Goal: Task Accomplishment & Management: Use online tool/utility

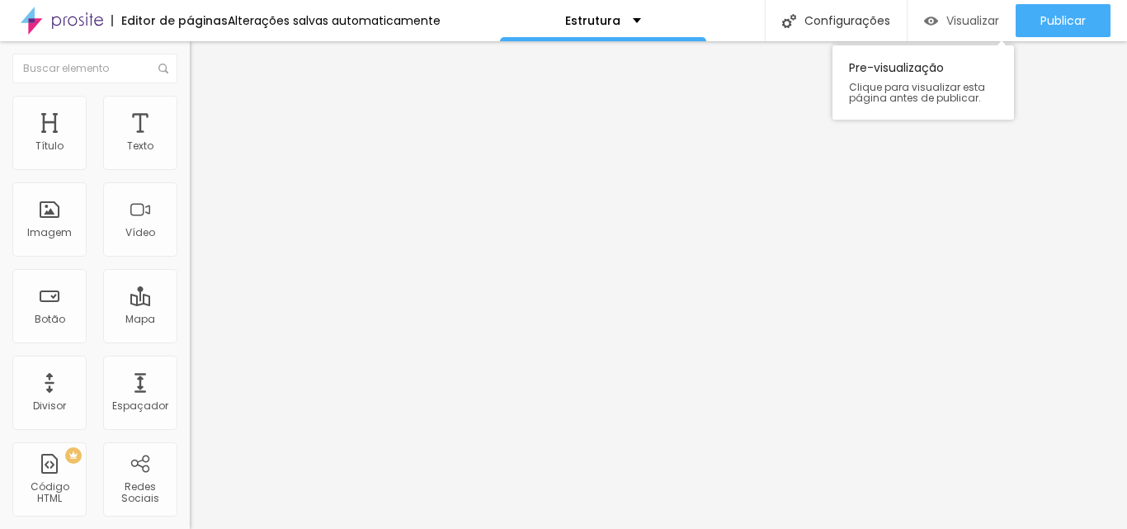
click at [978, 19] on span "Visualizar" at bounding box center [973, 20] width 53 height 13
click at [143, 149] on div "Texto" at bounding box center [140, 133] width 74 height 74
click at [202, 60] on img "button" at bounding box center [208, 60] width 13 height 13
click at [62, 152] on div "Título" at bounding box center [49, 146] width 28 height 12
click at [202, 61] on img "button" at bounding box center [208, 60] width 13 height 13
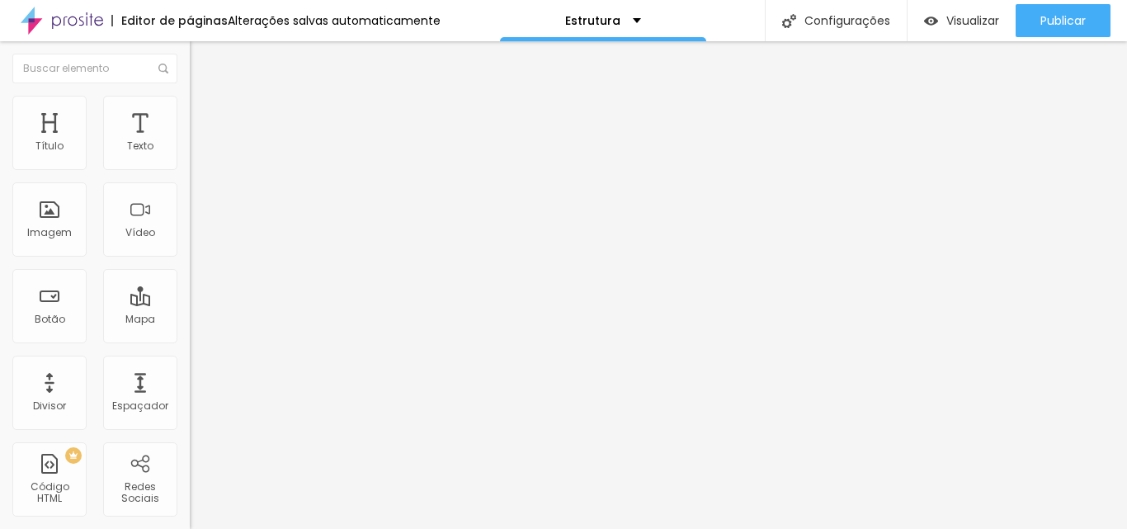
click at [190, 244] on button "button" at bounding box center [201, 235] width 23 height 17
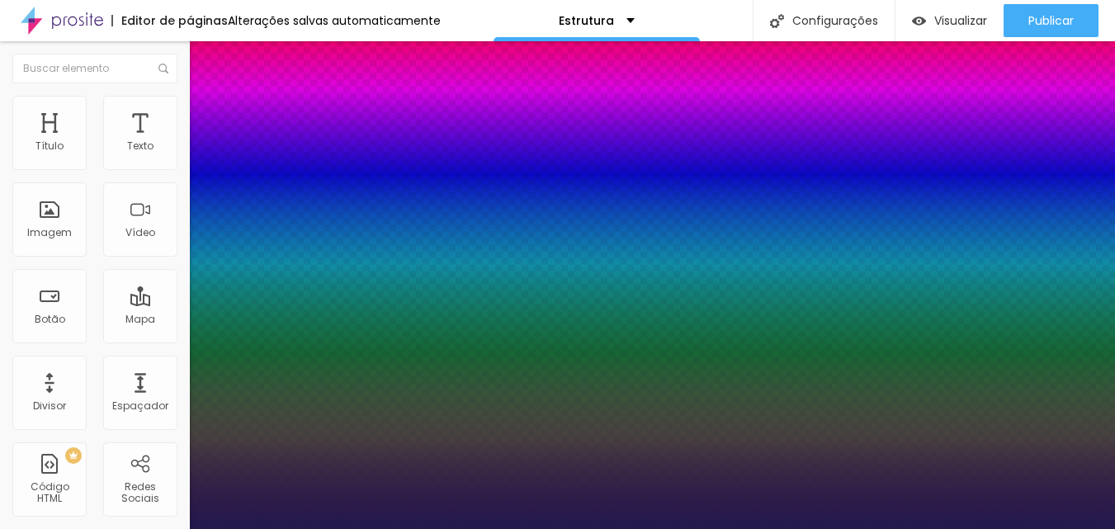
type input "1"
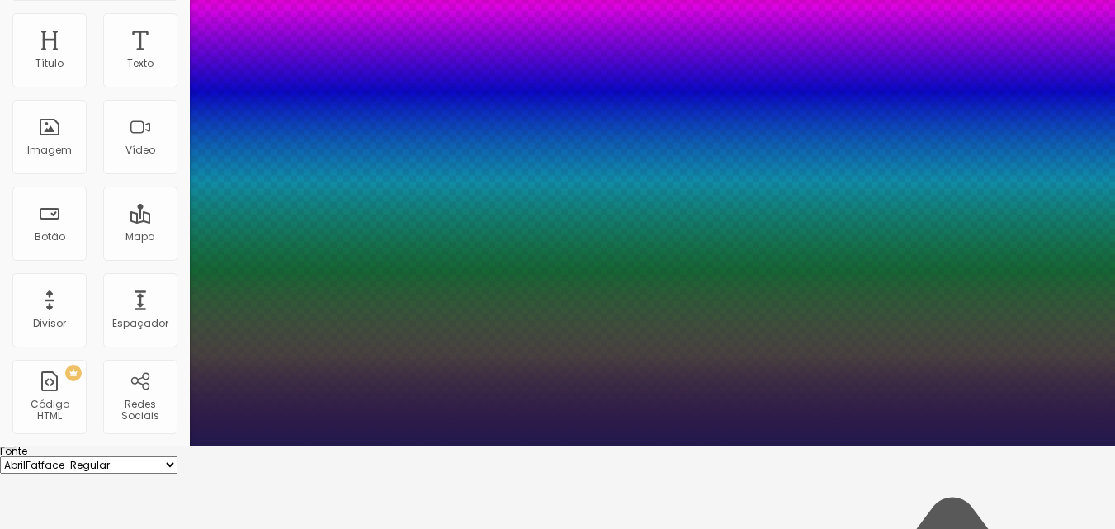
type input "2"
type input "8"
type input "1"
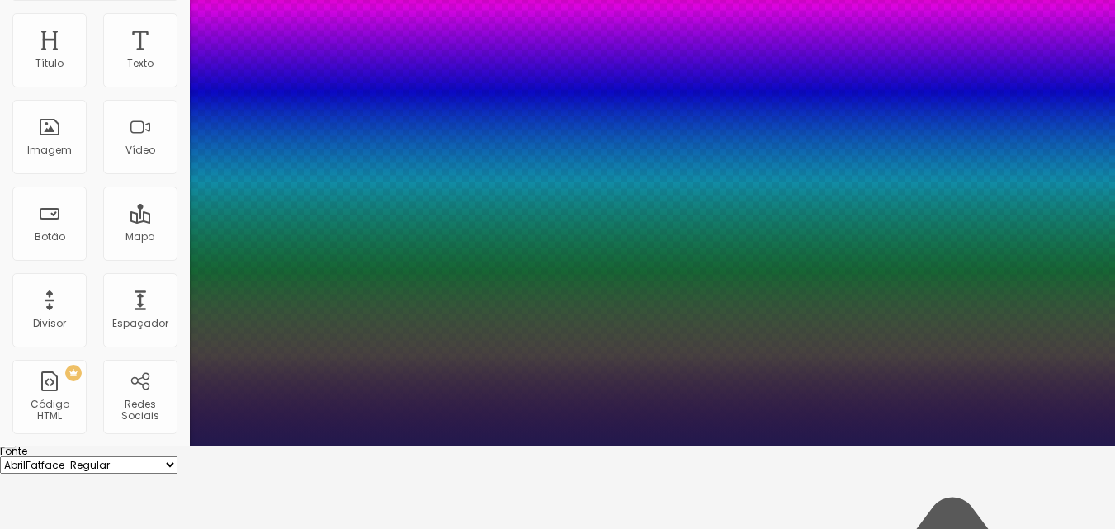
type input "0"
type input "8"
type input "1"
type input "8"
type input "03"
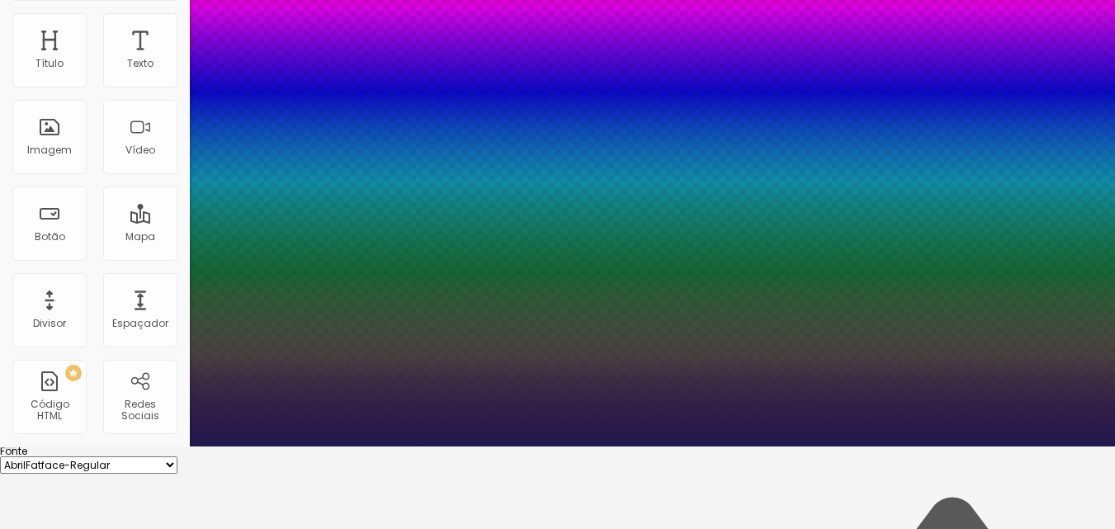
type input "1"
type input "032"
type input "32"
type input "1"
type input "032"
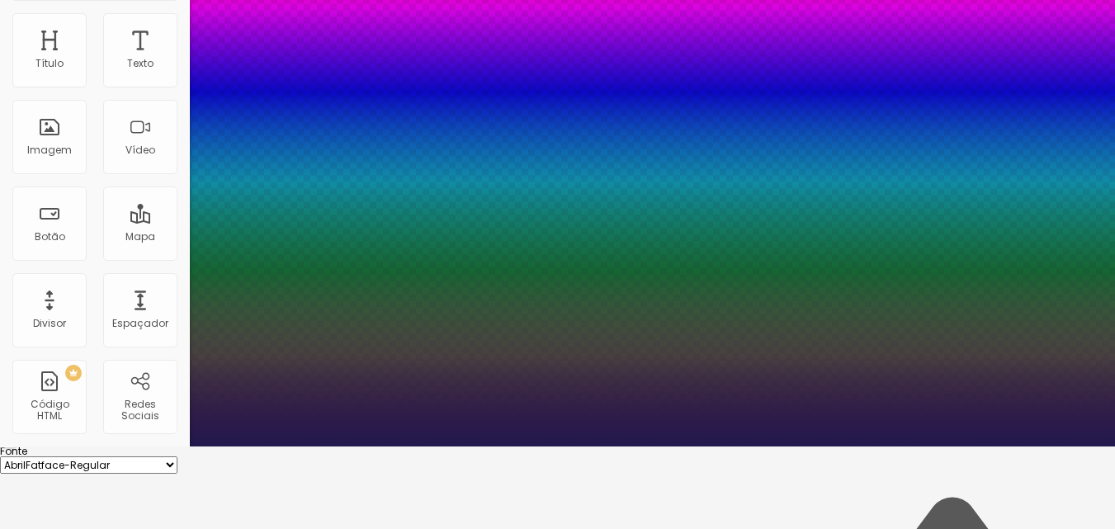
type input "2"
type input "35"
type input "47"
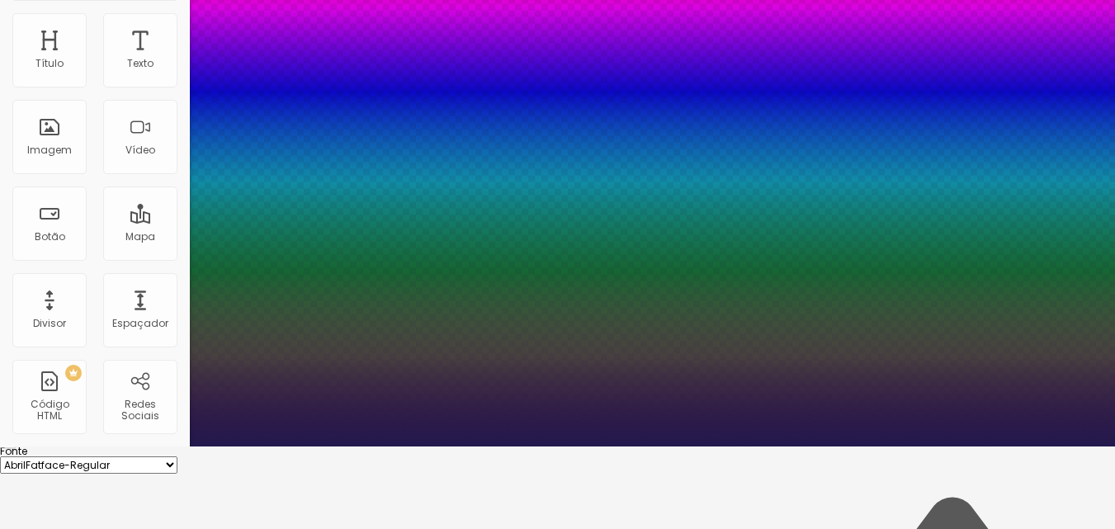
type input "47"
drag, startPoint x: 212, startPoint y: 457, endPoint x: 268, endPoint y: 464, distance: 56.5
type input "9"
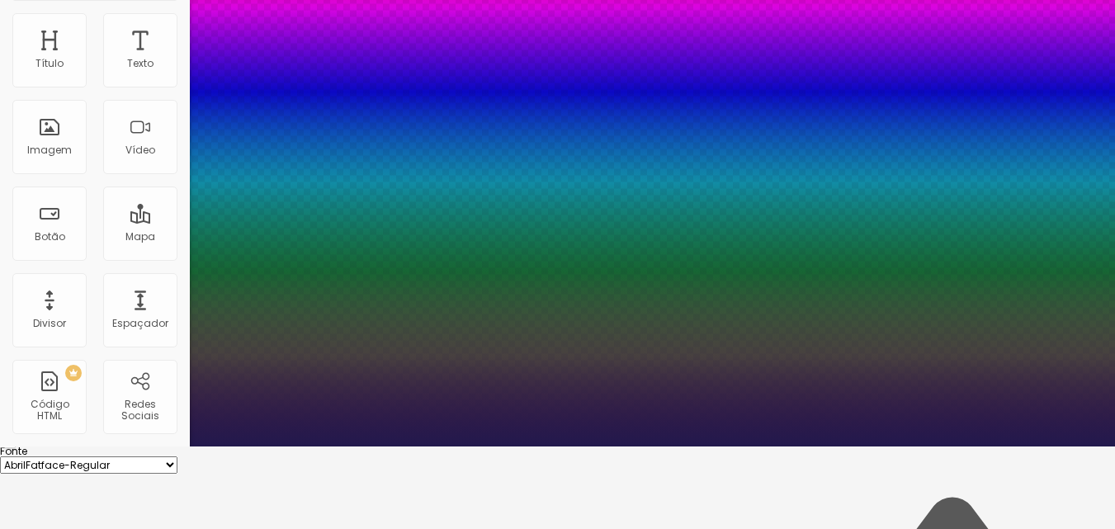
type input "0"
drag, startPoint x: 268, startPoint y: 464, endPoint x: 182, endPoint y: 461, distance: 86.7
type input "0"
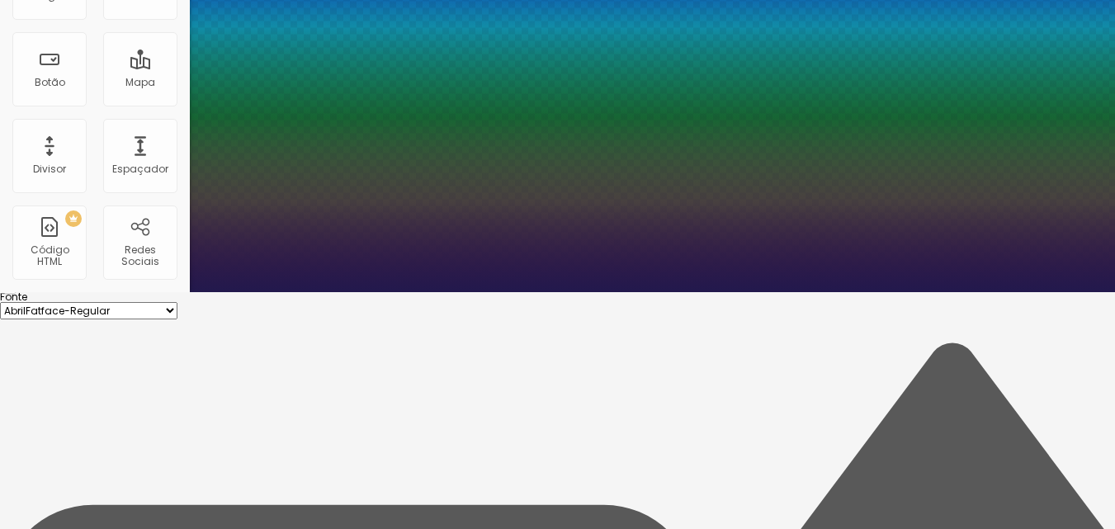
scroll to position [154, 0]
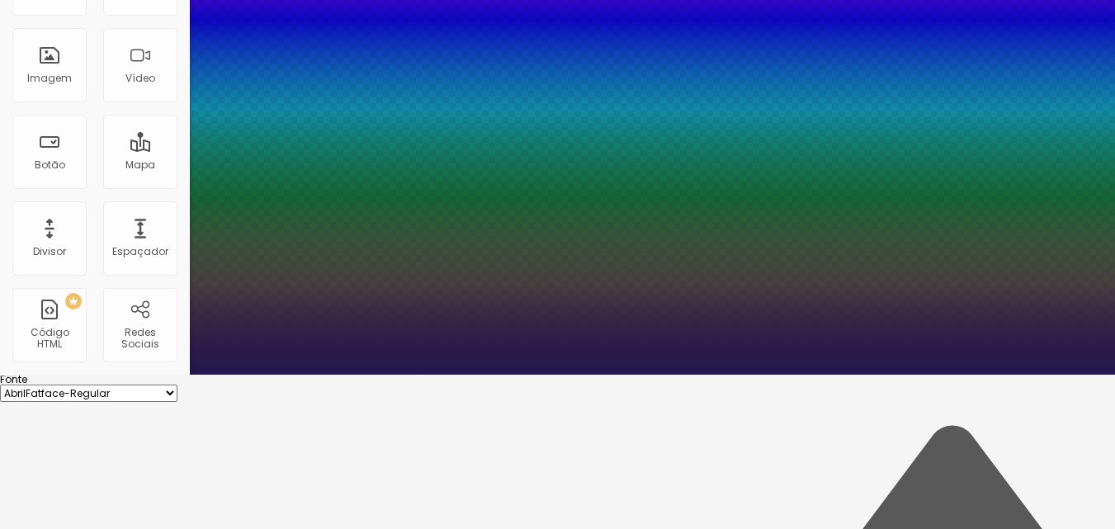
click at [0, 375] on div at bounding box center [557, 375] width 1115 height 0
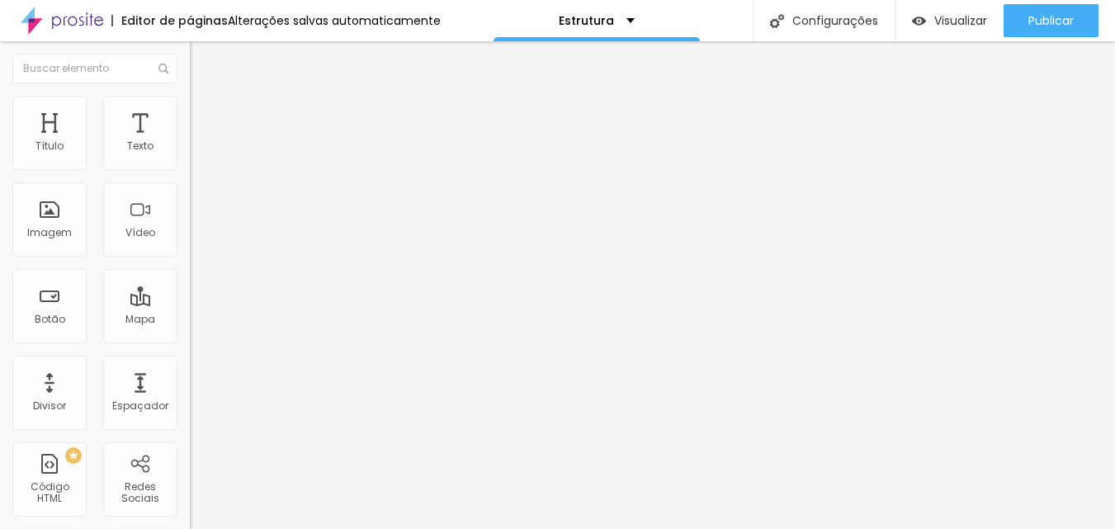
scroll to position [0, 0]
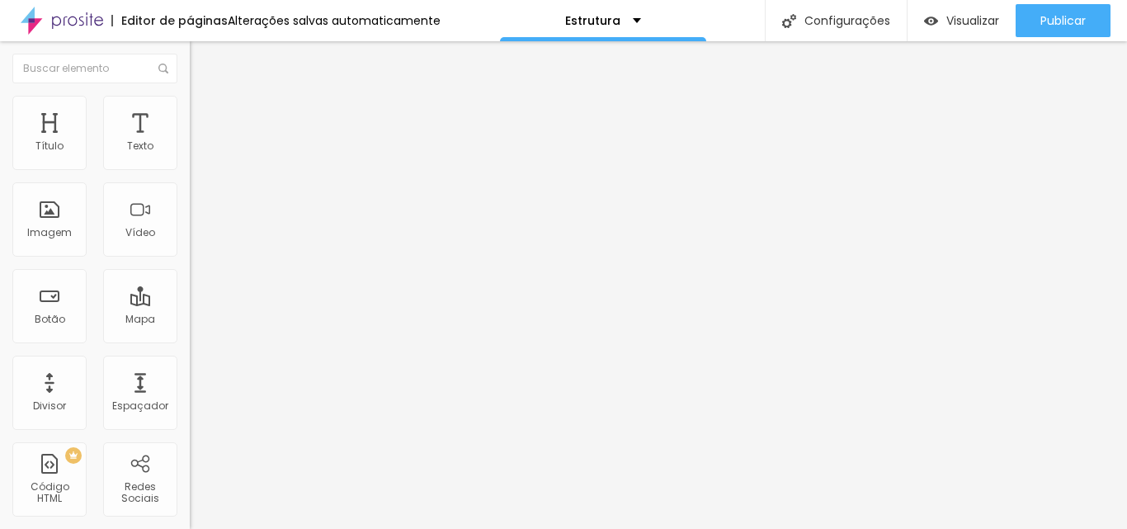
click at [190, 458] on div "Editar Título Estilo Avançado Tamanho Titulo 1 H1 Titulo 2 H2 Titulo 3 H3 Titul…" at bounding box center [285, 285] width 190 height 488
click at [59, 400] on div "Divisor" at bounding box center [49, 406] width 33 height 12
click at [190, 102] on img at bounding box center [197, 103] width 15 height 15
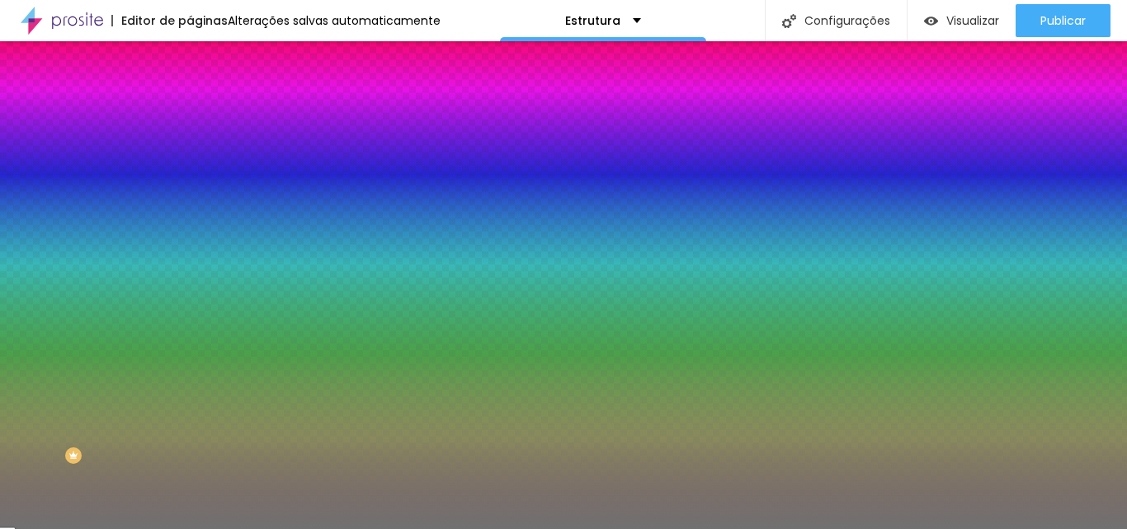
click at [190, 158] on div at bounding box center [285, 158] width 190 height 0
click at [190, 170] on input "#717171" at bounding box center [289, 166] width 198 height 17
paste input "F2C189"
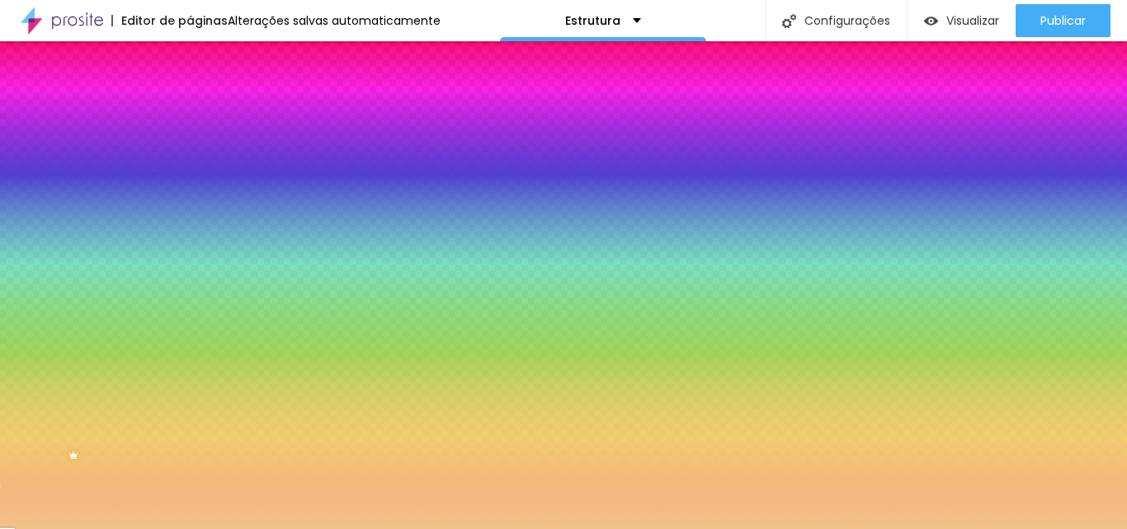
type input "#F2C189"
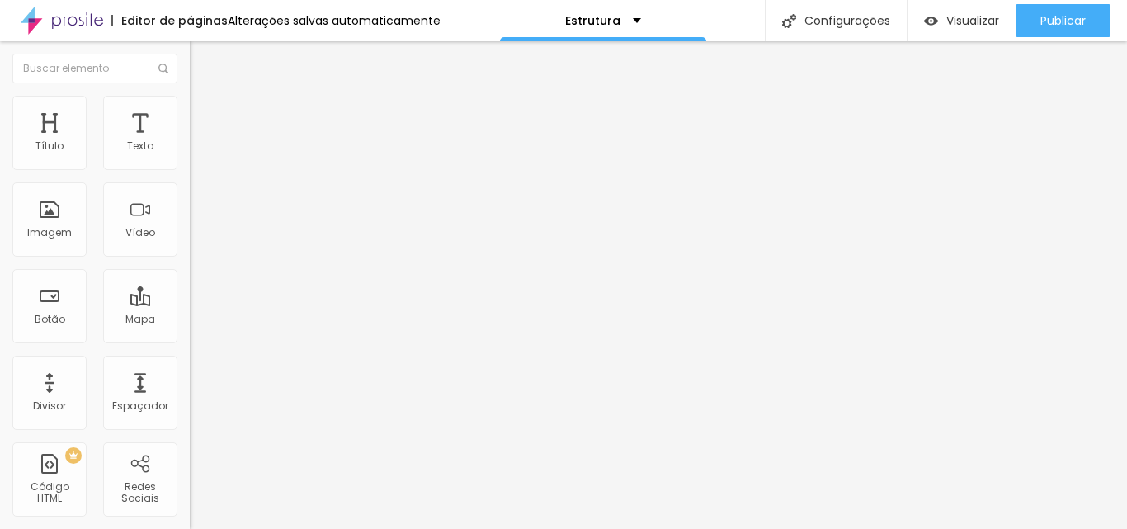
click at [198, 238] on icon "button" at bounding box center [201, 234] width 7 height 7
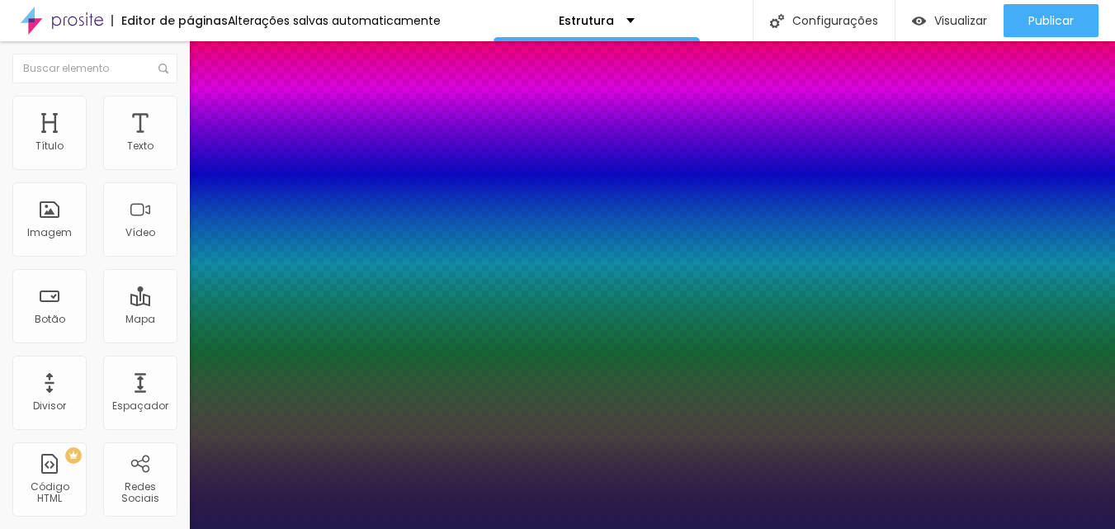
scroll to position [165, 0]
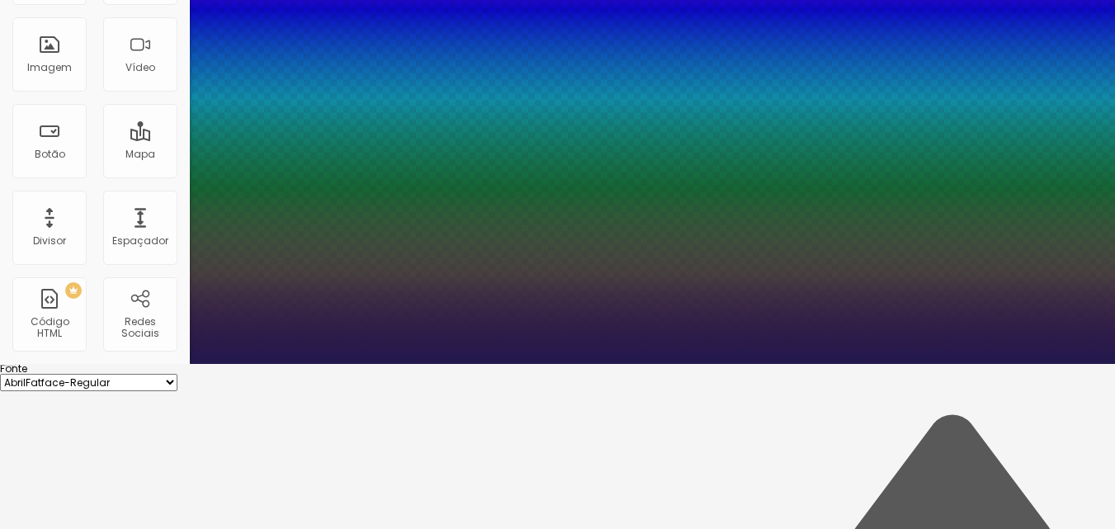
click at [99, 364] on div at bounding box center [557, 364] width 1115 height 0
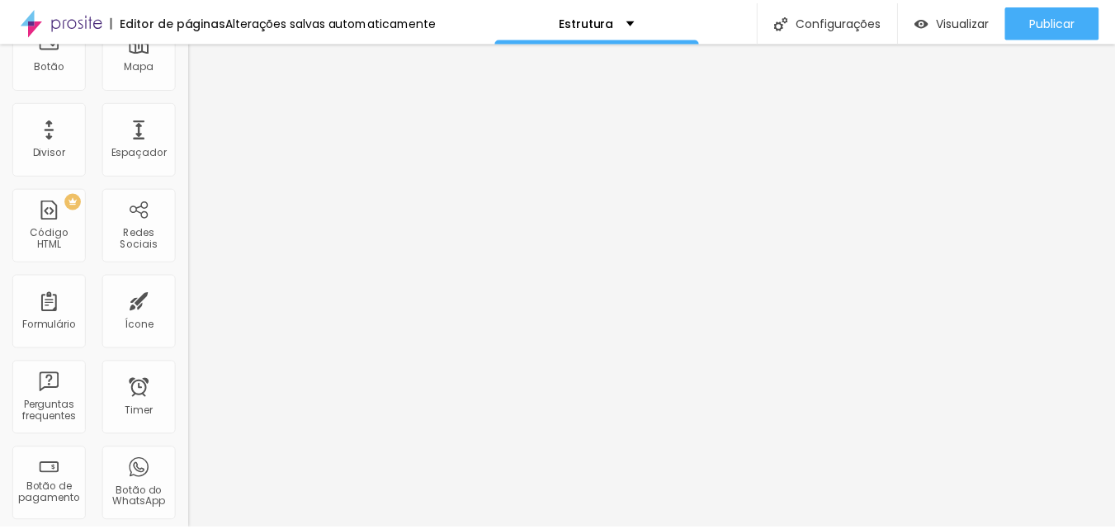
scroll to position [0, 0]
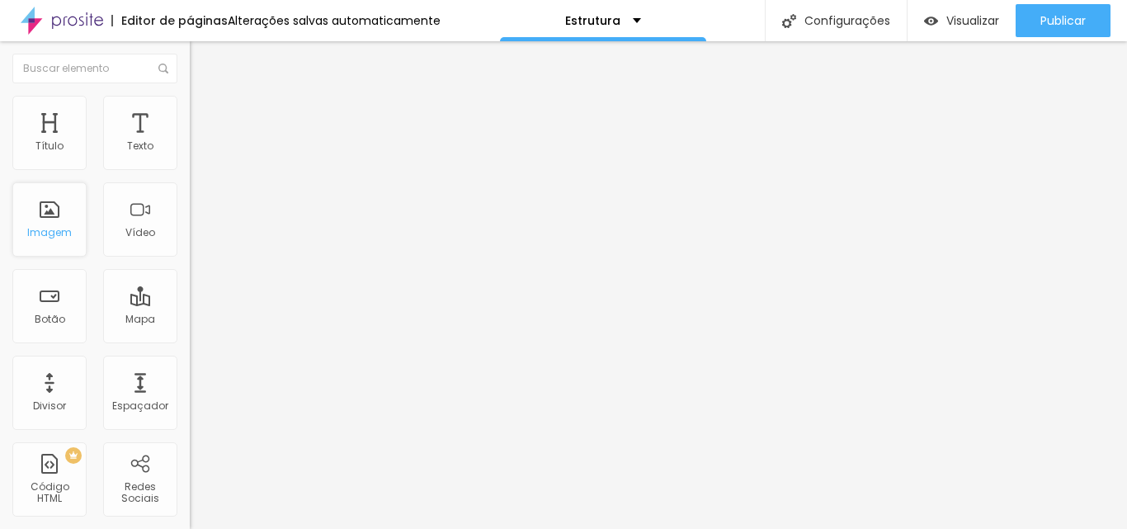
click at [61, 234] on div "Imagem" at bounding box center [49, 233] width 45 height 12
click at [202, 64] on div "Editar Título" at bounding box center [249, 60] width 94 height 13
click at [54, 228] on div "Imagem" at bounding box center [49, 233] width 45 height 12
click at [288, 528] on div at bounding box center [563, 539] width 1127 height 0
click at [198, 238] on icon "button" at bounding box center [201, 234] width 7 height 7
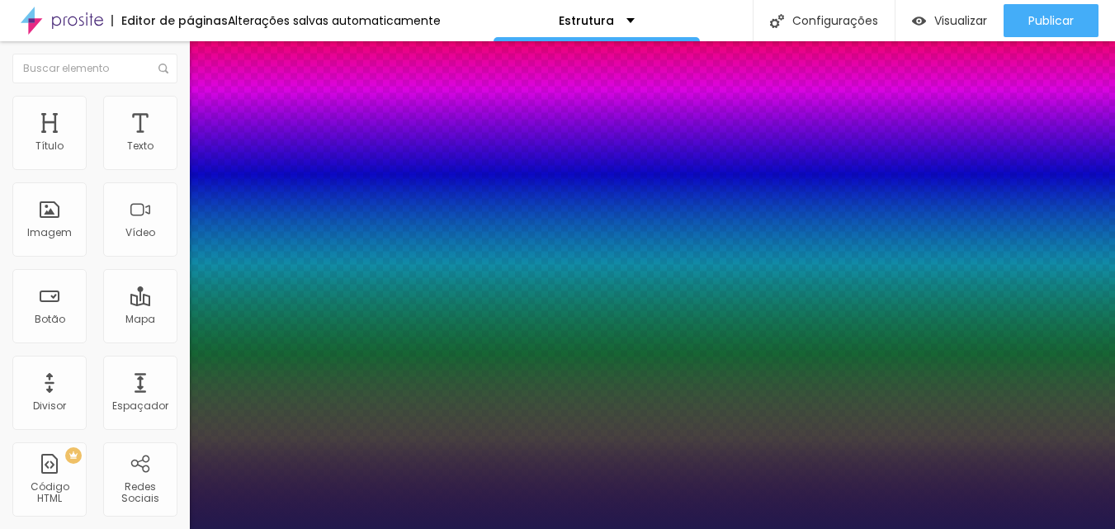
type input "1"
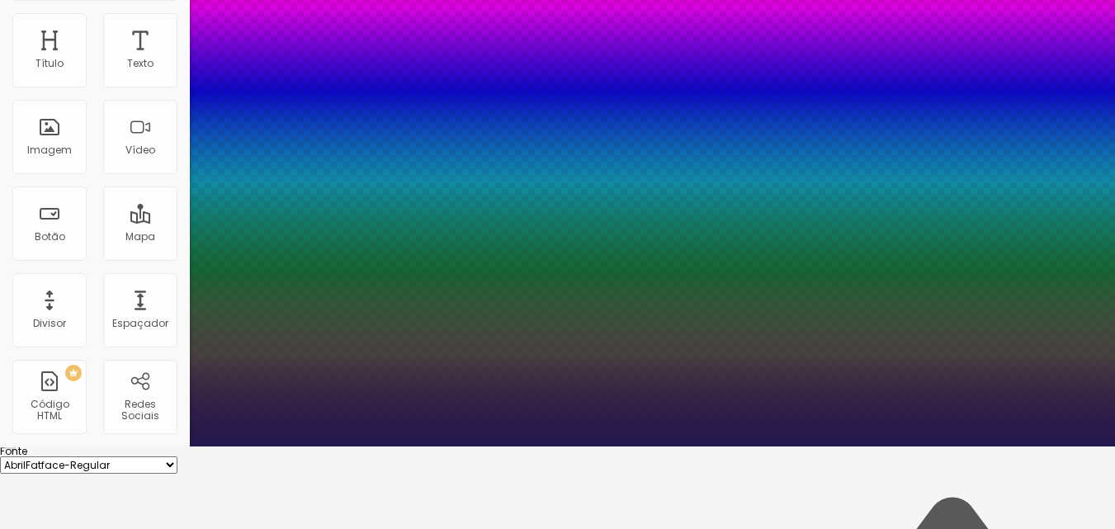
type input "1"
type input "8"
type input "1"
type input "8"
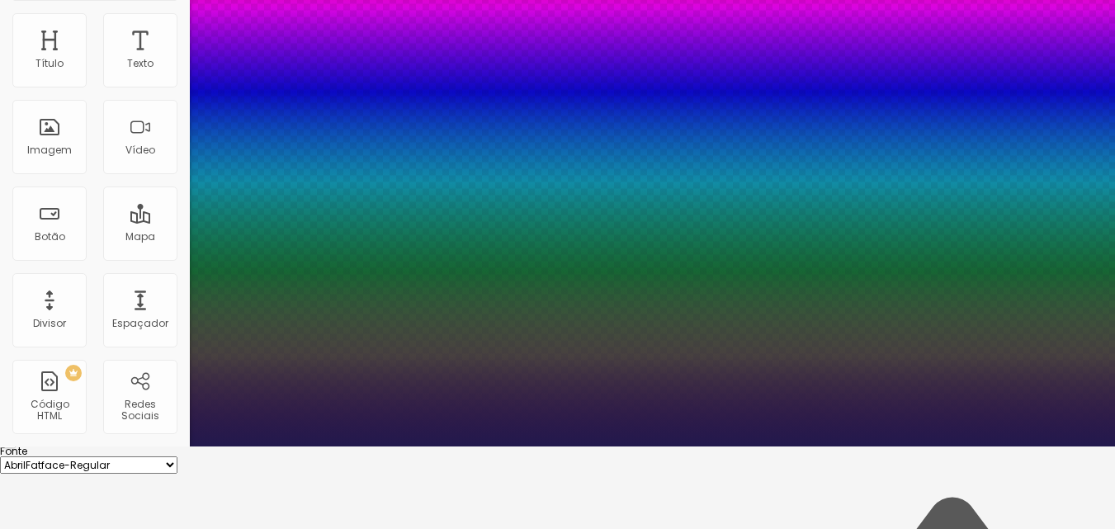
type input "0"
type input "1"
type input "8"
type input "03"
type input "1"
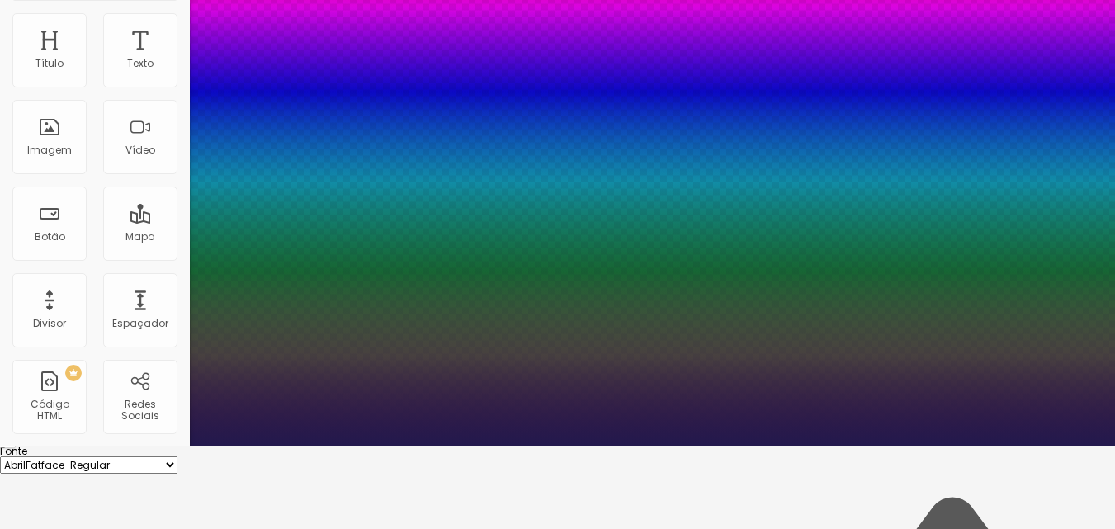
type input "32"
type input "032"
type input "1"
type input "032"
click at [379, 447] on div at bounding box center [557, 447] width 1115 height 0
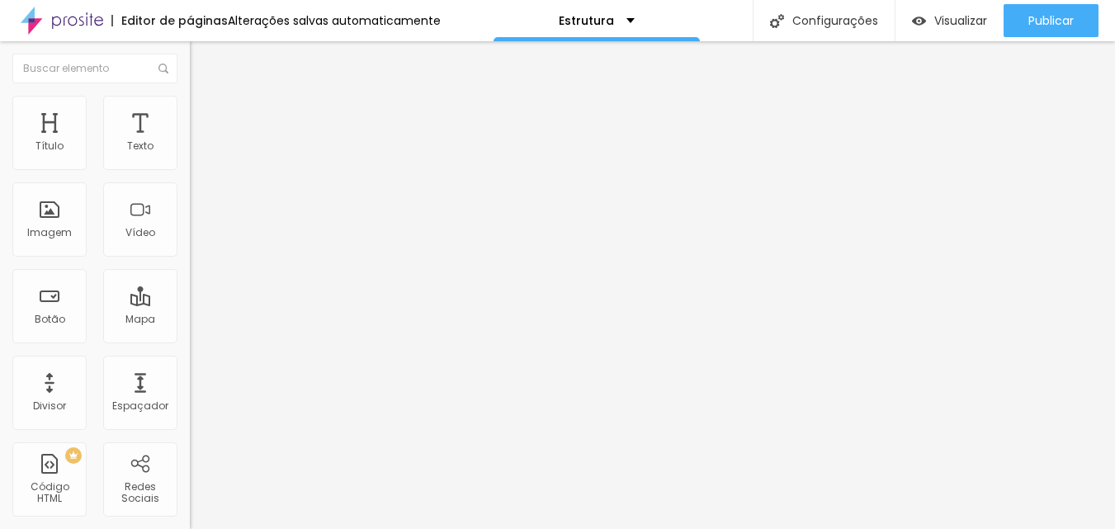
scroll to position [0, 0]
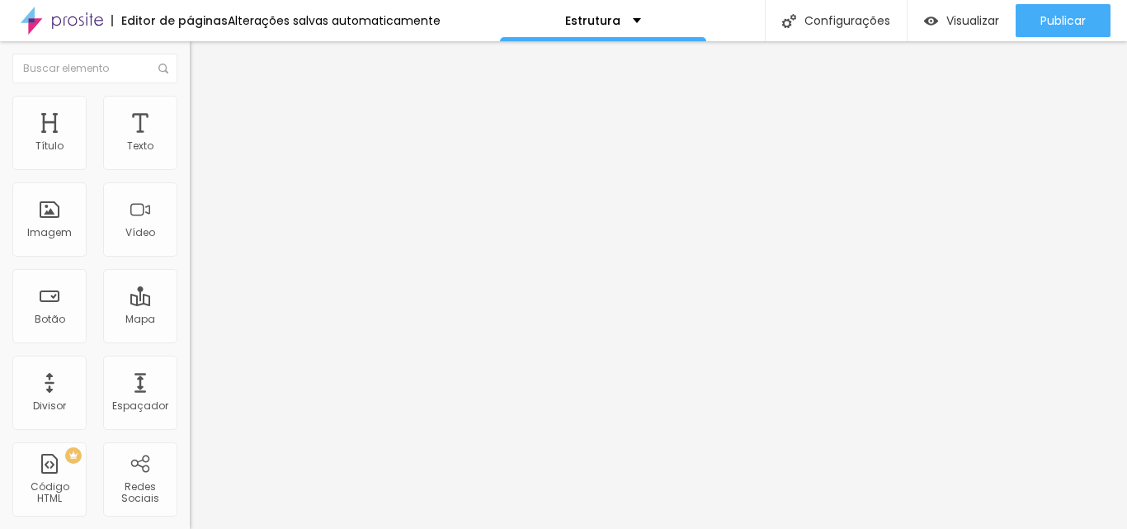
click at [198, 238] on icon "button" at bounding box center [201, 234] width 7 height 7
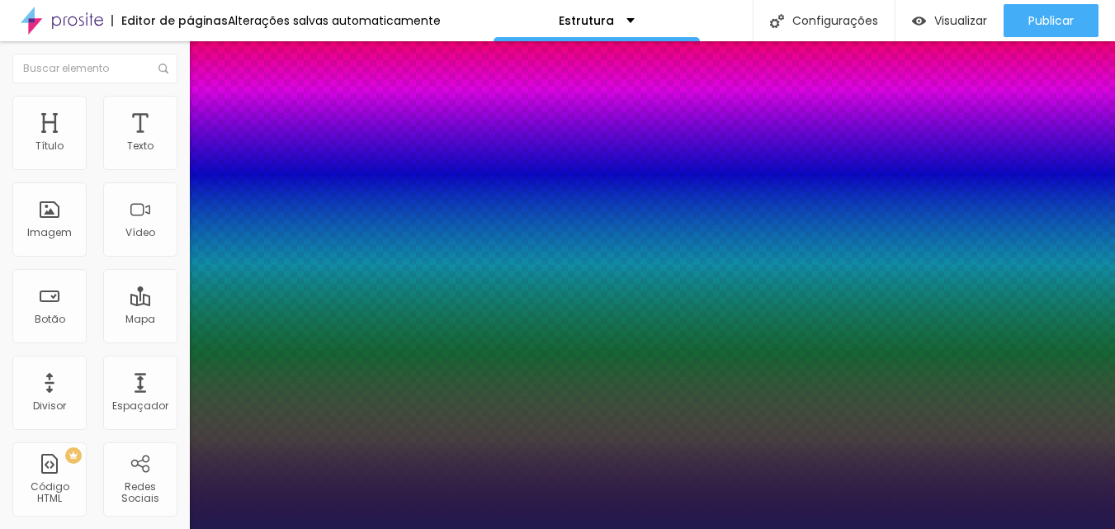
scroll to position [237, 0]
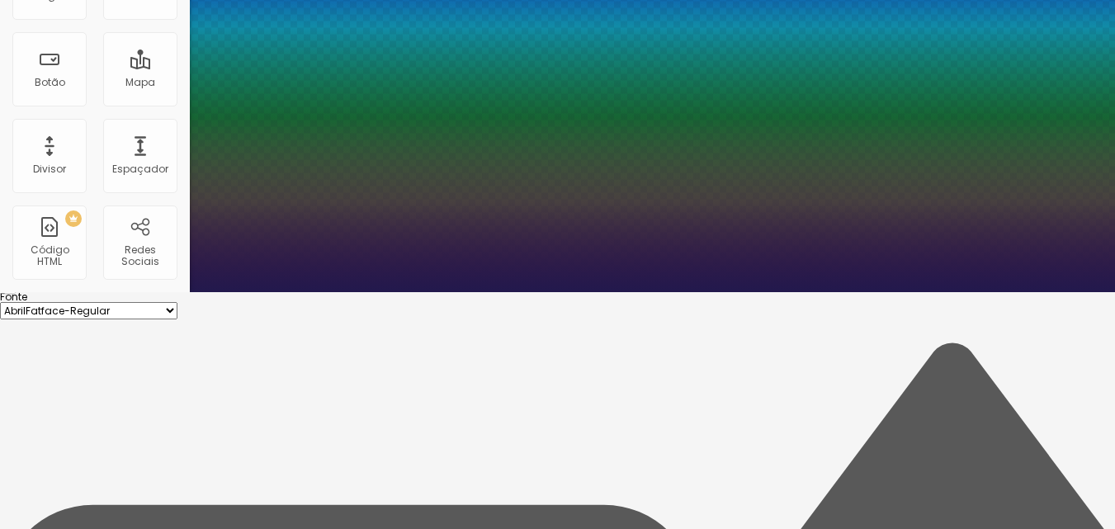
paste input "F2C189"
type input "1"
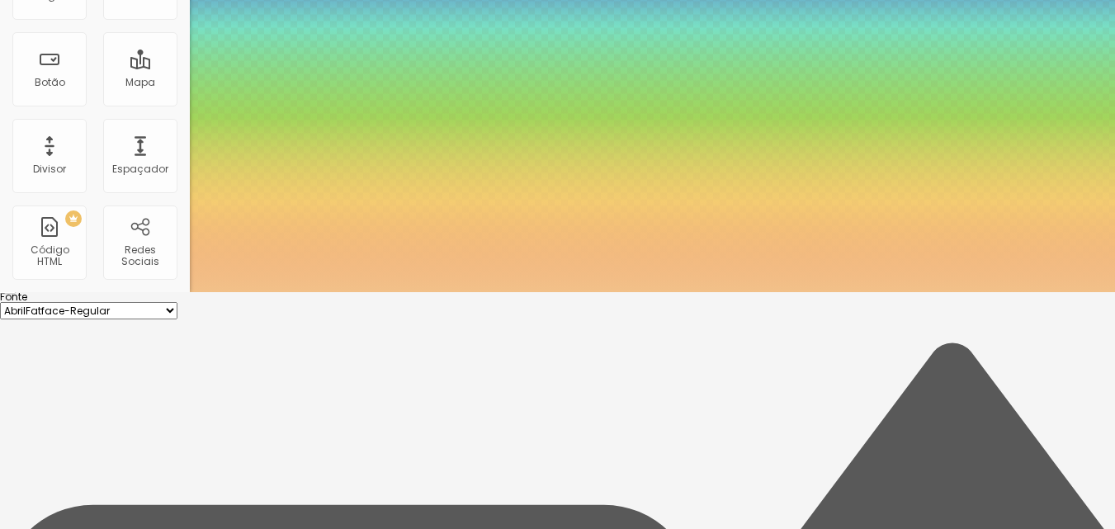
type input "#F2C189"
click at [531, 292] on div at bounding box center [557, 292] width 1115 height 0
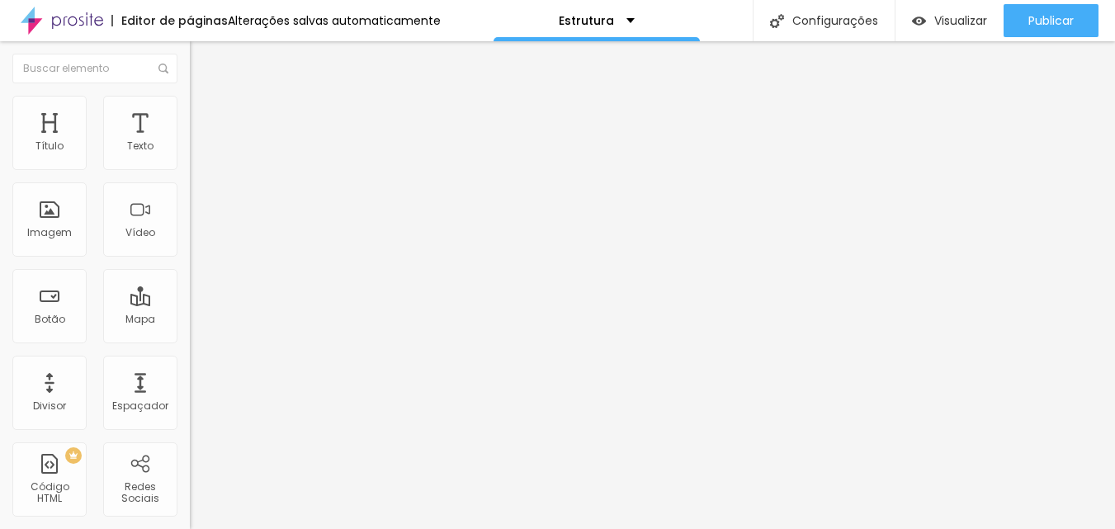
scroll to position [0, 0]
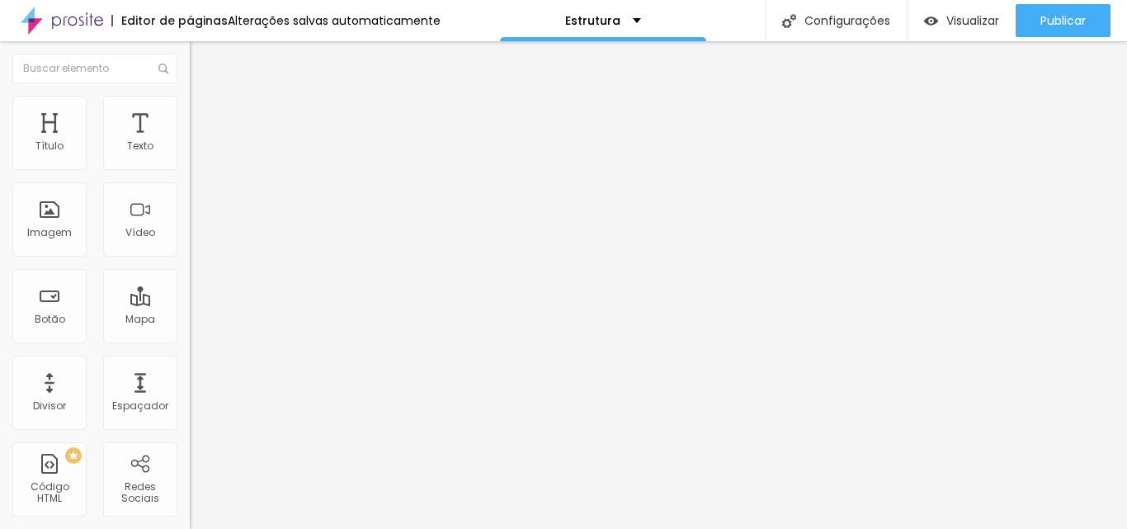
click at [190, 244] on button "button" at bounding box center [201, 235] width 23 height 17
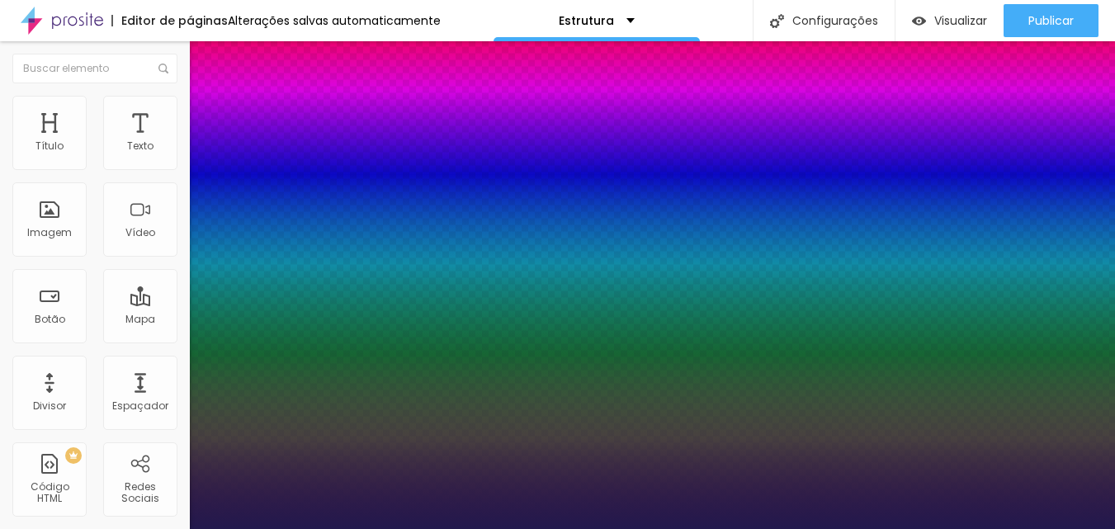
scroll to position [165, 0]
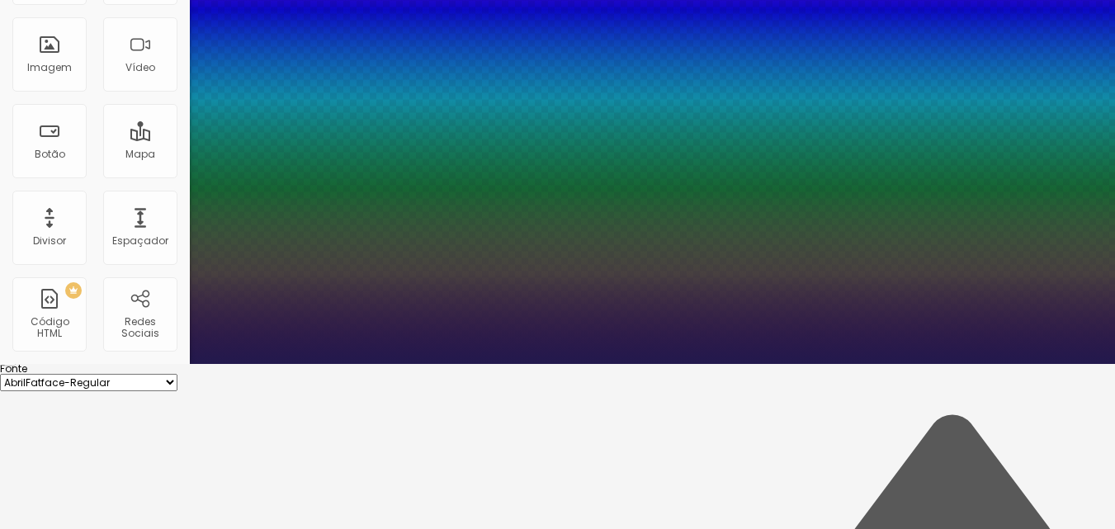
click at [455, 364] on div at bounding box center [557, 364] width 1115 height 0
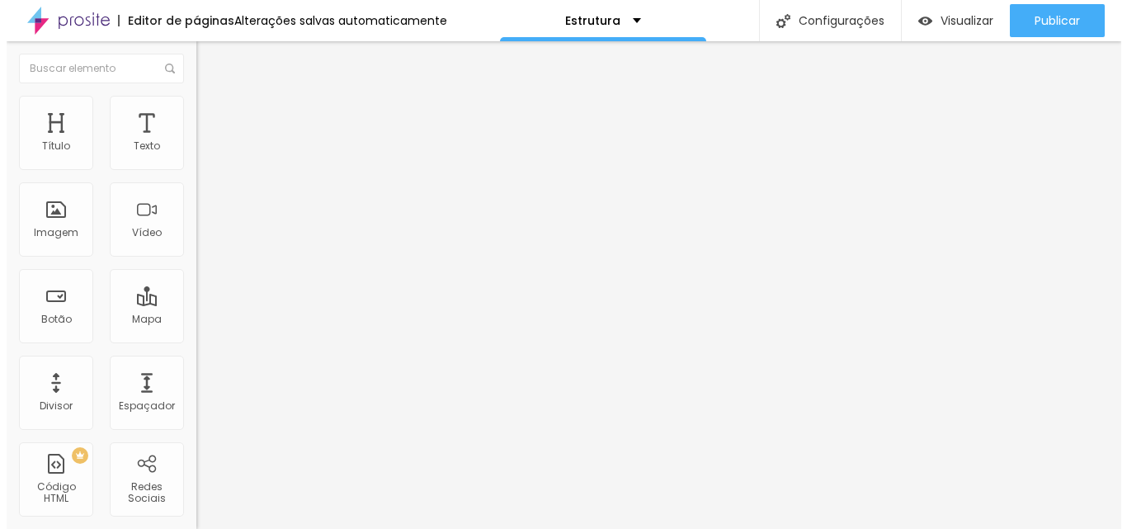
scroll to position [0, 0]
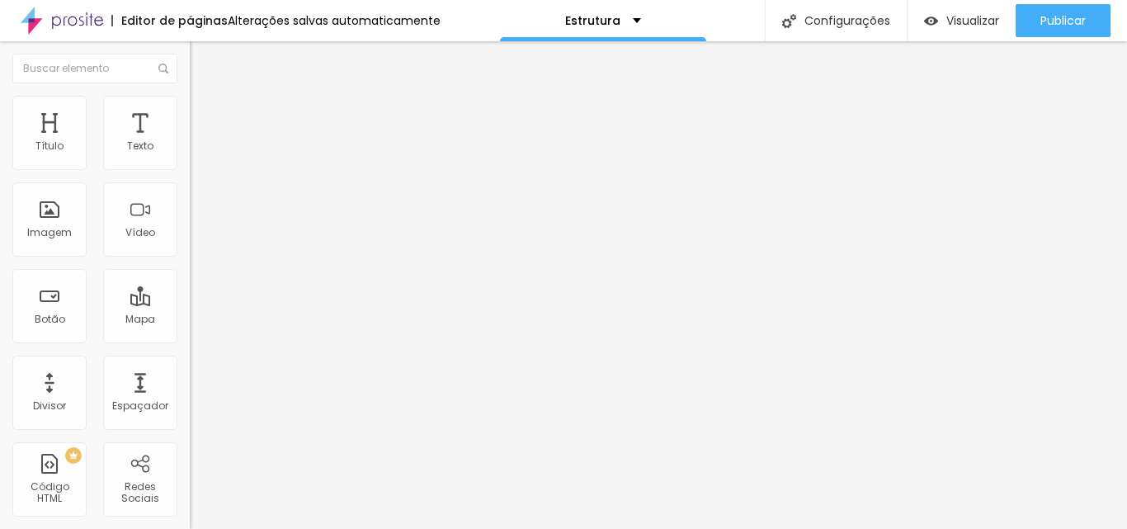
click at [202, 65] on div "Editar Título" at bounding box center [249, 60] width 94 height 13
click at [190, 158] on button "button" at bounding box center [201, 149] width 23 height 17
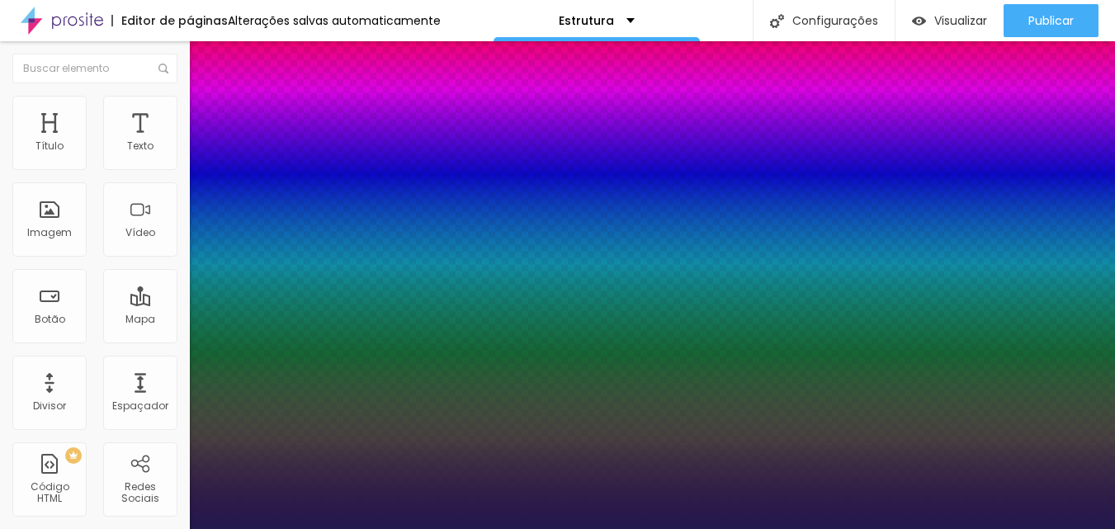
type input "1"
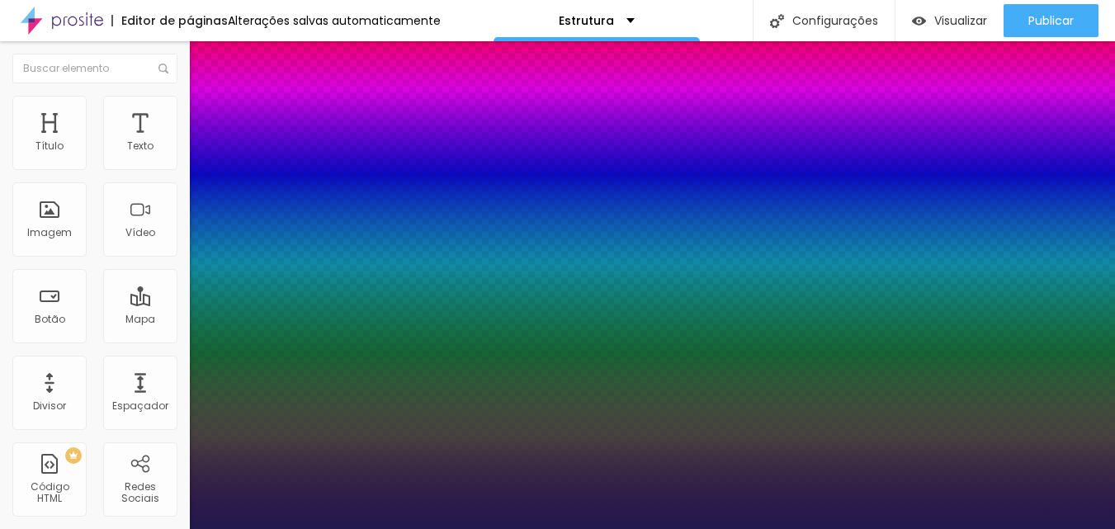
type input "8"
type input "1"
type input "8"
type input "0"
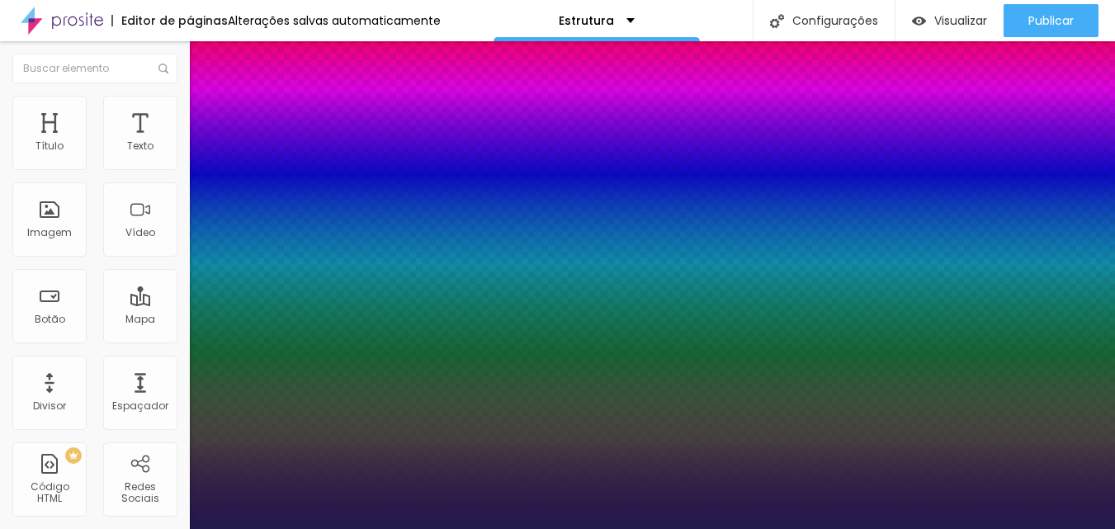
type input "1"
type input "8"
type input "03"
type input "1"
type input "32"
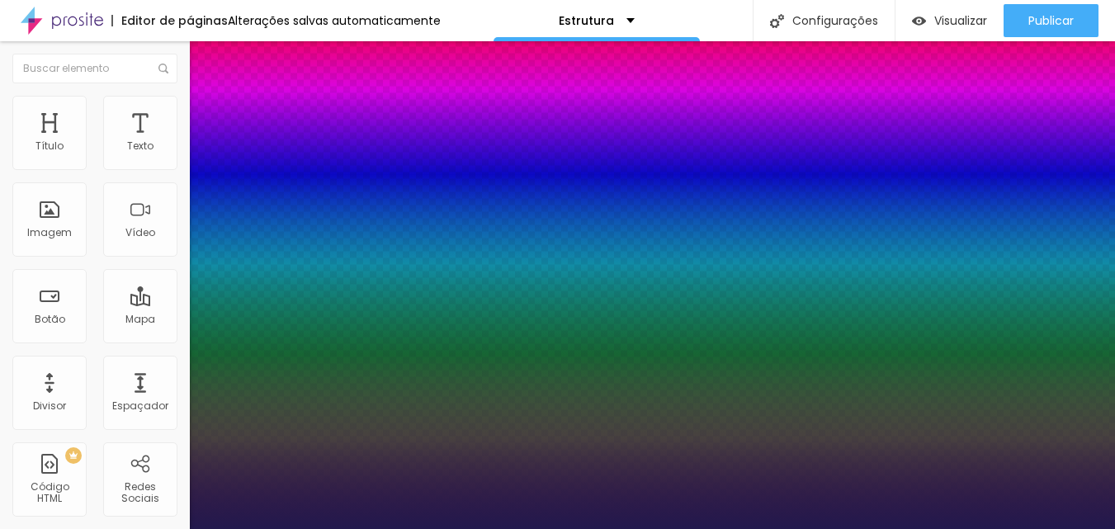
type input "032"
type input "1"
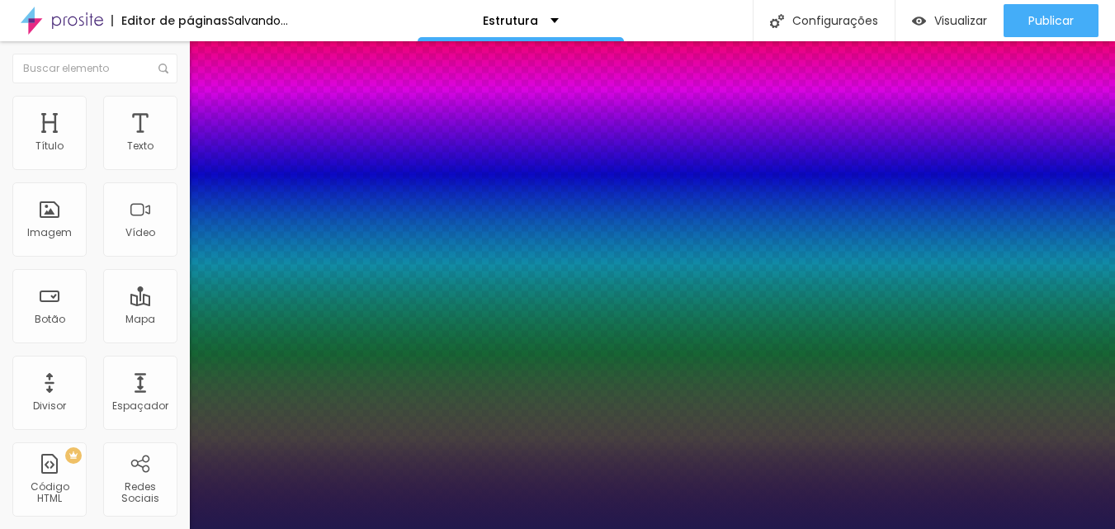
type input "032"
click at [647, 528] on div at bounding box center [557, 529] width 1115 height 0
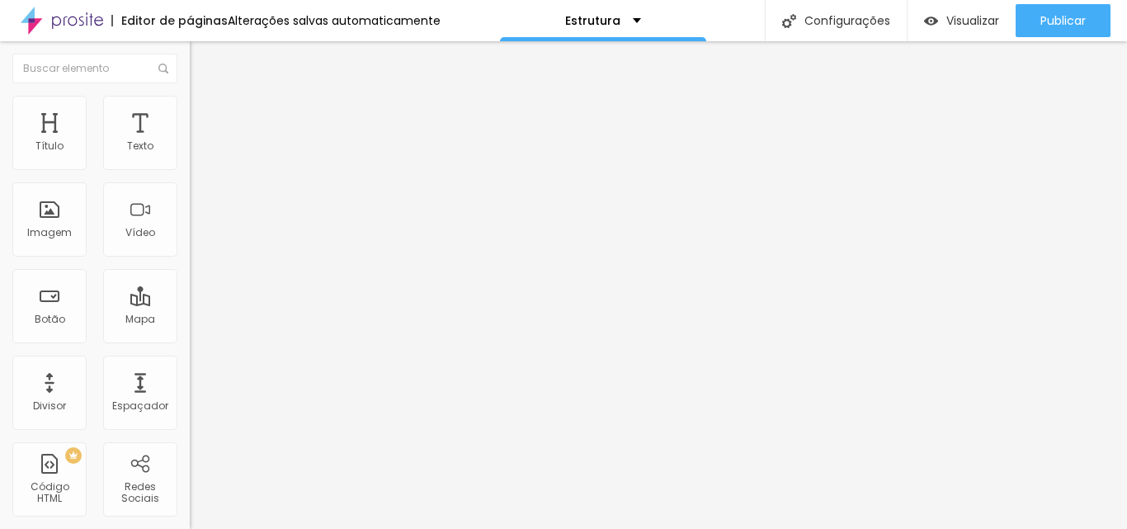
click at [202, 64] on img "button" at bounding box center [208, 60] width 13 height 13
click at [57, 240] on div "Imagem" at bounding box center [49, 219] width 74 height 74
click at [968, 23] on span "Visualizar" at bounding box center [973, 20] width 53 height 13
click at [202, 58] on div "Editar Título" at bounding box center [249, 60] width 94 height 13
click at [82, 383] on div "Divisor" at bounding box center [49, 393] width 74 height 74
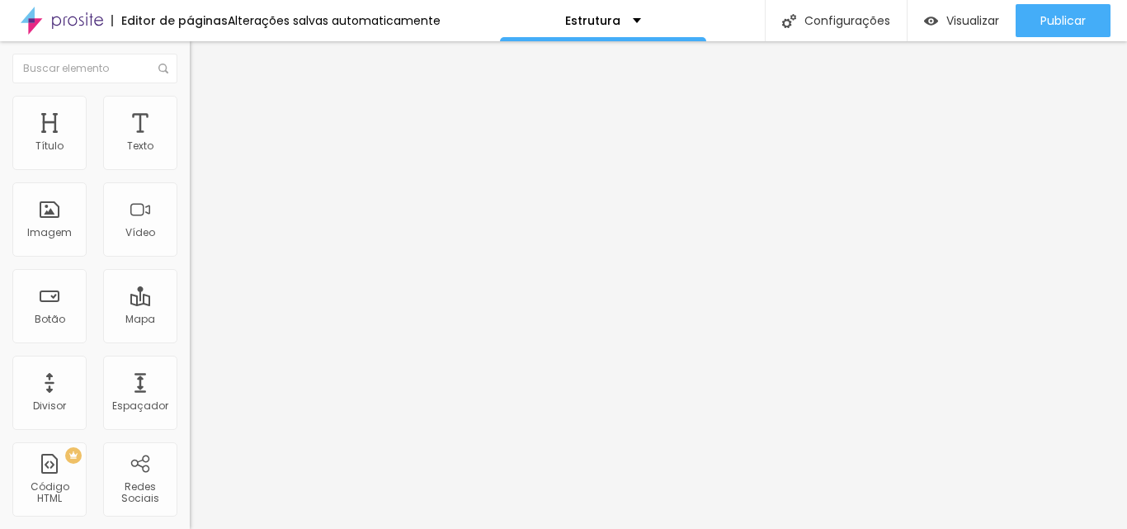
click at [205, 113] on span "Estilo" at bounding box center [218, 107] width 26 height 14
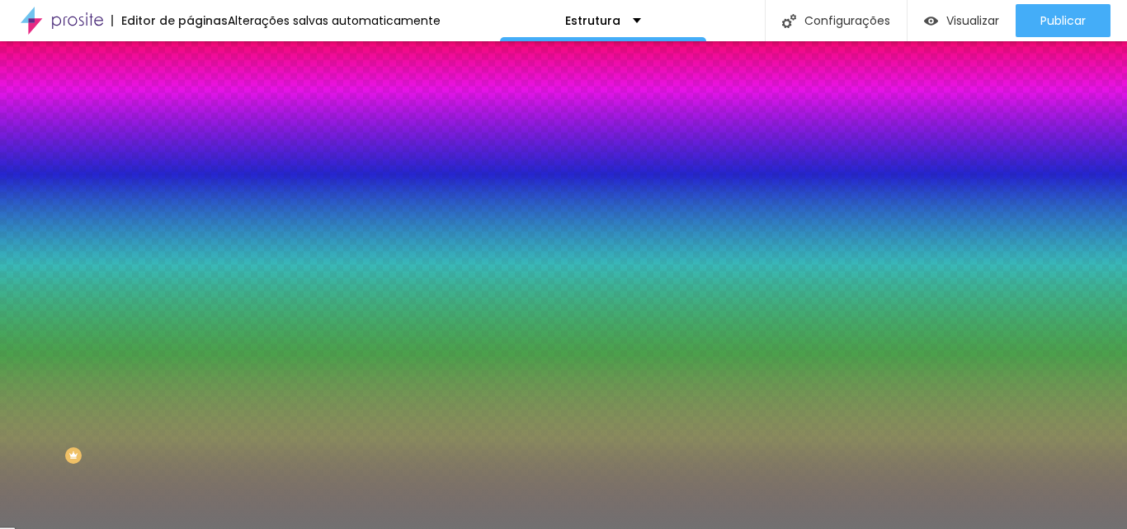
click at [190, 168] on input "#717171" at bounding box center [289, 166] width 198 height 17
paste input
click at [190, 165] on input "#" at bounding box center [289, 166] width 198 height 17
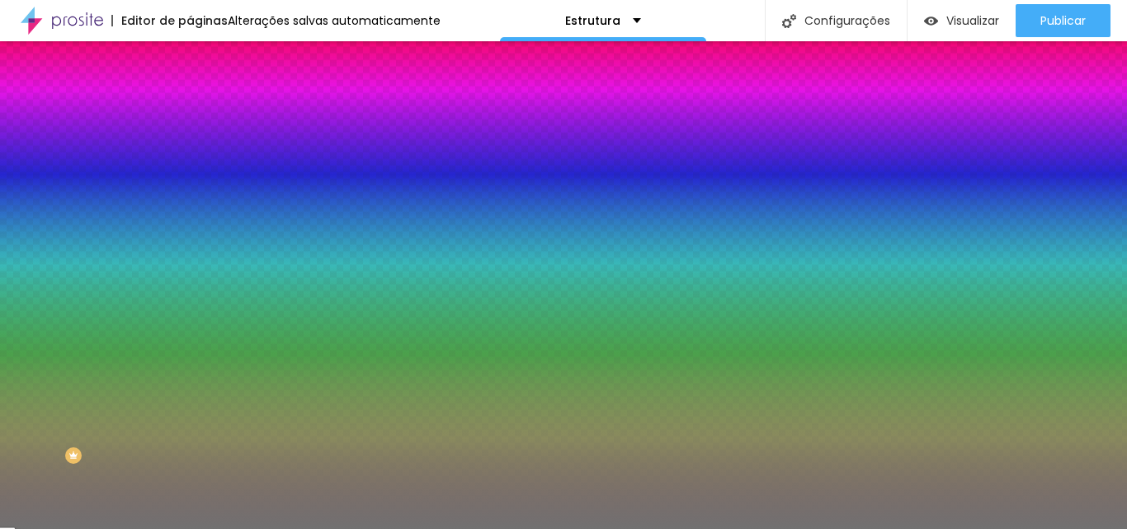
click at [190, 165] on input "#" at bounding box center [289, 166] width 198 height 17
type input "#"
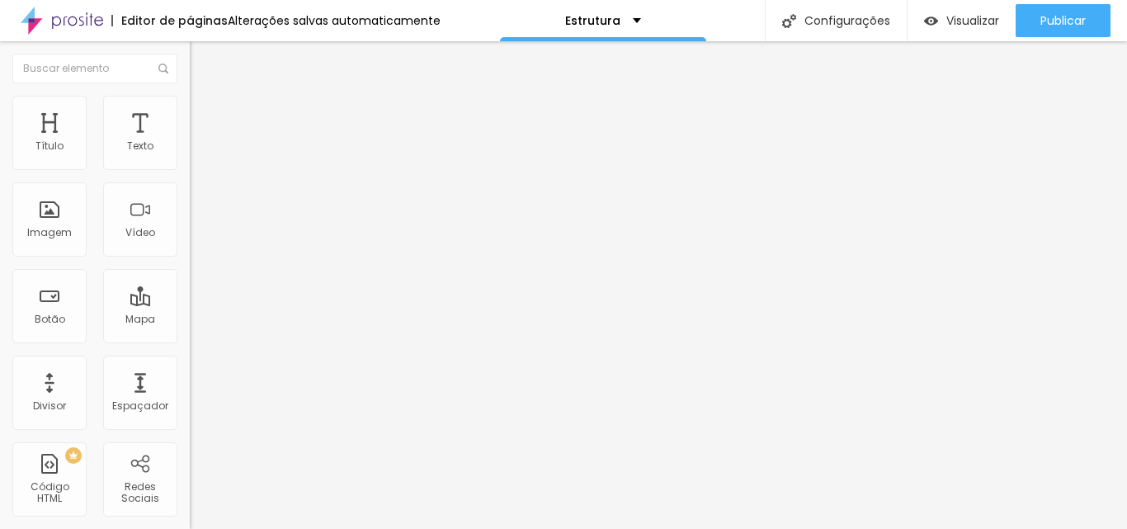
click at [205, 111] on span "Estilo" at bounding box center [218, 107] width 26 height 14
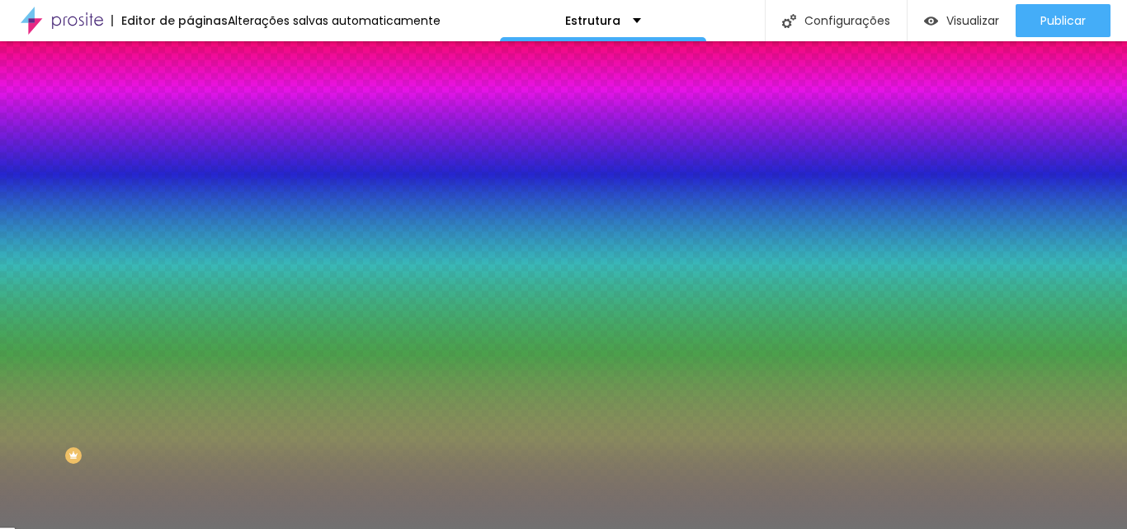
click at [190, 172] on input "#717171" at bounding box center [289, 166] width 198 height 17
paste input "F2C189"
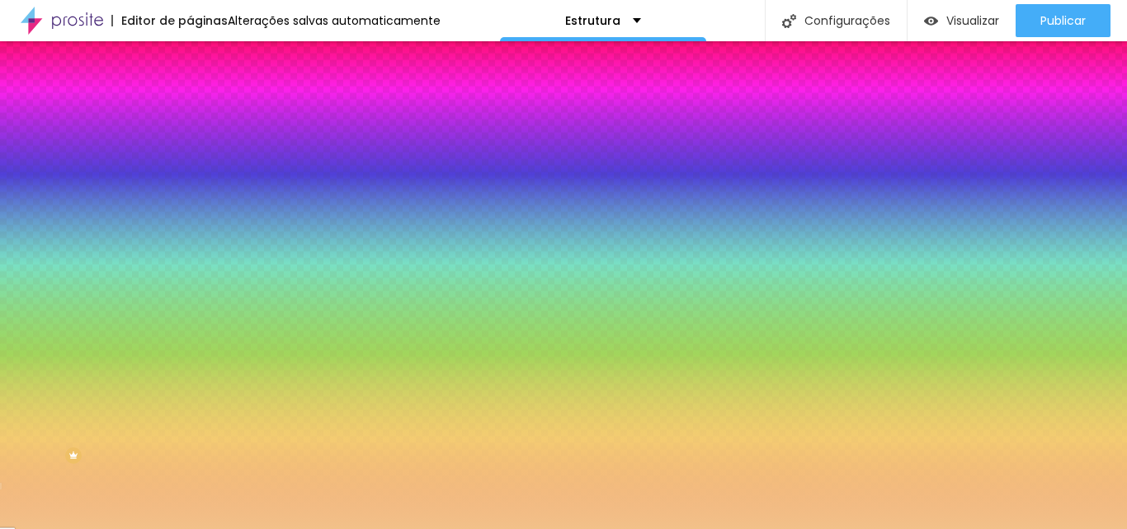
type input "#F2C189"
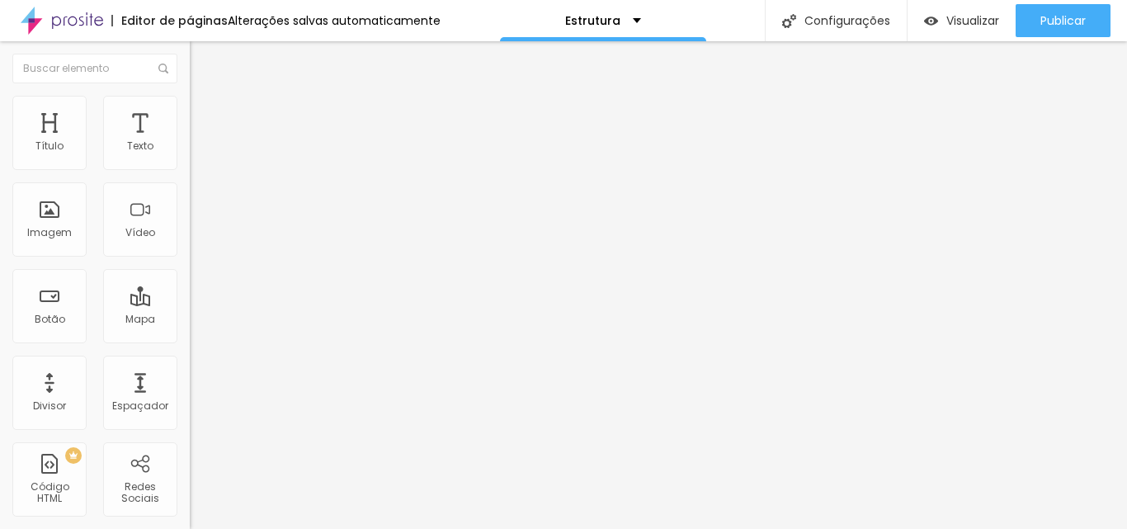
click at [190, 99] on li "Estilo" at bounding box center [285, 104] width 190 height 17
click at [190, 197] on span "Sólido" at bounding box center [206, 193] width 32 height 14
click at [190, 196] on span "Sólido" at bounding box center [206, 193] width 32 height 14
click at [190, 110] on ul "Conteúdo Estilo Avançado" at bounding box center [285, 104] width 190 height 50
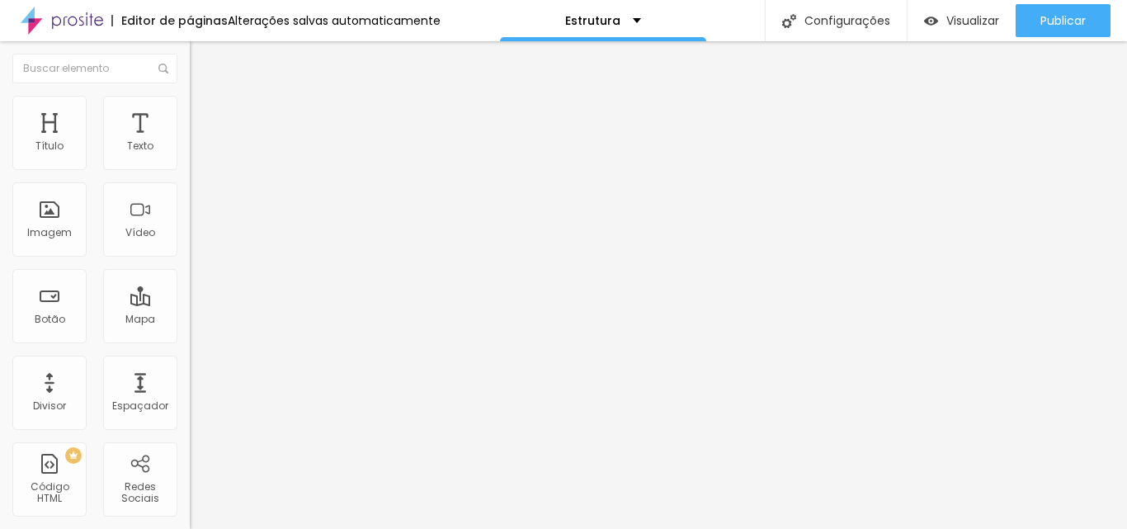
click at [190, 109] on li "Estilo" at bounding box center [285, 104] width 190 height 17
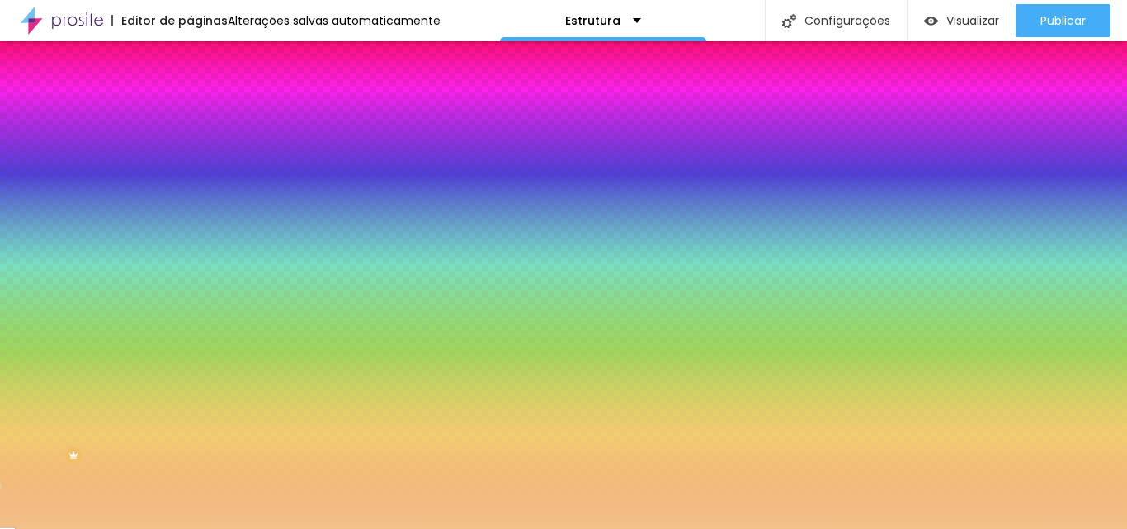
click at [190, 243] on input "10" at bounding box center [221, 234] width 62 height 17
type input "3"
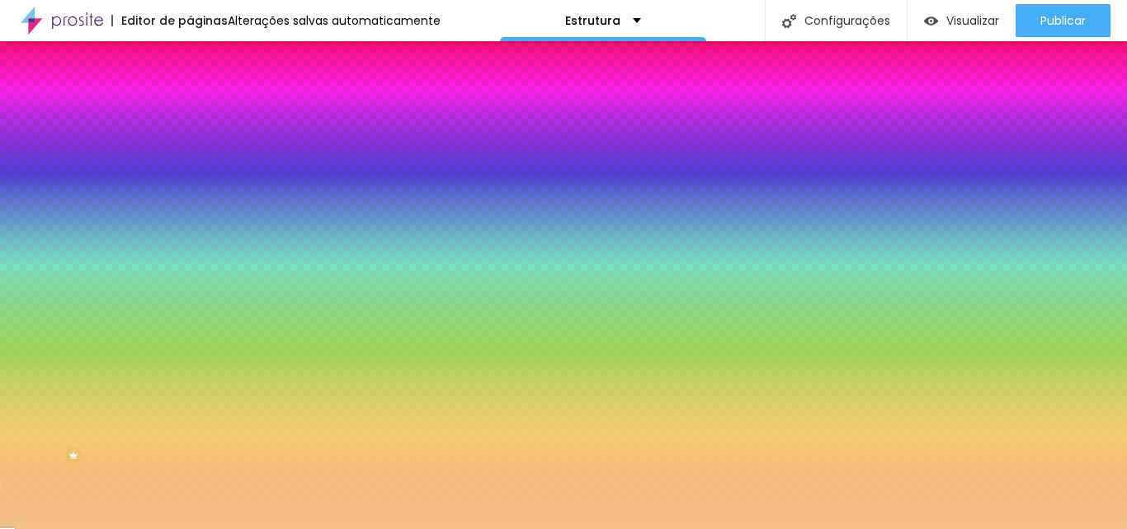
type input "3"
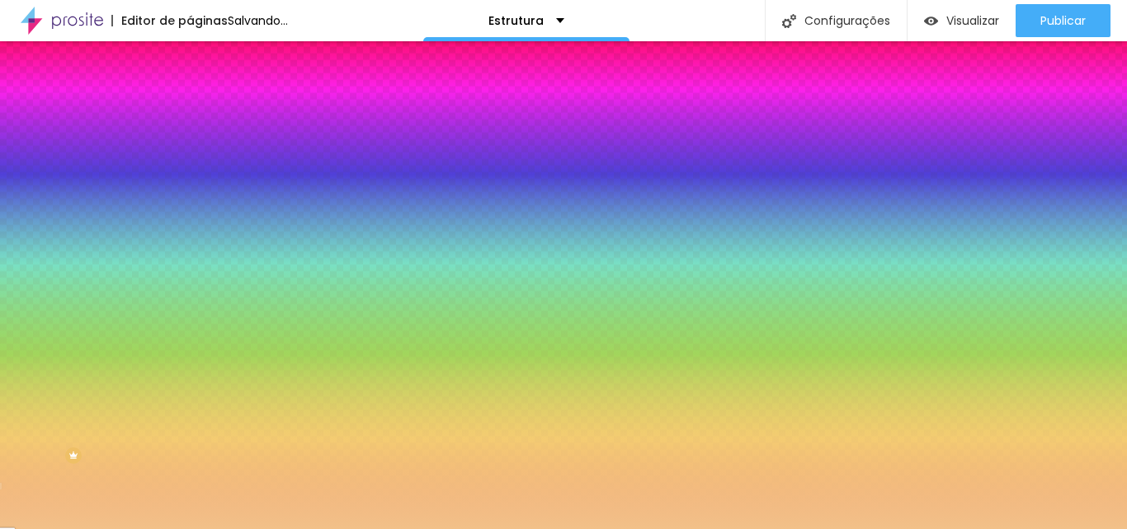
type input "3"
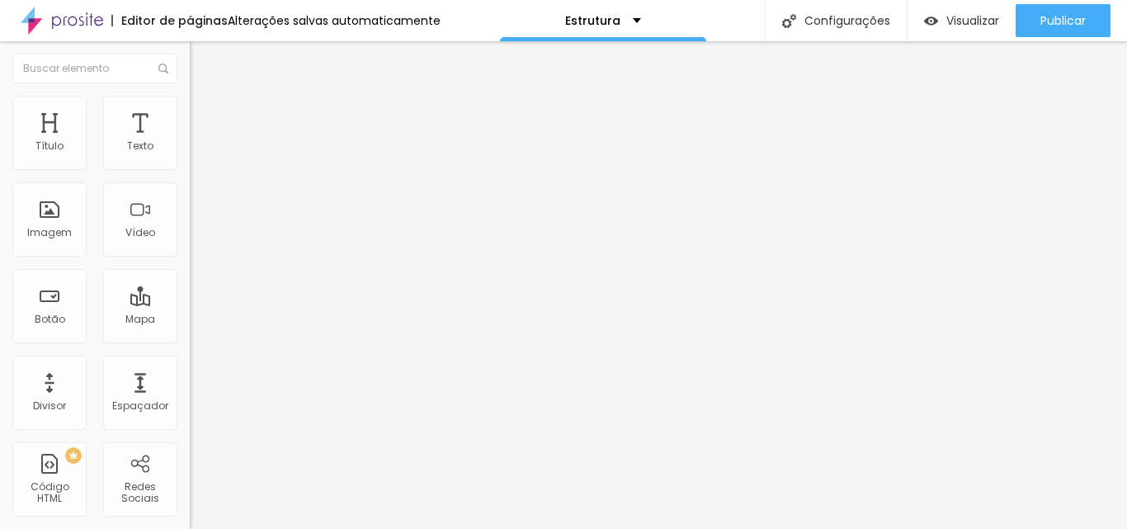
click at [202, 58] on img "button" at bounding box center [208, 60] width 13 height 13
click at [57, 395] on div "Divisor" at bounding box center [49, 393] width 74 height 74
click at [190, 100] on li "Estilo" at bounding box center [285, 104] width 190 height 17
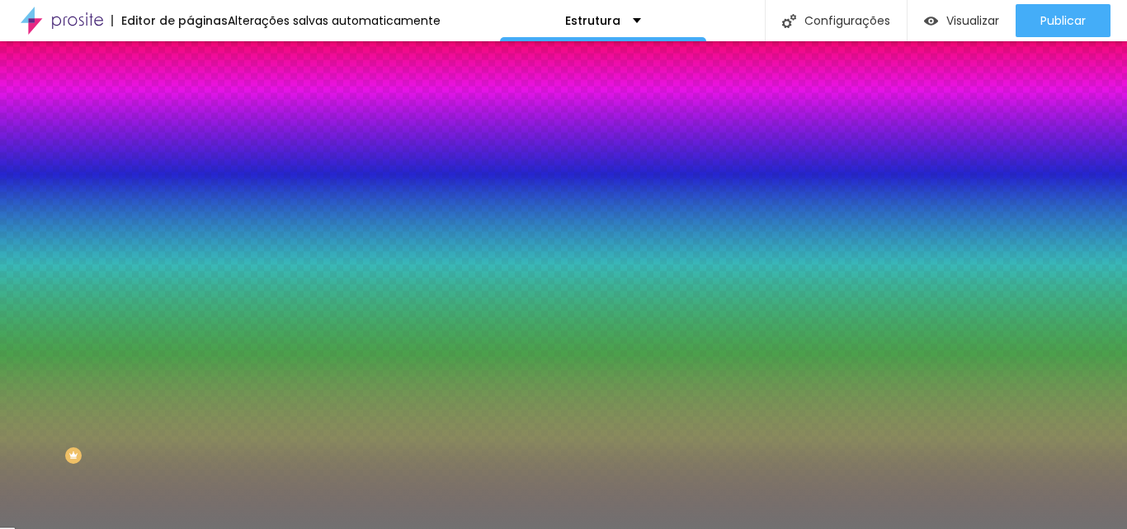
click at [190, 243] on input "10" at bounding box center [221, 234] width 62 height 17
type input "1"
type input "13"
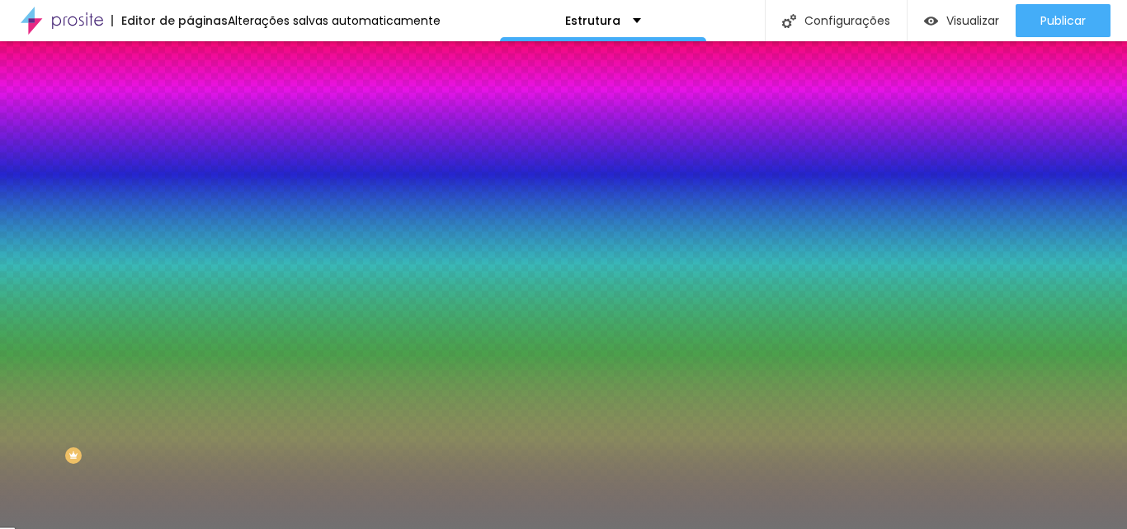
type input "3"
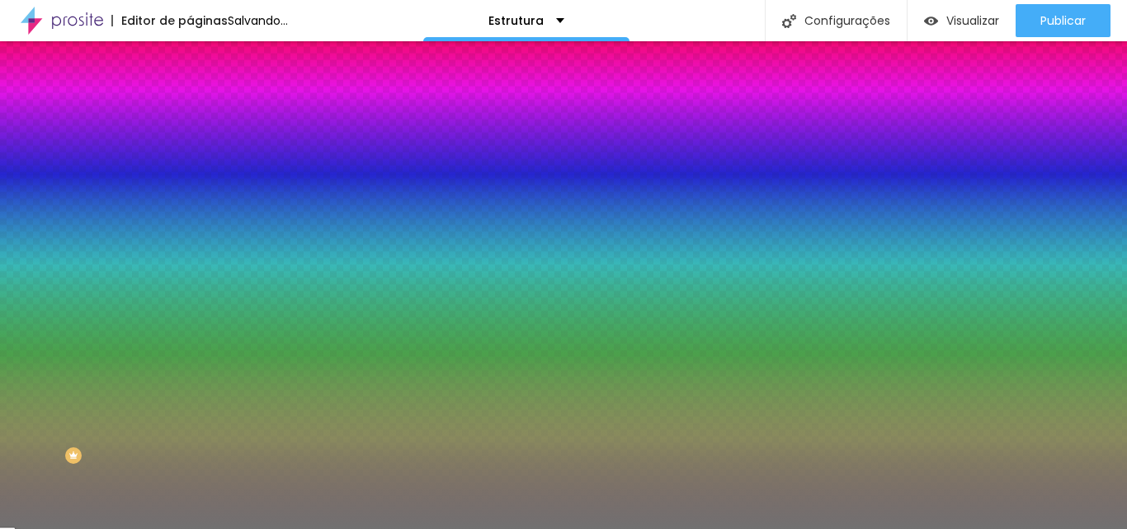
type input "3"
click at [190, 172] on input "#717171" at bounding box center [289, 166] width 198 height 17
paste input "F2C189"
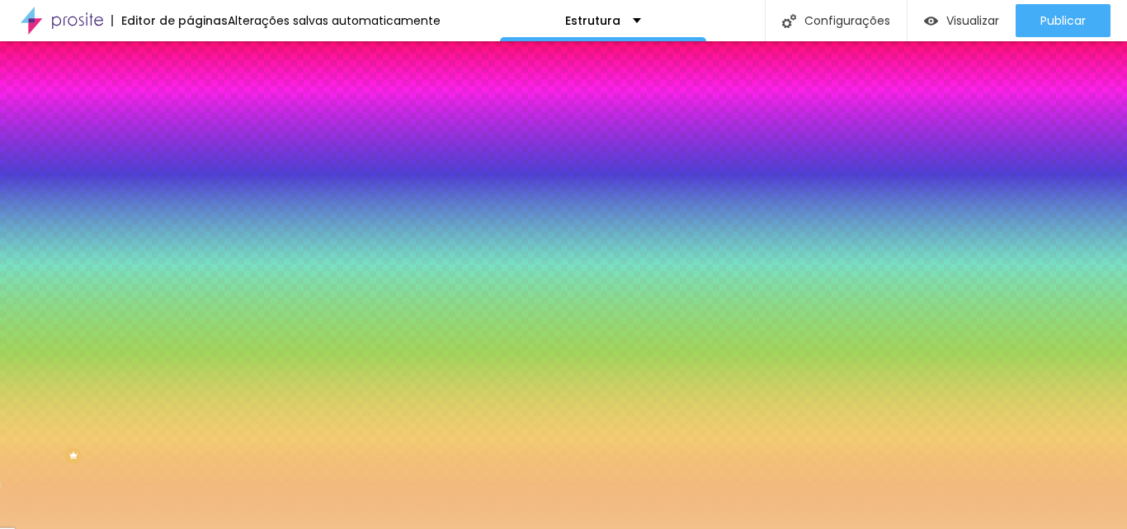
type input "#F2C189"
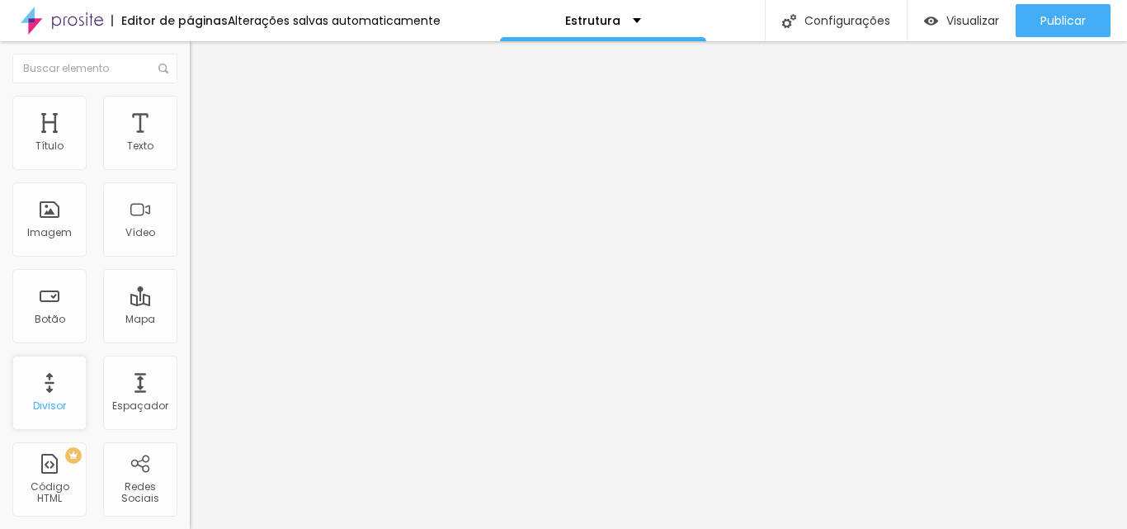
click at [49, 377] on div "Divisor" at bounding box center [49, 393] width 74 height 74
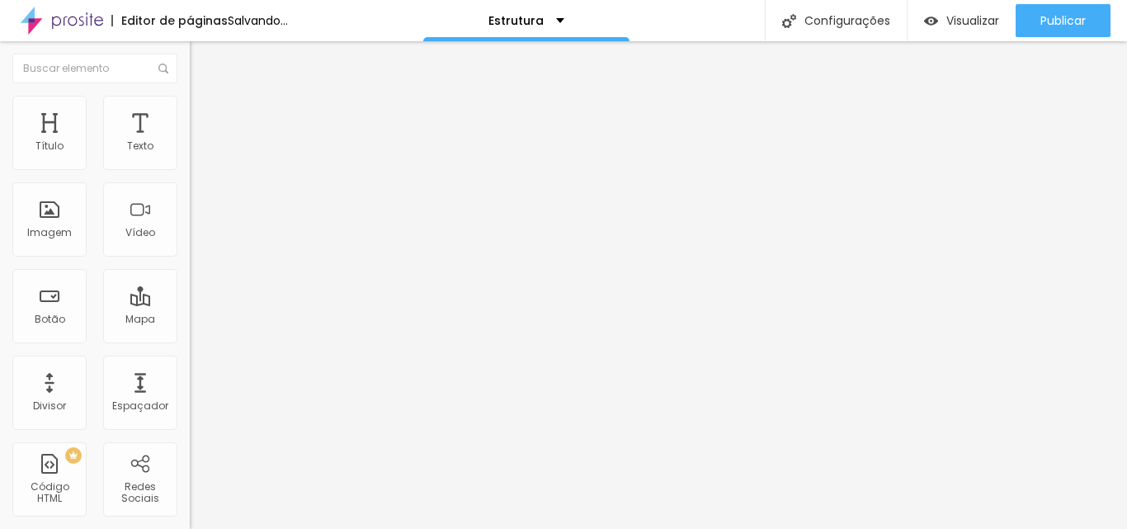
click at [190, 109] on li "Estilo" at bounding box center [285, 104] width 190 height 17
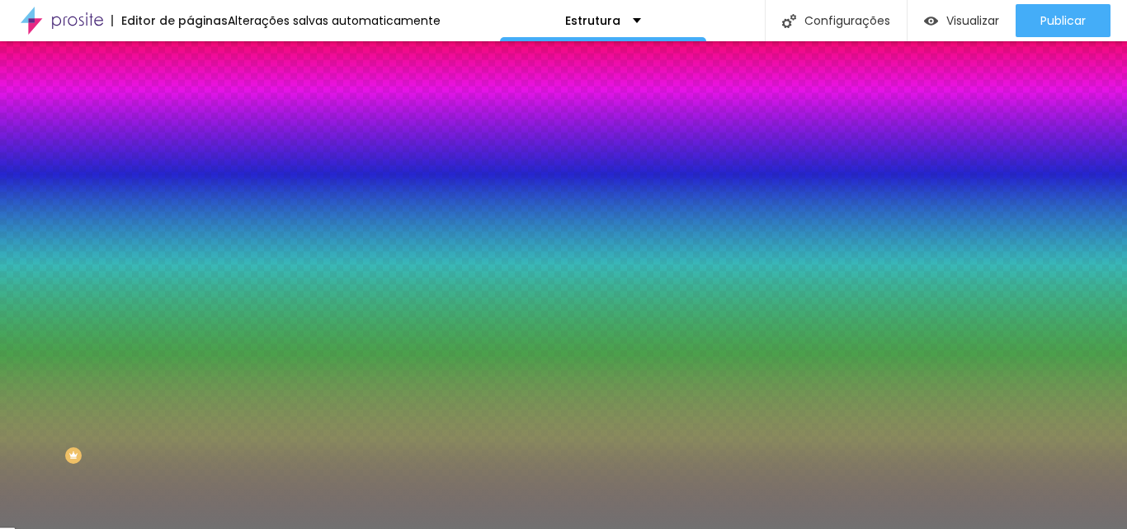
click at [190, 163] on input "#717171" at bounding box center [289, 166] width 198 height 17
paste input "F2C189"
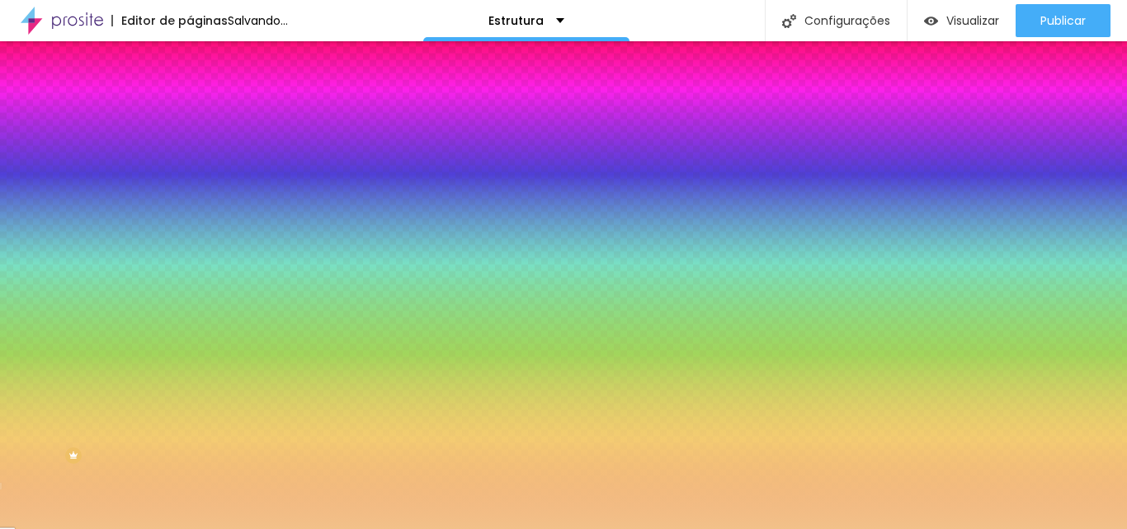
type input "#F2C189"
click at [190, 240] on div "Peso 10" at bounding box center [285, 237] width 190 height 42
click at [190, 243] on input "10" at bounding box center [221, 234] width 62 height 17
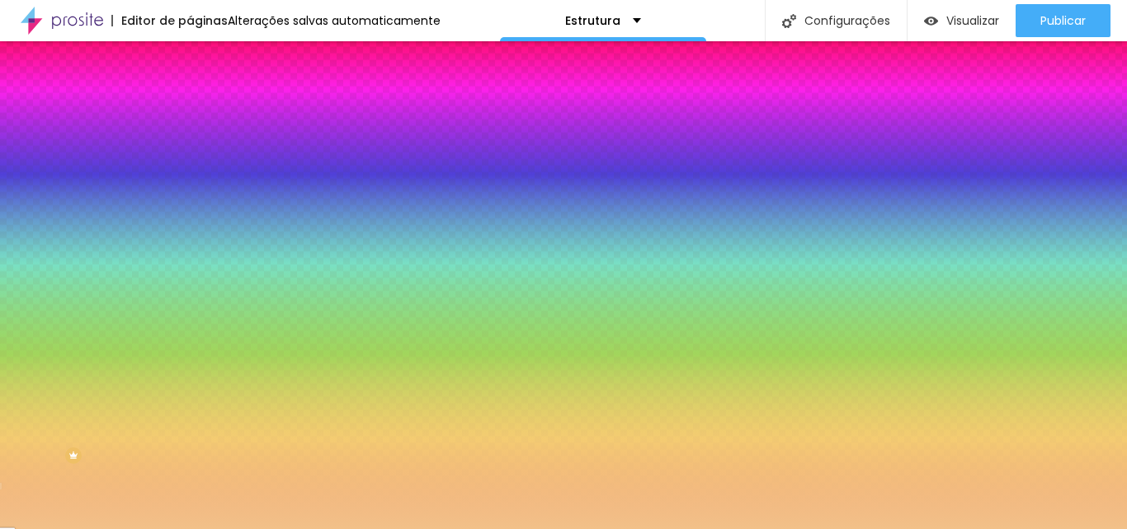
type input "3"
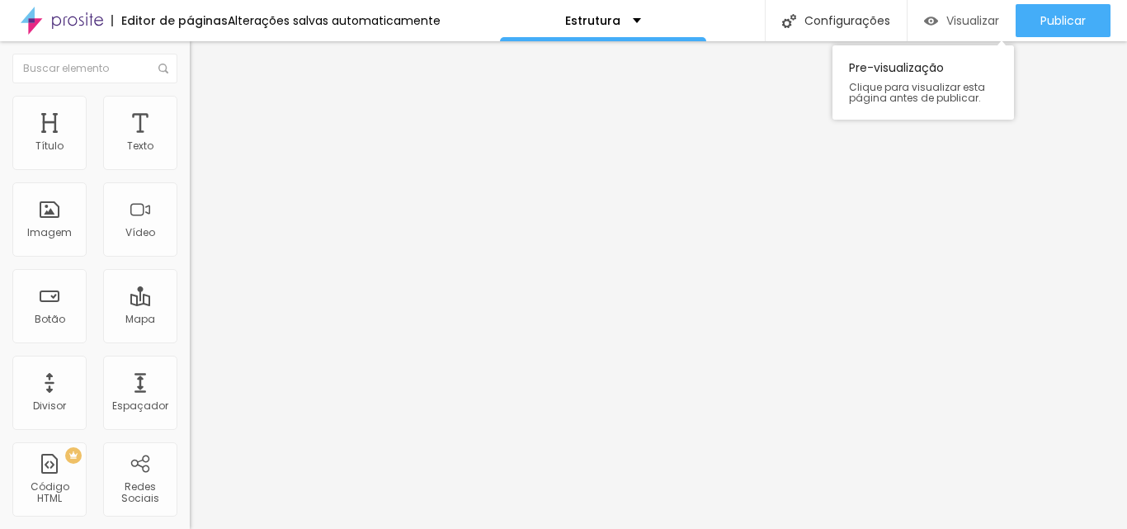
click at [942, 31] on div "Visualizar" at bounding box center [961, 20] width 75 height 33
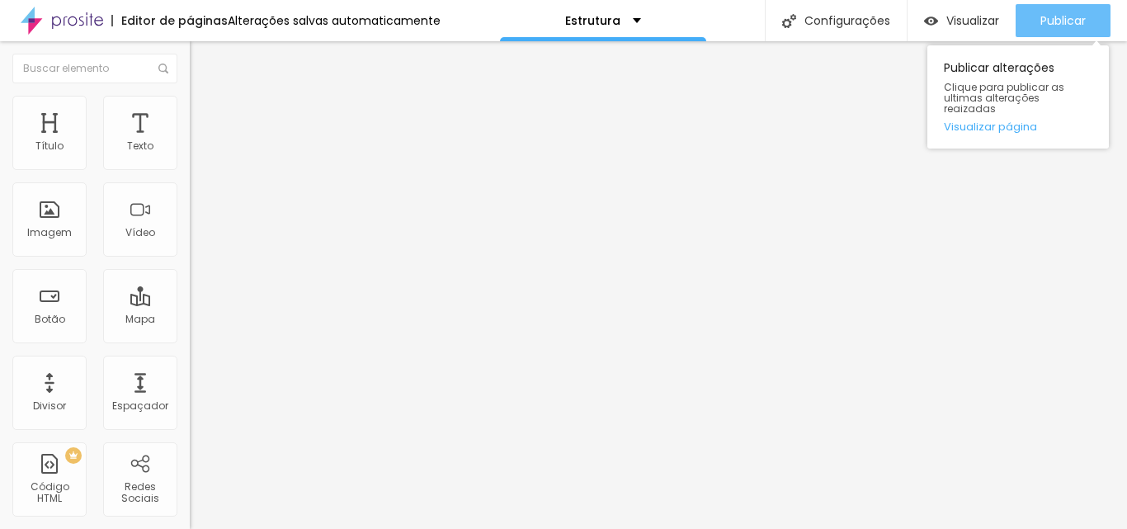
click at [1066, 20] on span "Publicar" at bounding box center [1063, 20] width 45 height 13
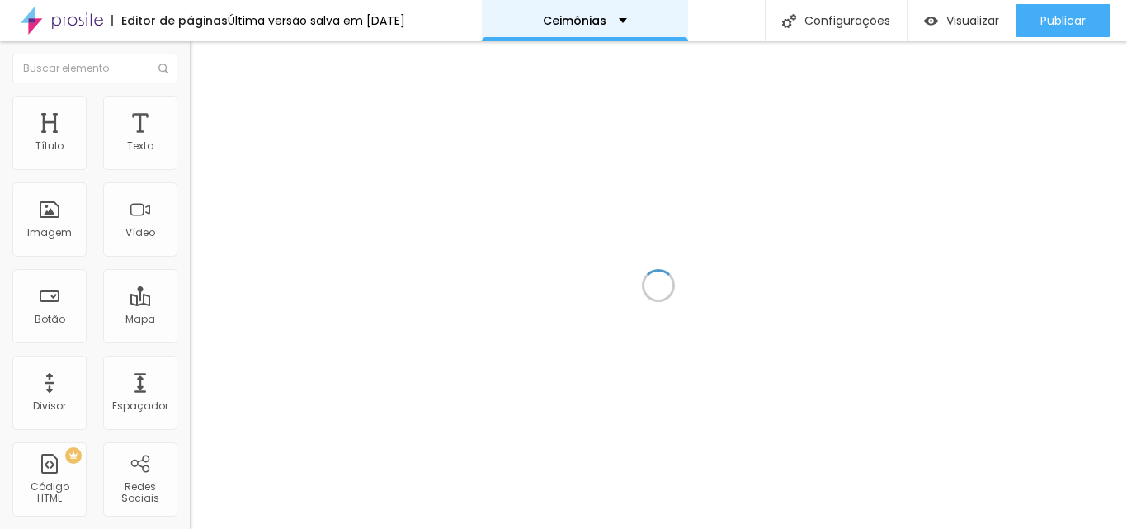
click at [511, 18] on div "Ceimônias" at bounding box center [585, 20] width 206 height 41
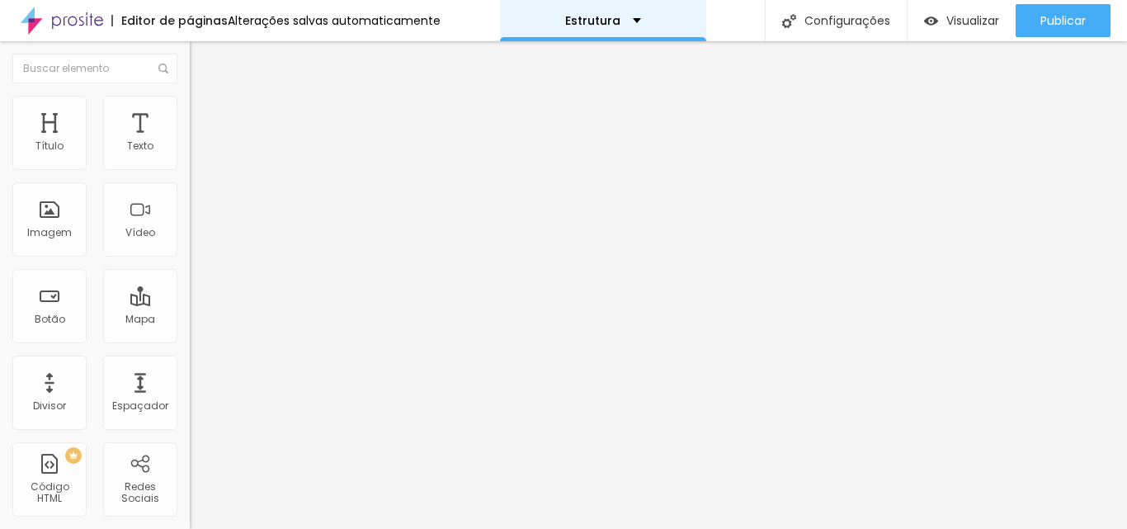
click at [600, 25] on p "Estrutura" at bounding box center [592, 21] width 55 height 12
click at [190, 102] on li "Estilo" at bounding box center [285, 104] width 190 height 17
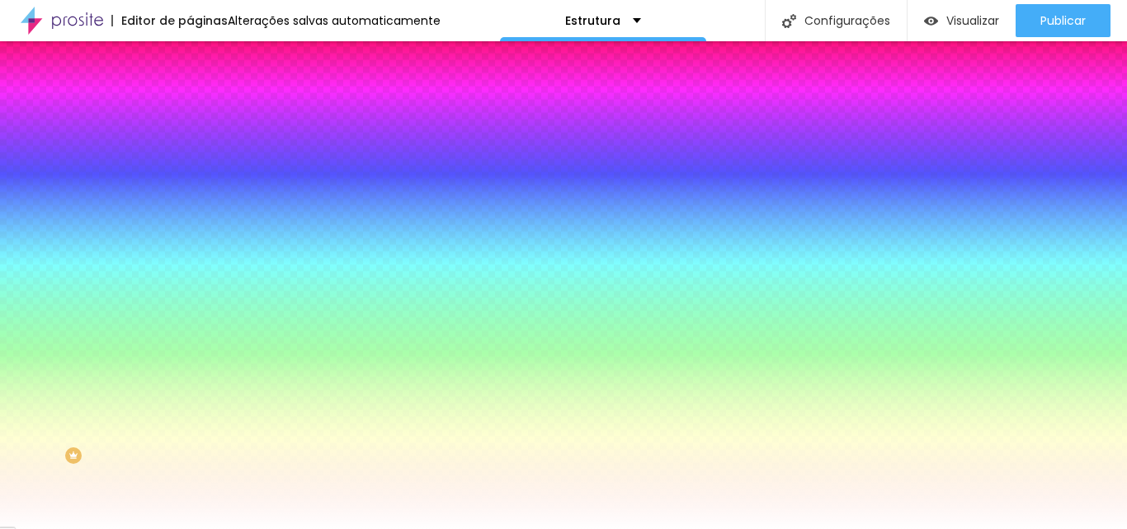
click at [190, 112] on img at bounding box center [197, 119] width 15 height 15
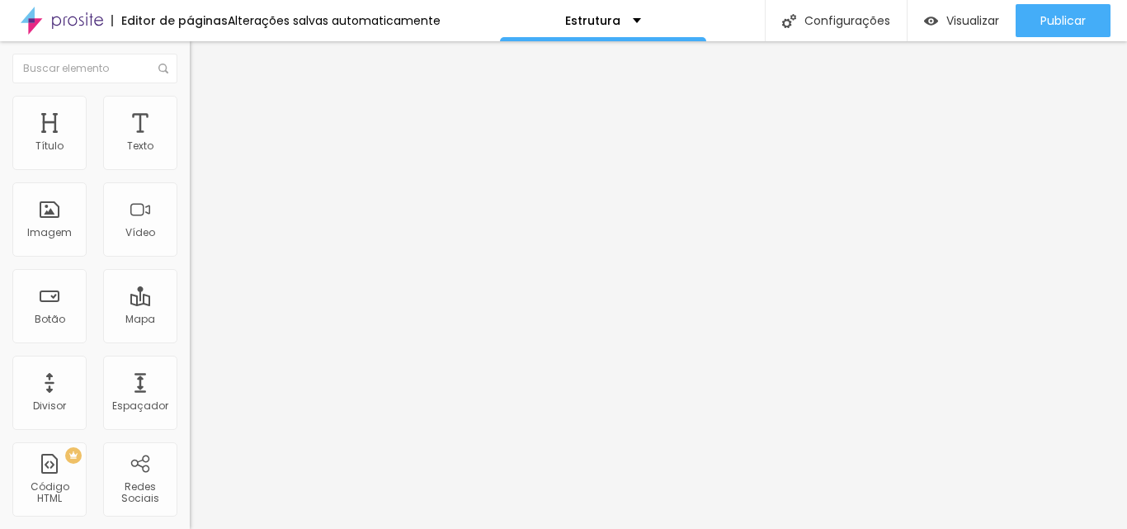
click at [190, 106] on img at bounding box center [197, 103] width 15 height 15
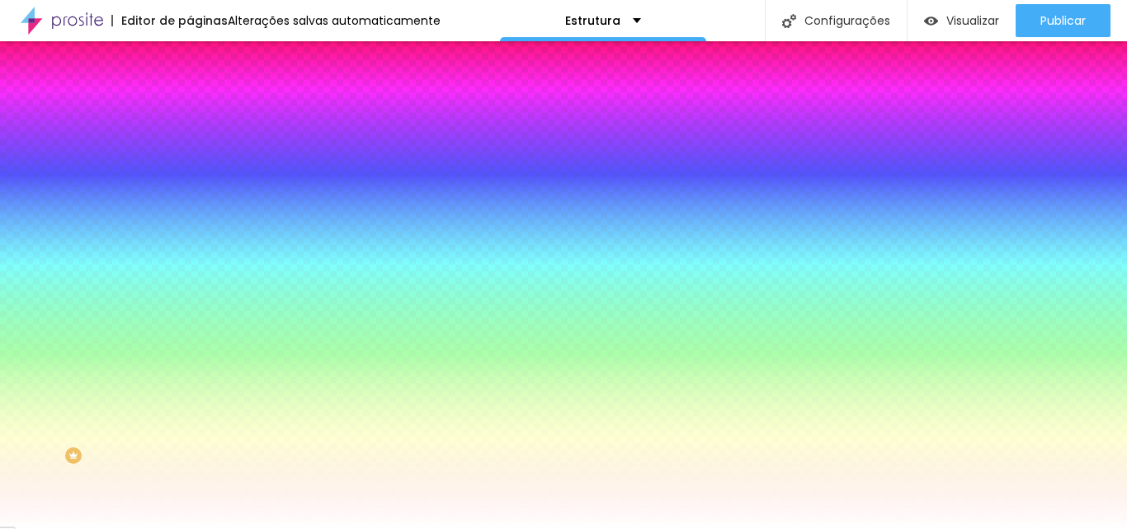
click at [190, 158] on div at bounding box center [285, 158] width 190 height 0
click at [170, 308] on div at bounding box center [563, 264] width 1127 height 529
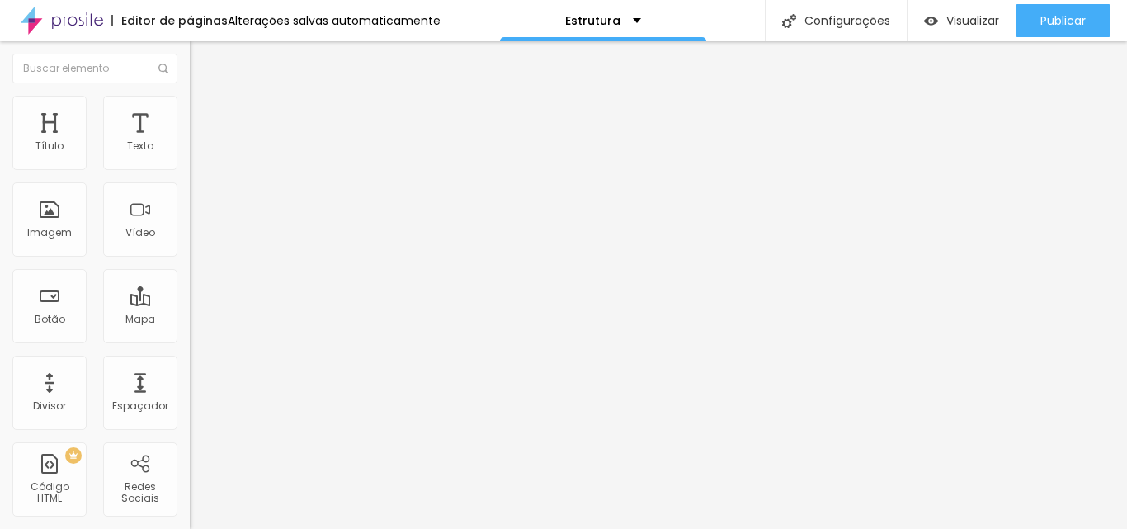
click at [205, 111] on span "Estilo" at bounding box center [218, 107] width 26 height 14
click at [190, 150] on span "Encaixotado" at bounding box center [222, 143] width 64 height 14
click at [190, 176] on span "Completo" at bounding box center [215, 169] width 50 height 14
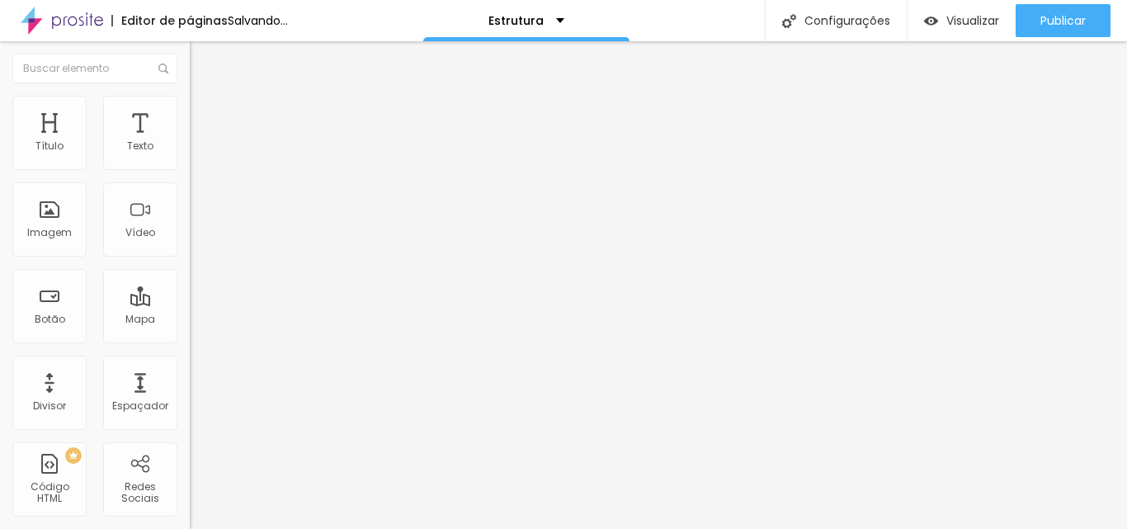
click at [190, 158] on div "Encaixotado" at bounding box center [285, 154] width 190 height 10
click at [205, 111] on span "Estilo" at bounding box center [218, 107] width 26 height 14
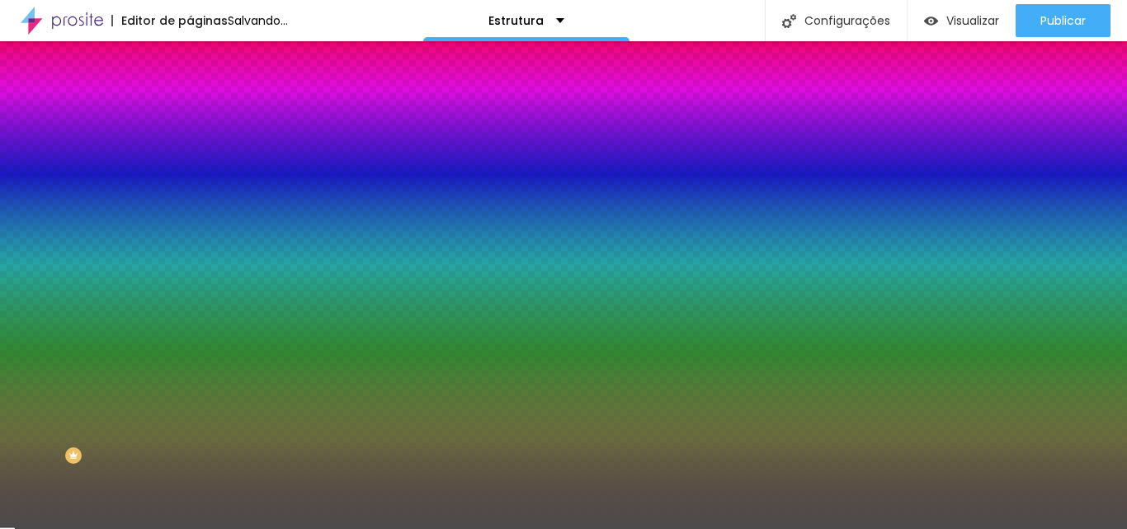
click at [280, 149] on img at bounding box center [285, 144] width 10 height 10
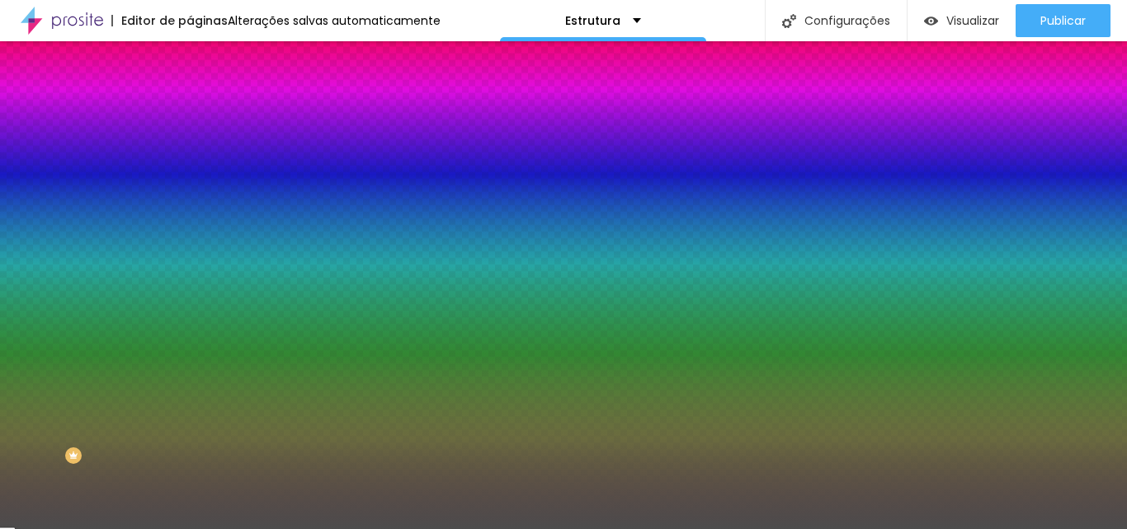
click at [190, 225] on div at bounding box center [285, 225] width 190 height 0
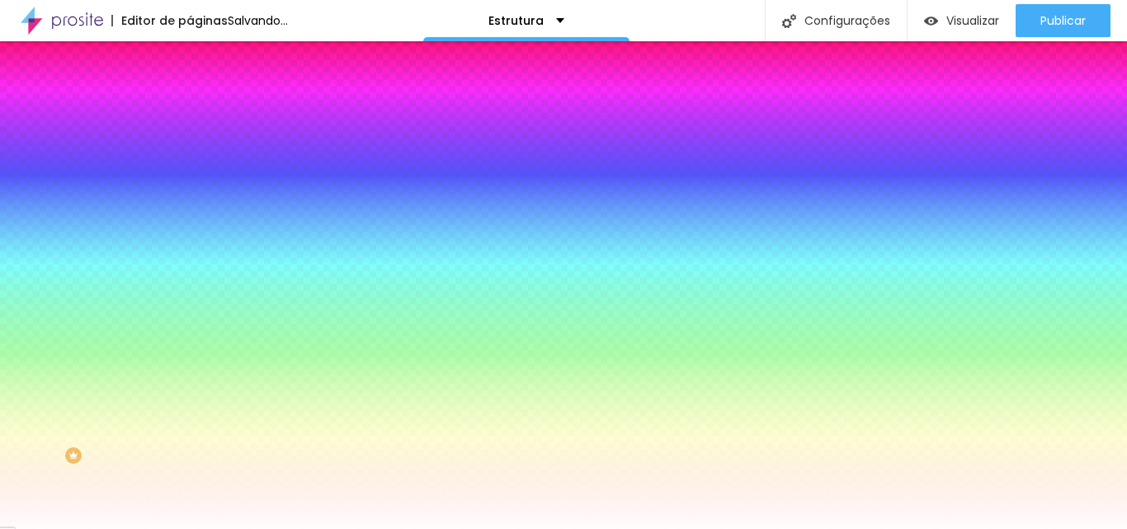
type input "#FFFFFF"
drag, startPoint x: 43, startPoint y: 312, endPoint x: 2, endPoint y: 313, distance: 41.3
click at [190, 313] on div "Imagem de fundo Adicionar imagem Efeito da Imagem Nenhum Nenhum Parallax Cor de…" at bounding box center [285, 236] width 190 height 214
click at [202, 58] on img "button" at bounding box center [208, 60] width 13 height 13
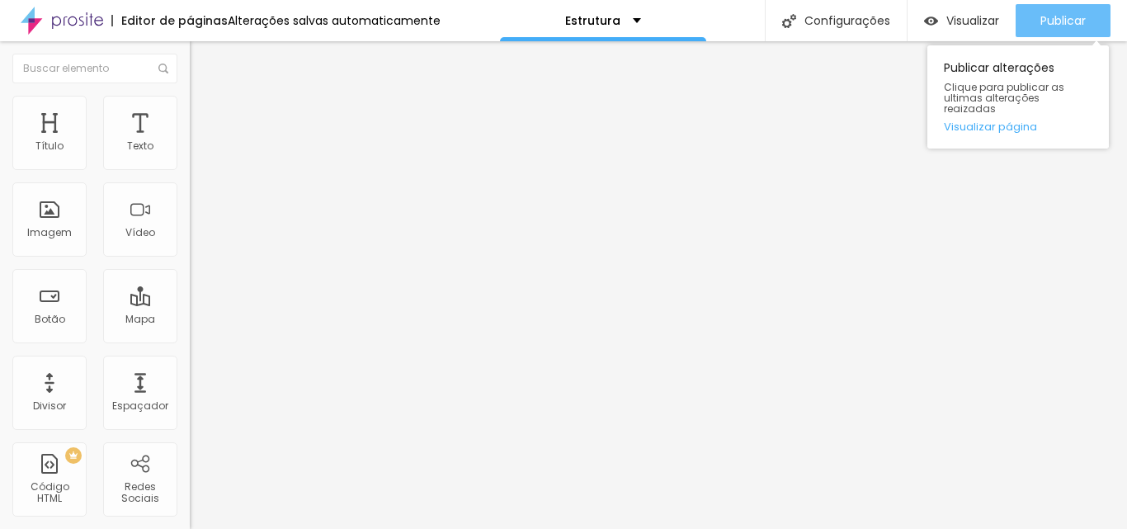
click at [1045, 18] on span "Publicar" at bounding box center [1063, 20] width 45 height 13
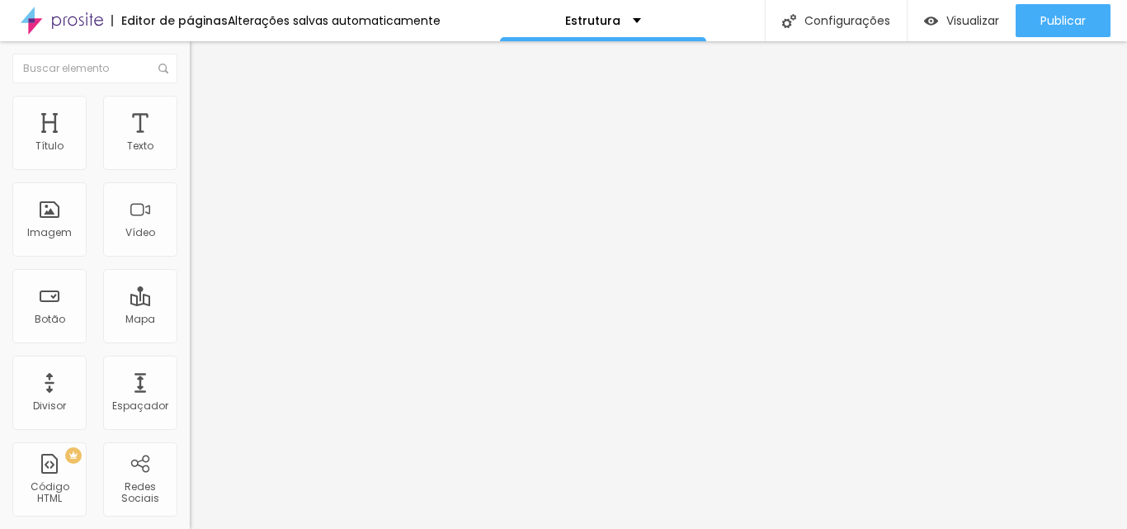
click at [190, 111] on ul "Conteúdo Estilo Avançado" at bounding box center [285, 104] width 190 height 50
click at [205, 111] on span "Estilo" at bounding box center [218, 107] width 26 height 14
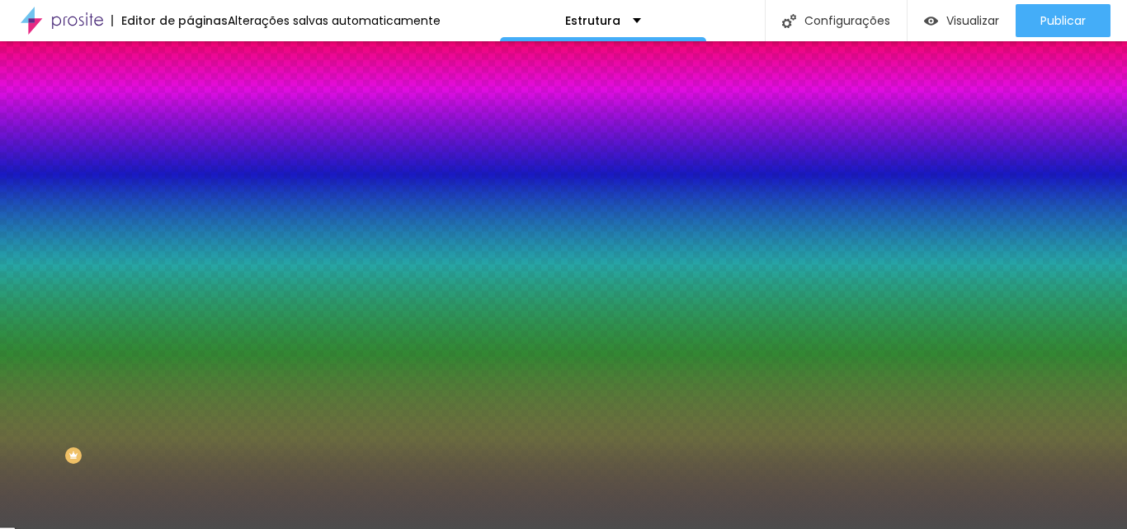
click at [280, 149] on img at bounding box center [285, 144] width 10 height 10
click at [190, 225] on div at bounding box center [285, 225] width 190 height 0
type input "#FFFFFF"
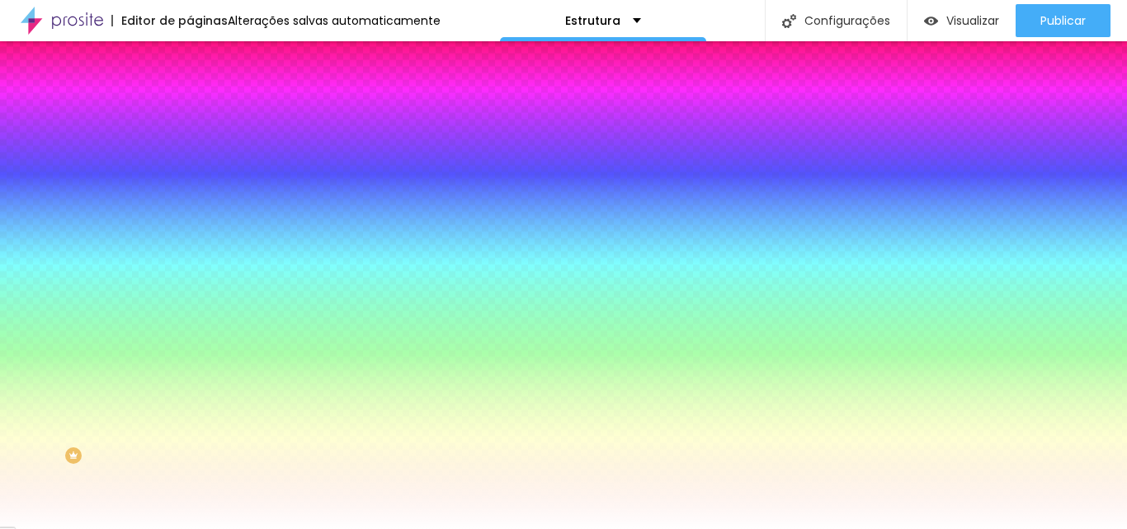
drag, startPoint x: 26, startPoint y: 406, endPoint x: 25, endPoint y: 298, distance: 108.1
click at [190, 241] on div "Cor de fundo Voltar ao padrão #FFFFFF" at bounding box center [285, 218] width 190 height 45
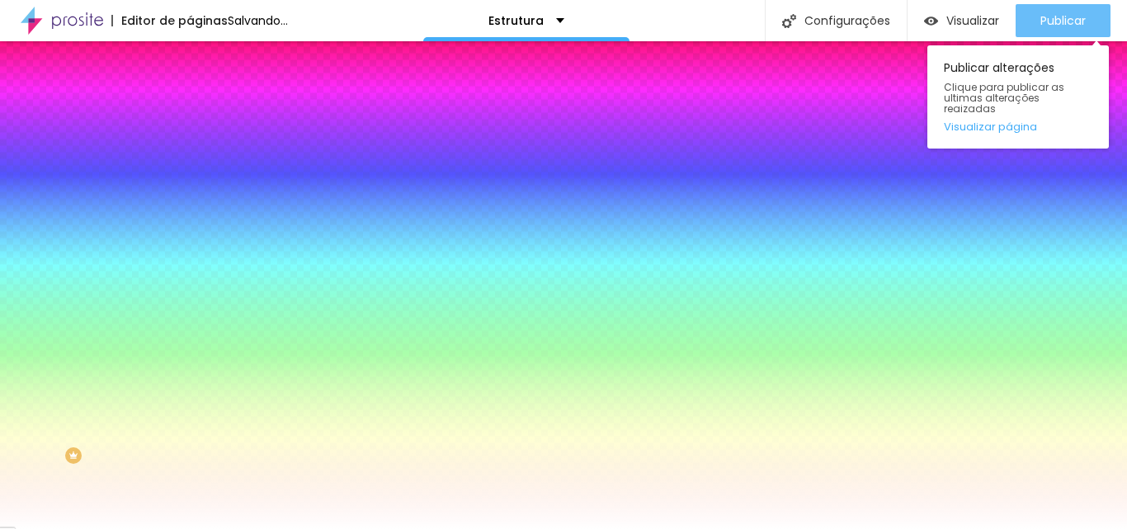
click at [1055, 14] on span "Publicar" at bounding box center [1063, 20] width 45 height 13
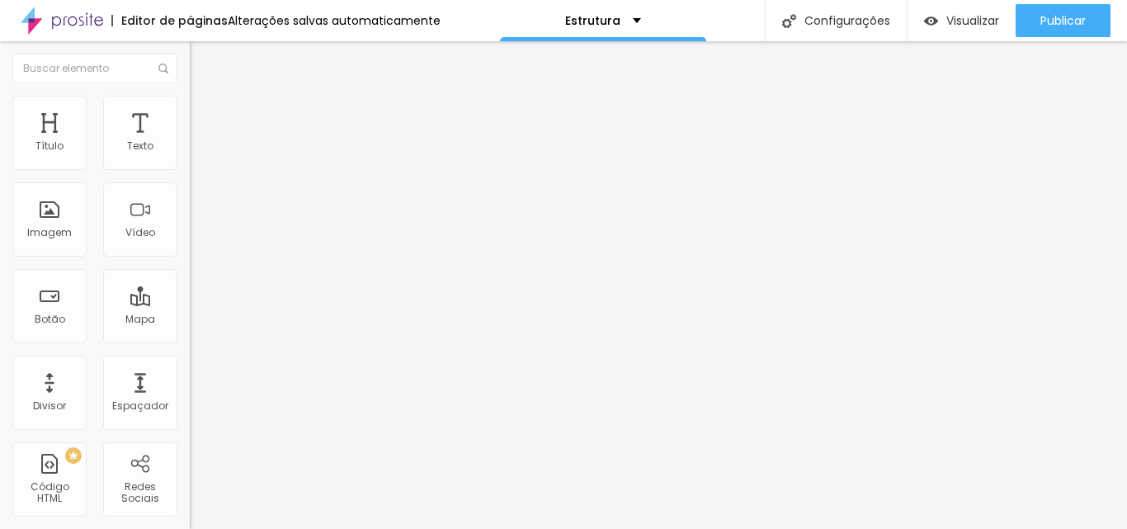
click at [190, 106] on img at bounding box center [197, 103] width 15 height 15
click at [205, 97] on span "Estilo" at bounding box center [218, 90] width 26 height 14
click at [205, 114] on span "Estilo" at bounding box center [218, 107] width 26 height 14
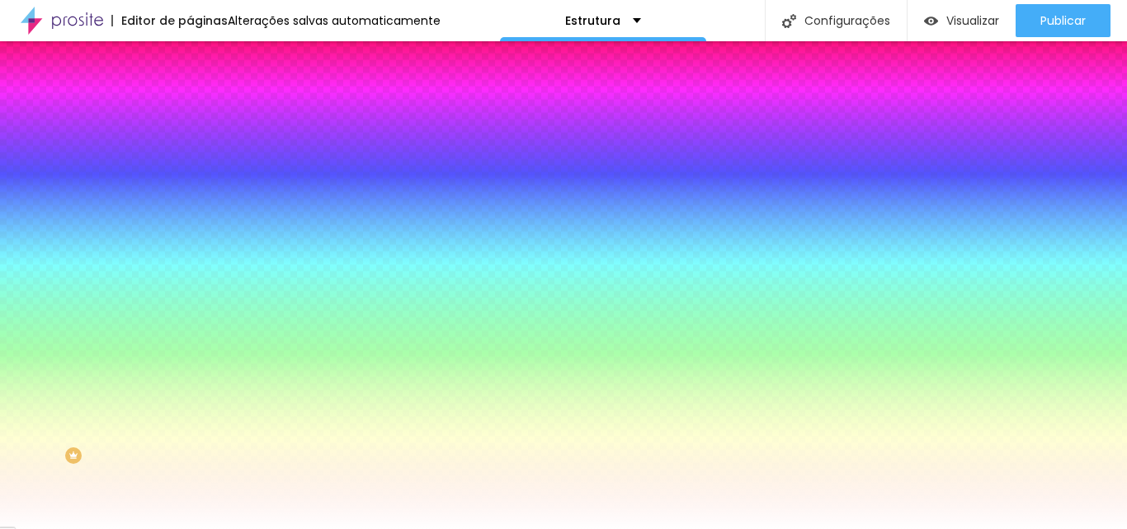
scroll to position [70, 0]
click at [190, 255] on div at bounding box center [285, 255] width 190 height 0
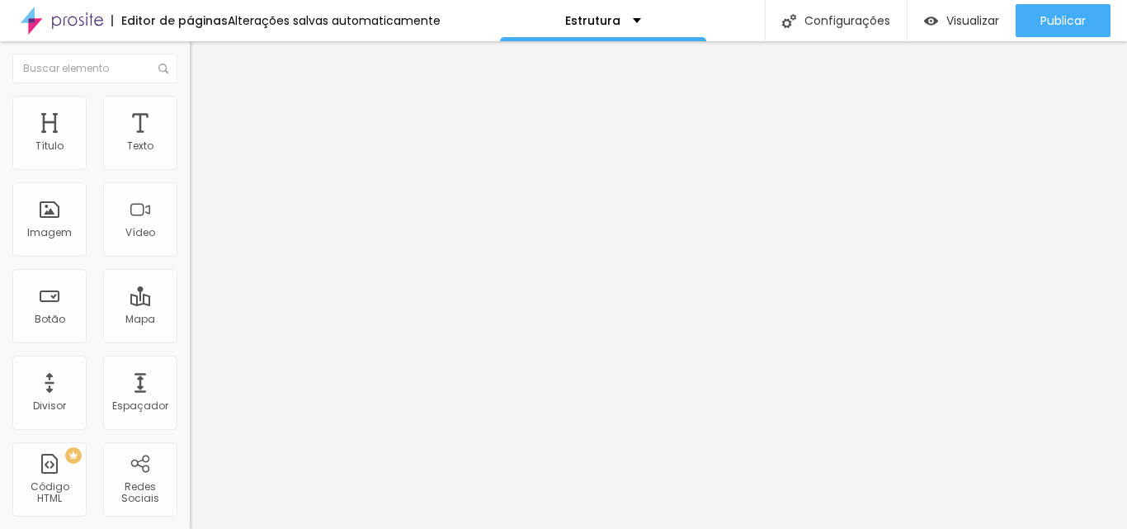
scroll to position [1, 0]
drag, startPoint x: 105, startPoint y: 187, endPoint x: -91, endPoint y: 220, distance: 198.4
click at [0, 220] on html "Editor de páginas Alterações salvas automaticamente Estrutura Configurações Con…" at bounding box center [563, 264] width 1127 height 529
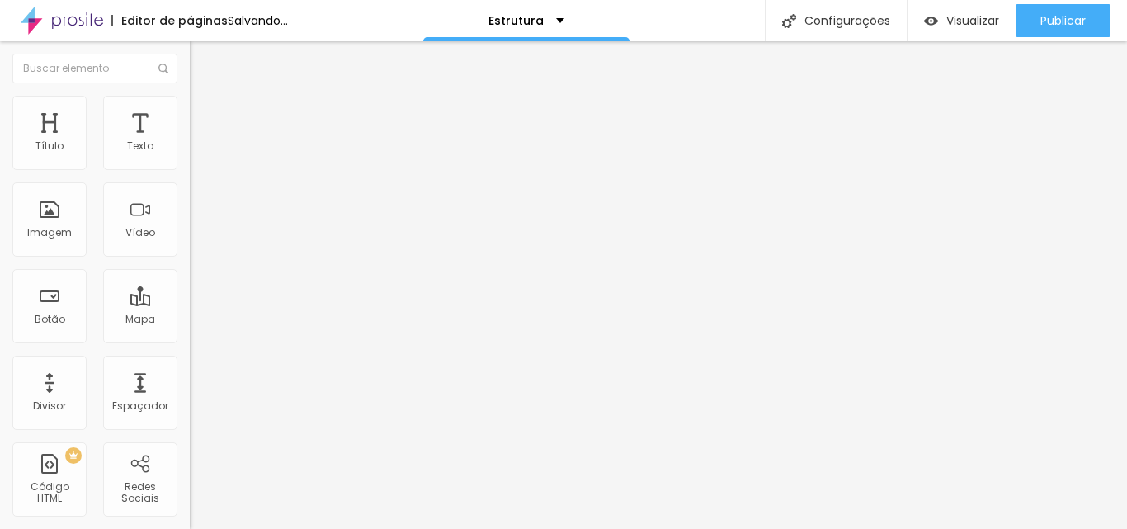
type input "ponte villas eventos"
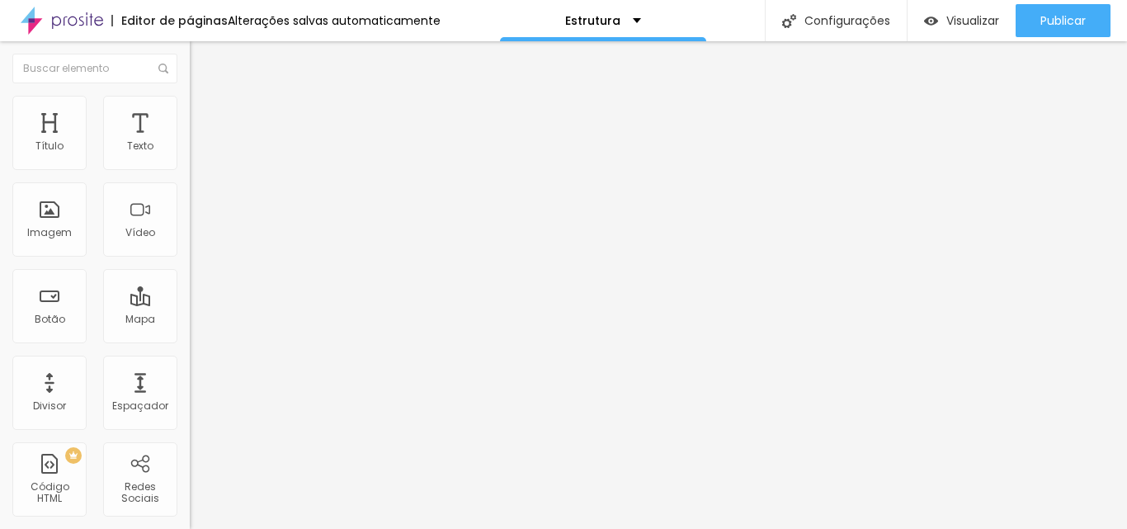
scroll to position [0, 0]
click at [190, 167] on div "Contato" at bounding box center [285, 153] width 190 height 28
click at [190, 107] on li "Estilo" at bounding box center [285, 104] width 190 height 17
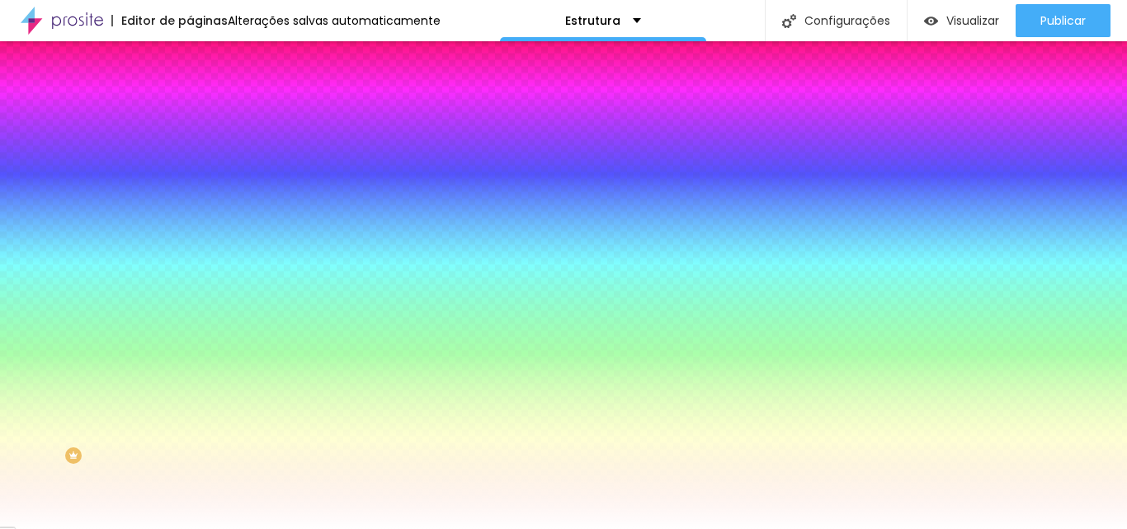
click at [190, 185] on button "button" at bounding box center [201, 176] width 23 height 17
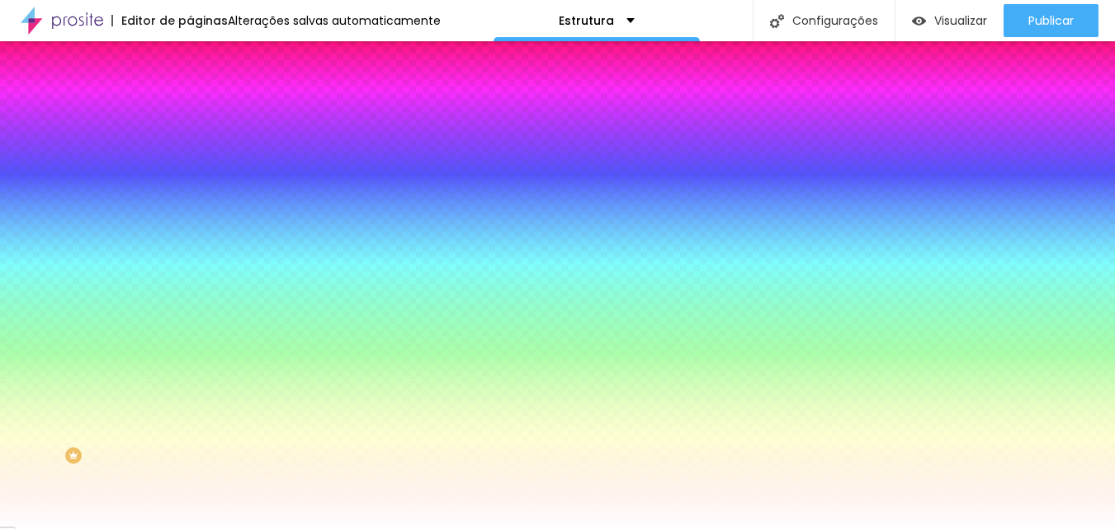
click at [149, 528] on div at bounding box center [557, 529] width 1115 height 0
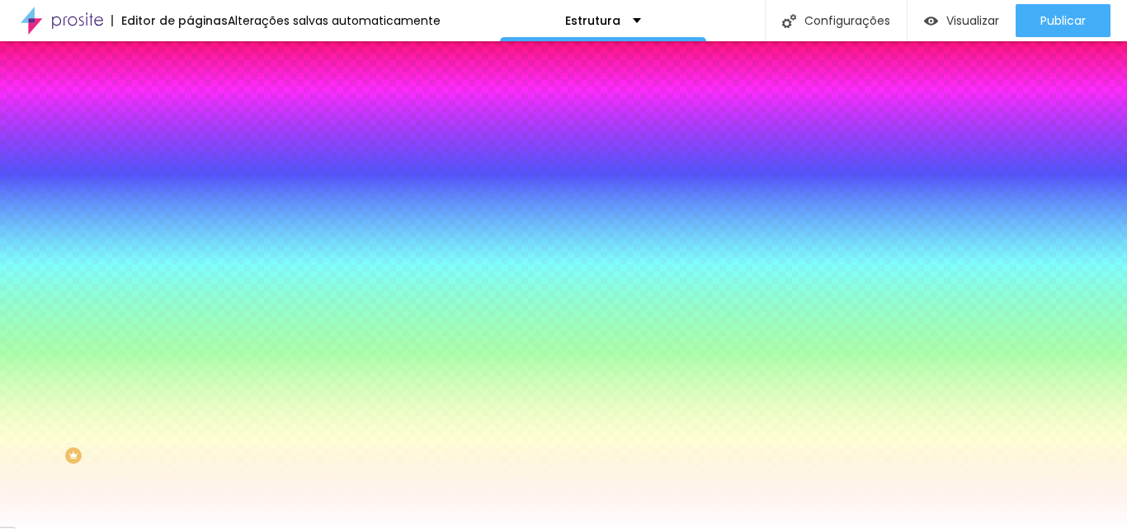
click at [196, 225] on icon "button" at bounding box center [201, 220] width 10 height 10
click at [260, 422] on div at bounding box center [563, 264] width 1127 height 529
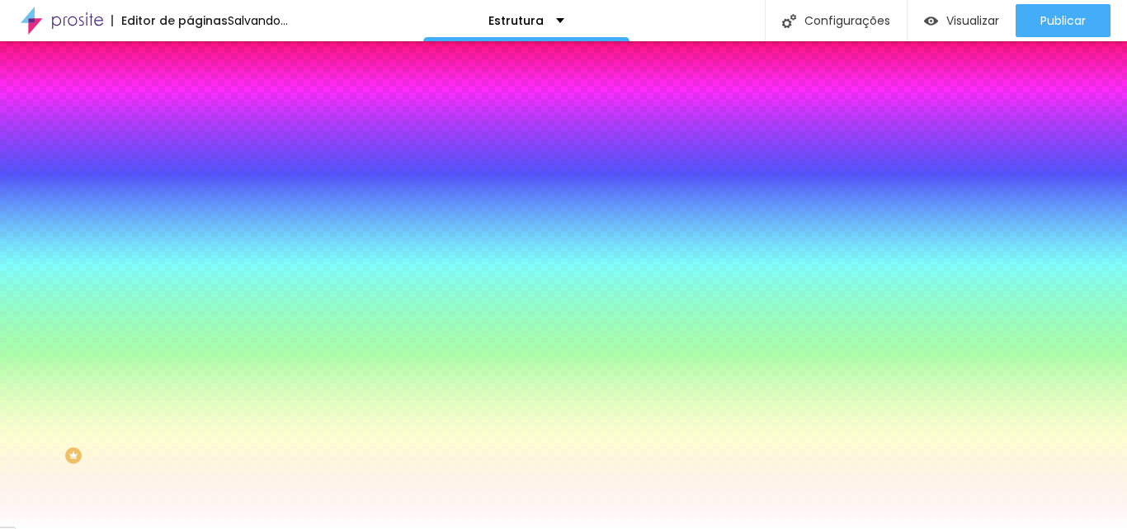
click at [237, 460] on div at bounding box center [563, 264] width 1127 height 529
type input "#897676"
click at [220, 452] on div at bounding box center [563, 264] width 1127 height 529
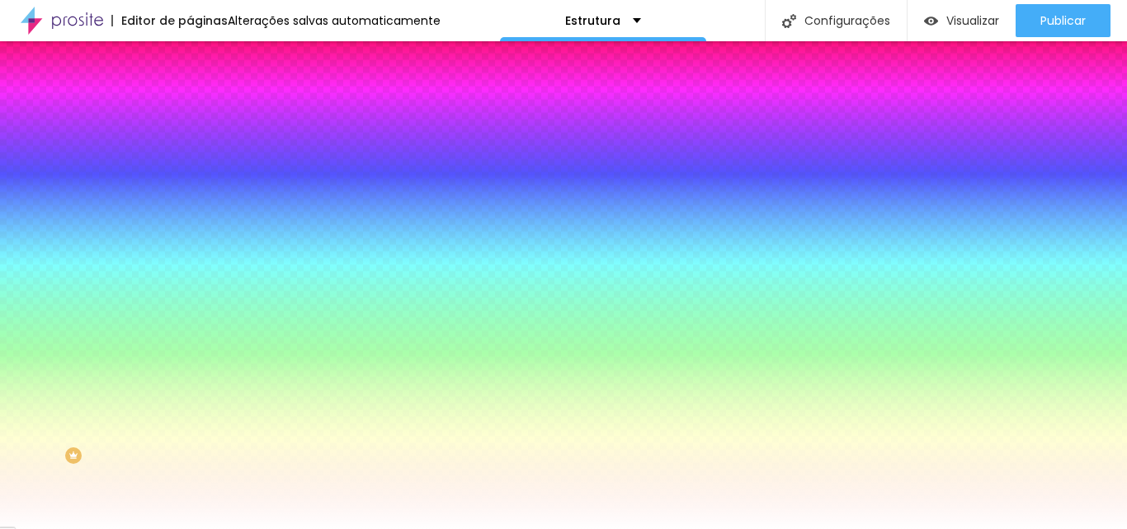
click at [439, 528] on div at bounding box center [563, 529] width 1127 height 0
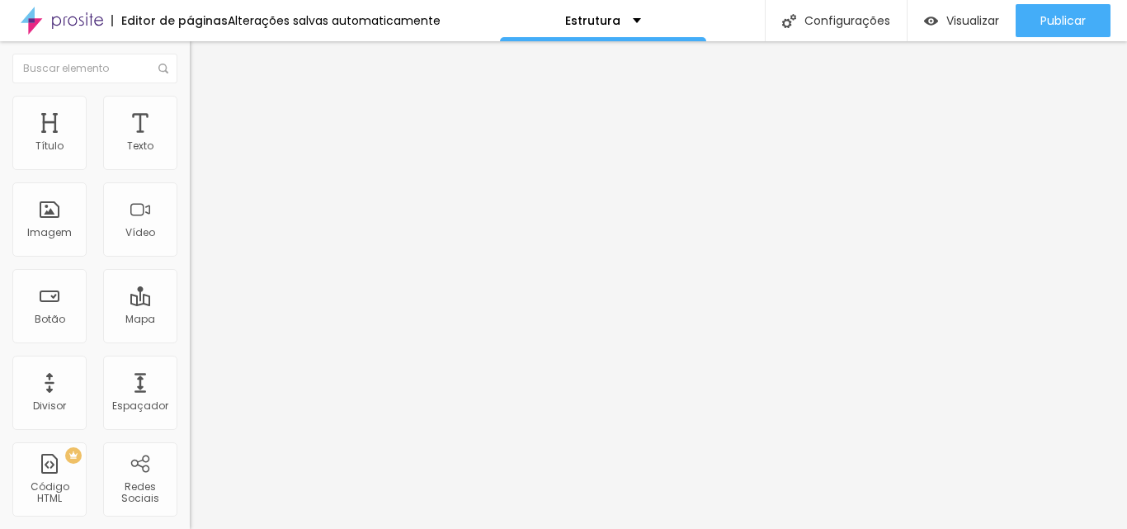
click at [190, 100] on li "Estilo" at bounding box center [285, 104] width 190 height 17
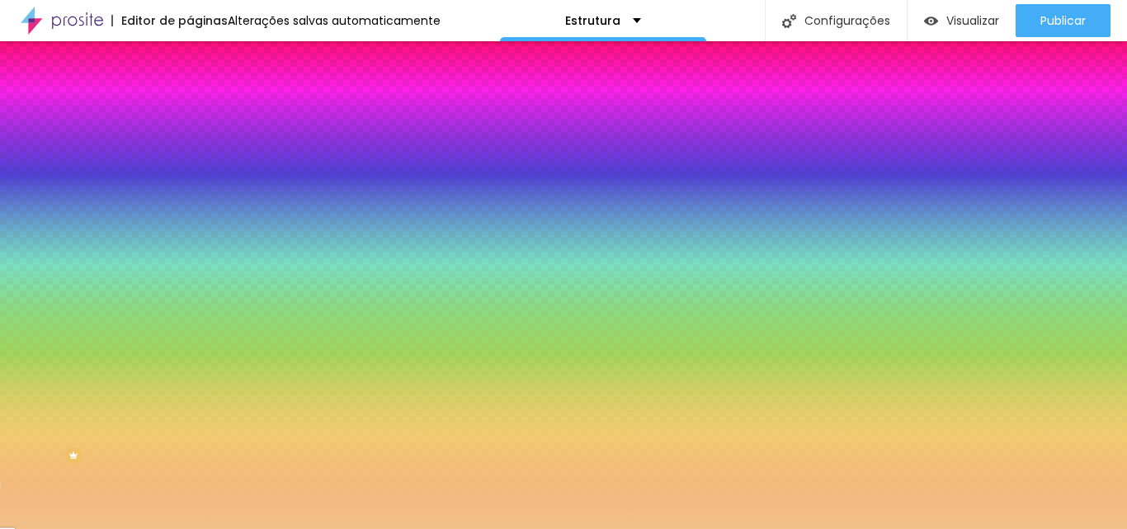
click at [190, 241] on input "#F2C189" at bounding box center [289, 233] width 198 height 17
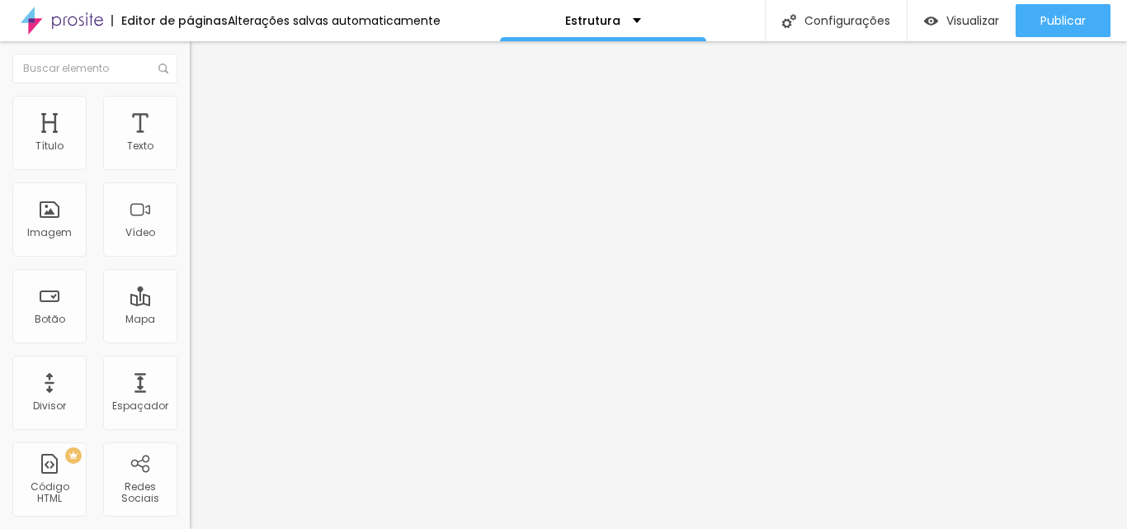
click at [205, 114] on span "Estilo" at bounding box center [218, 107] width 26 height 14
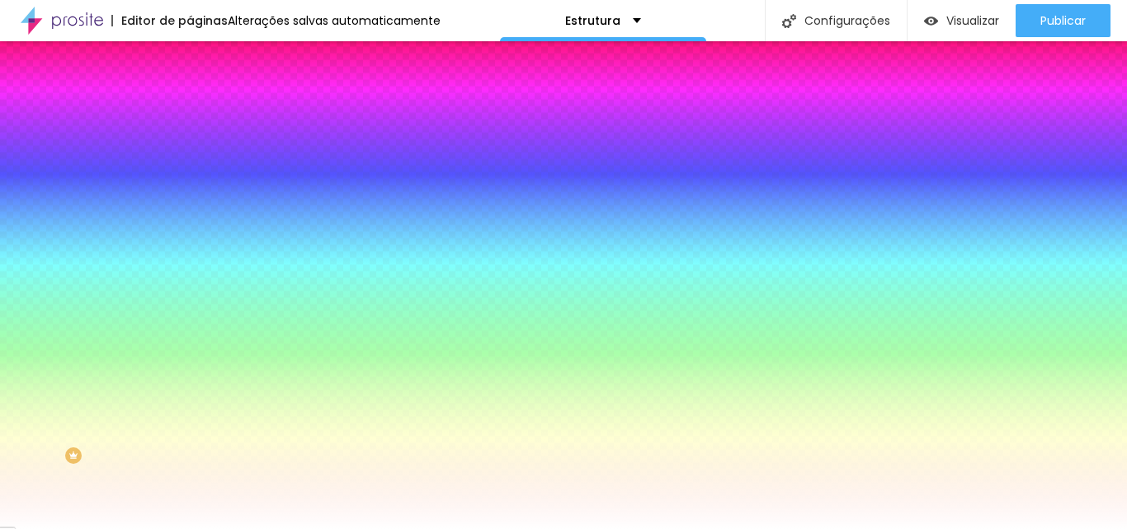
click at [198, 178] on icon "button" at bounding box center [201, 175] width 7 height 7
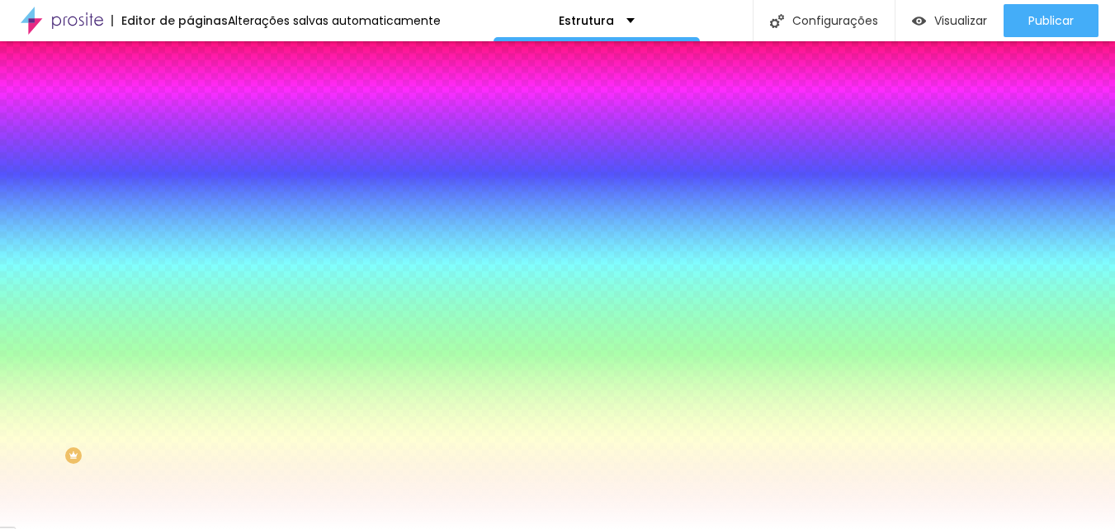
click at [73, 528] on div at bounding box center [557, 529] width 1115 height 0
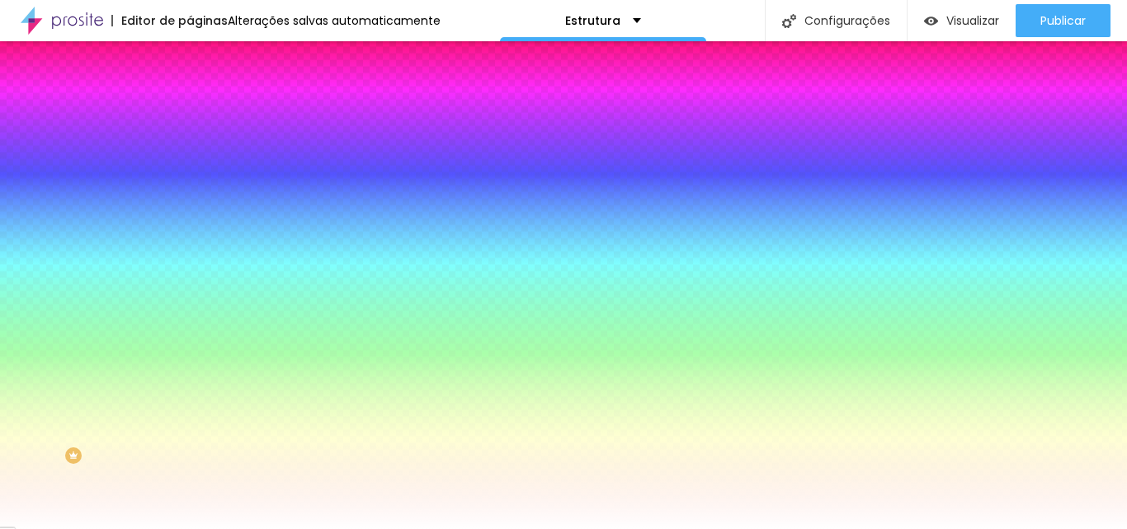
click at [198, 224] on icon "button" at bounding box center [201, 220] width 7 height 7
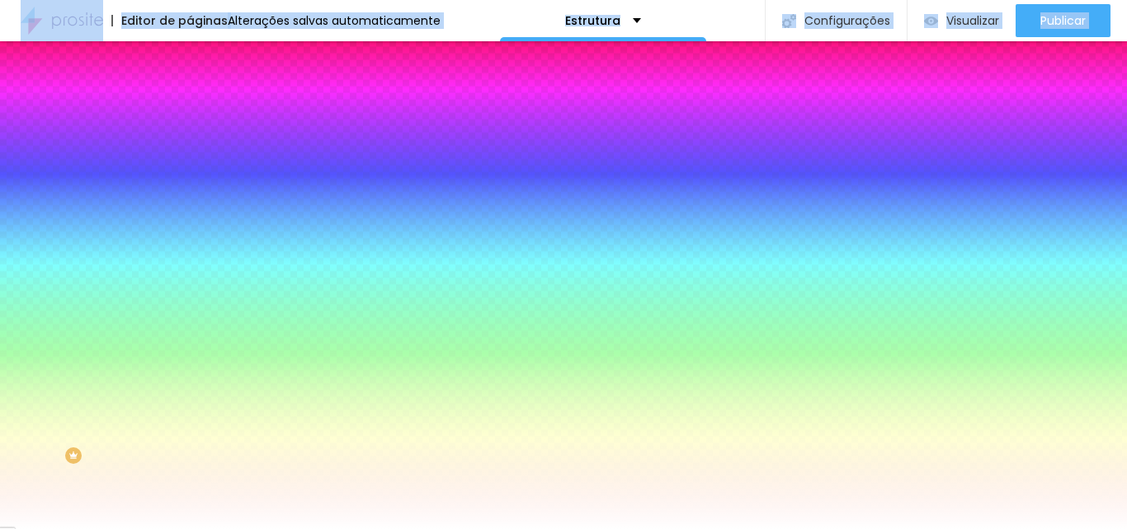
click at [155, 528] on div at bounding box center [563, 529] width 1127 height 0
click at [190, 230] on button "button" at bounding box center [201, 221] width 23 height 17
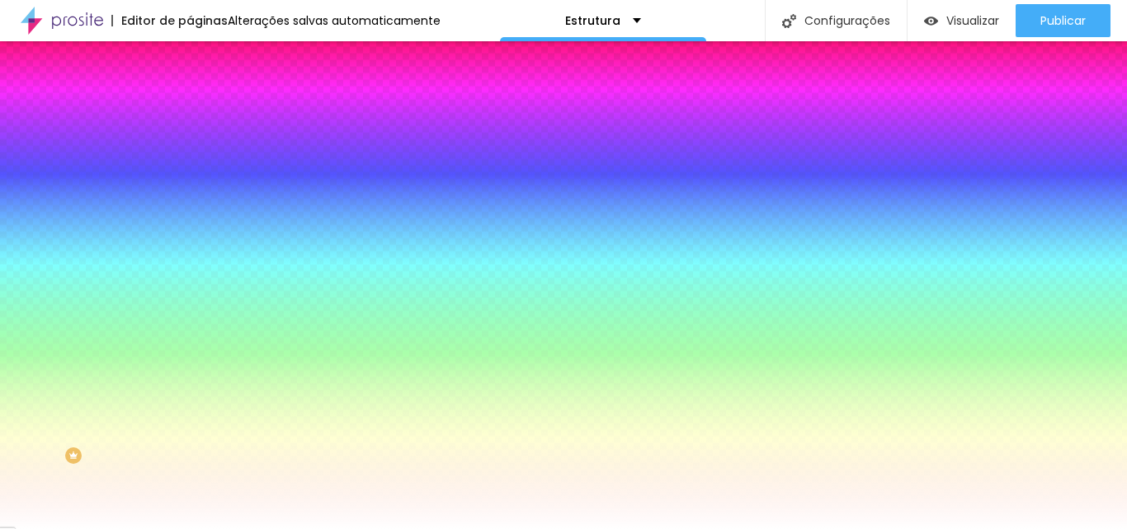
paste input "F2C189"
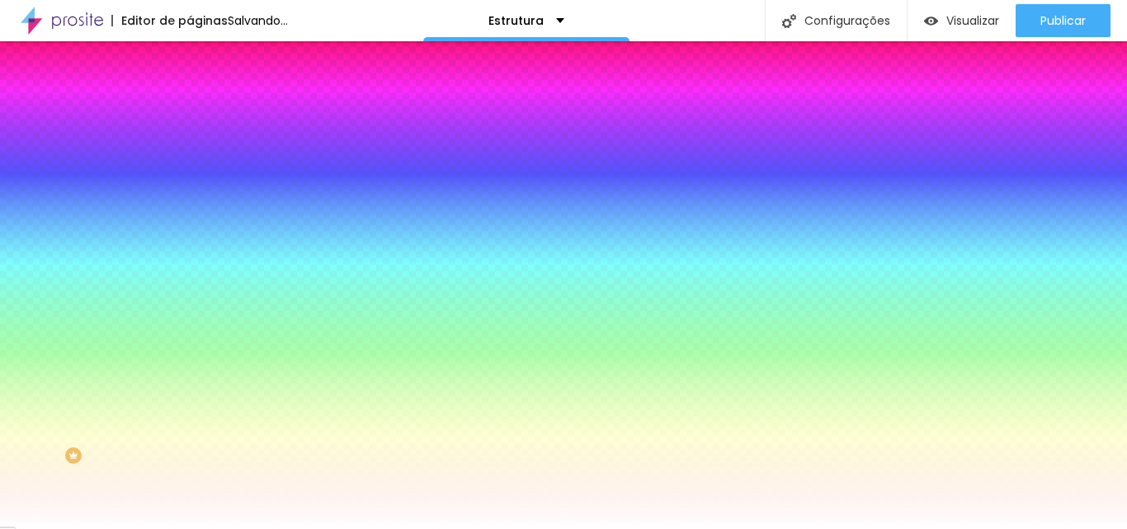
type input "#F2C189"
click at [464, 528] on div at bounding box center [563, 529] width 1127 height 0
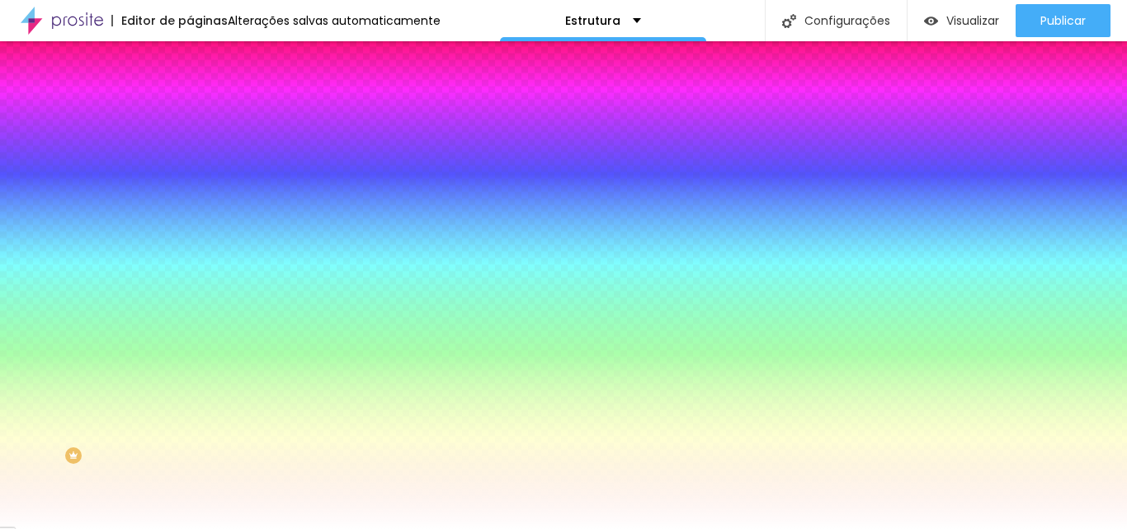
click at [190, 296] on div "Campos" at bounding box center [285, 291] width 190 height 10
click at [190, 112] on li "Avançado" at bounding box center [285, 120] width 190 height 17
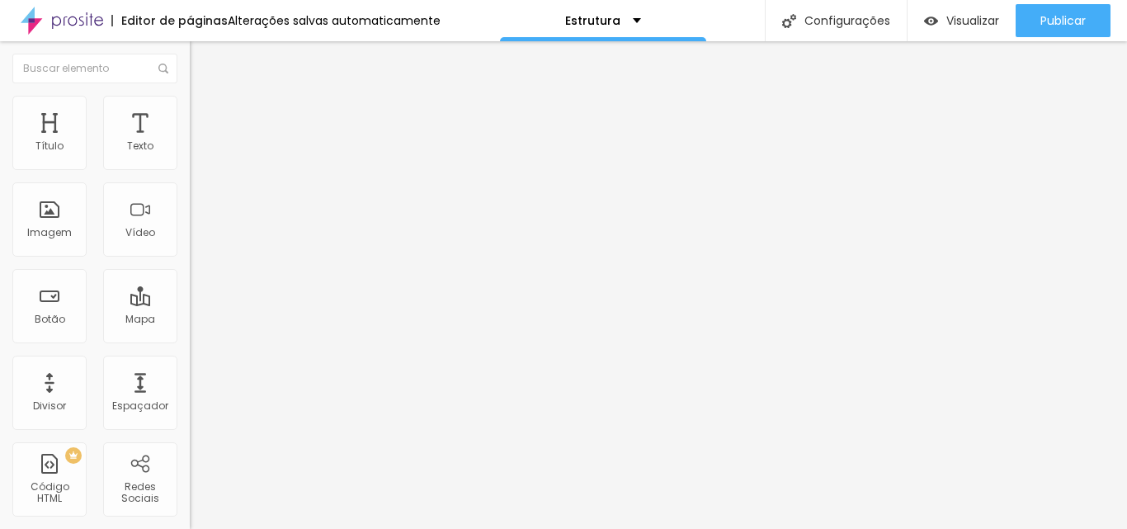
click at [205, 114] on span "Estilo" at bounding box center [218, 107] width 26 height 14
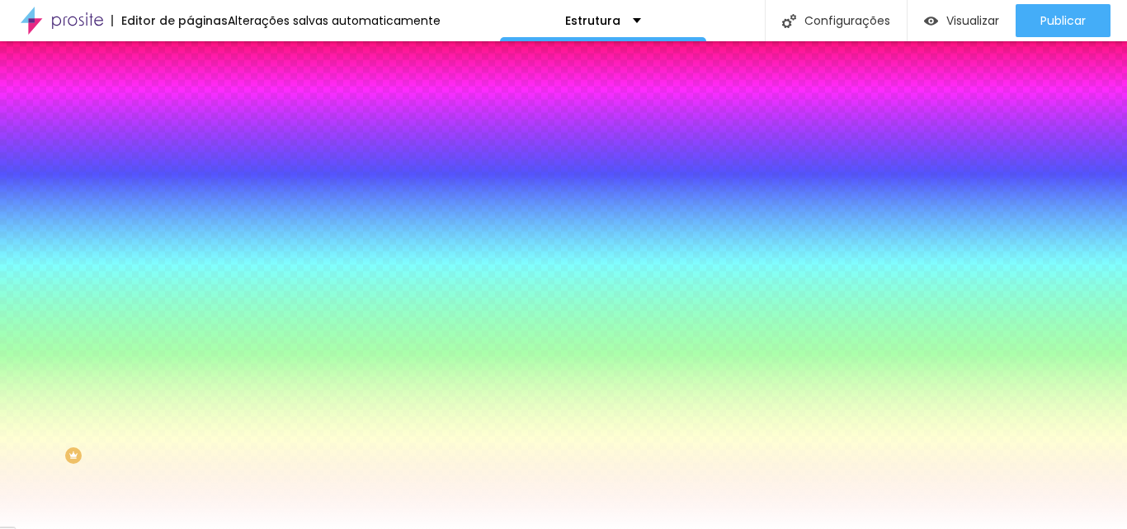
scroll to position [70, 0]
click at [190, 255] on div at bounding box center [285, 255] width 190 height 0
click at [131, 359] on div at bounding box center [563, 264] width 1127 height 529
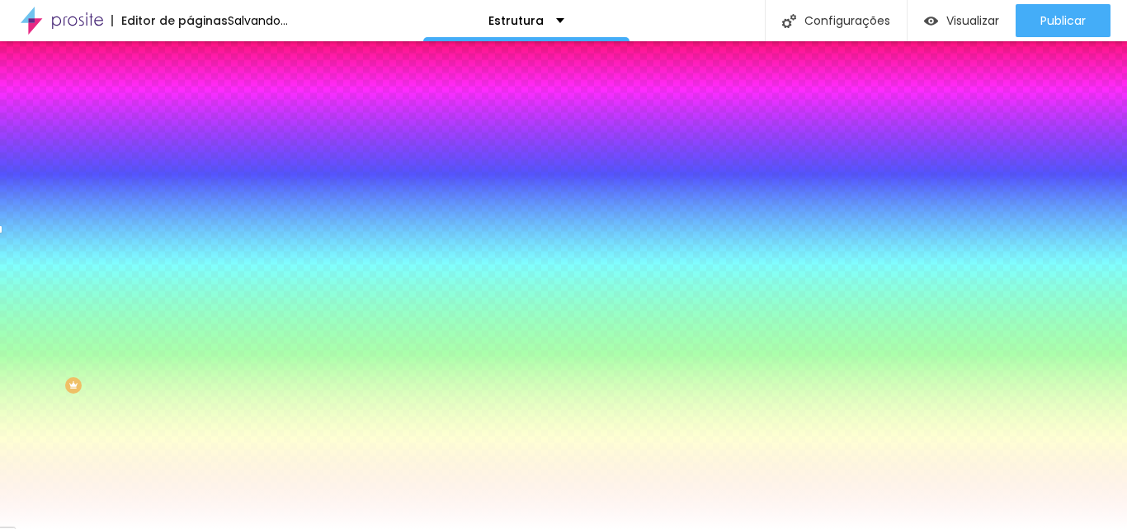
click at [190, 216] on div "Tipografia Voltar ao padrão Borda Voltar ao padrão Sombra DESATIVADO Voltar ao …" at bounding box center [285, 143] width 190 height 148
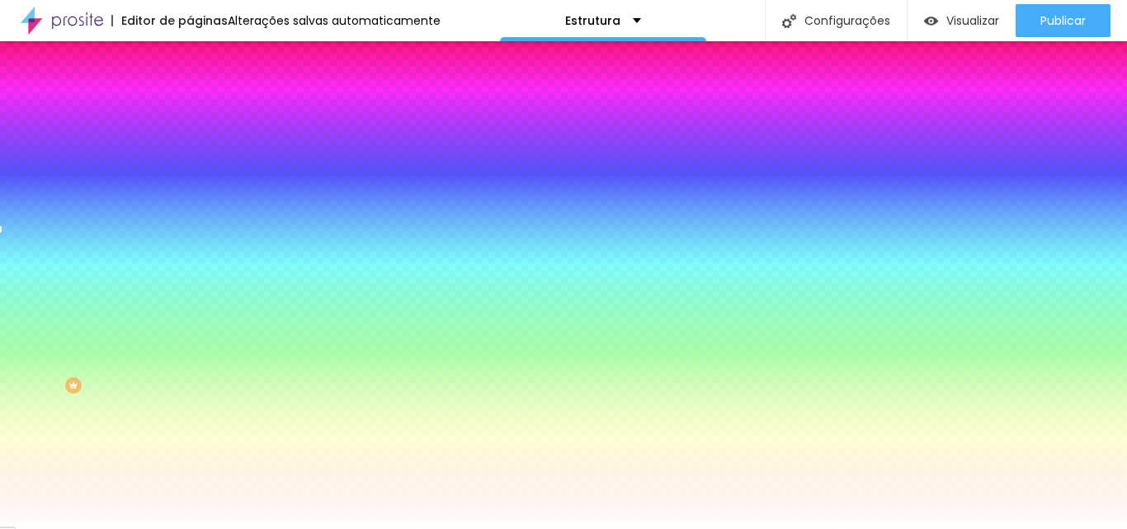
click at [190, 475] on button "button" at bounding box center [201, 465] width 23 height 17
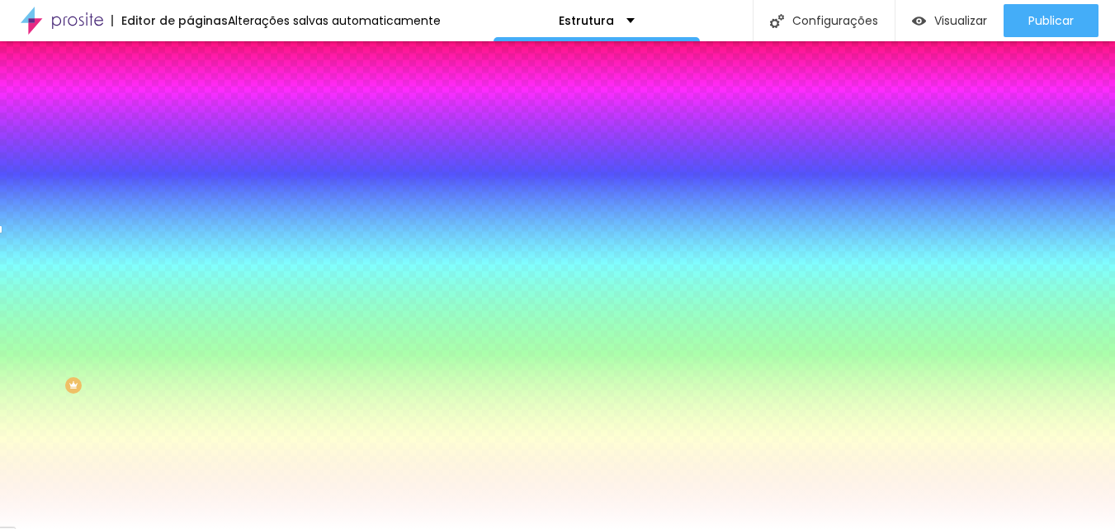
click at [162, 528] on div at bounding box center [557, 529] width 1115 height 0
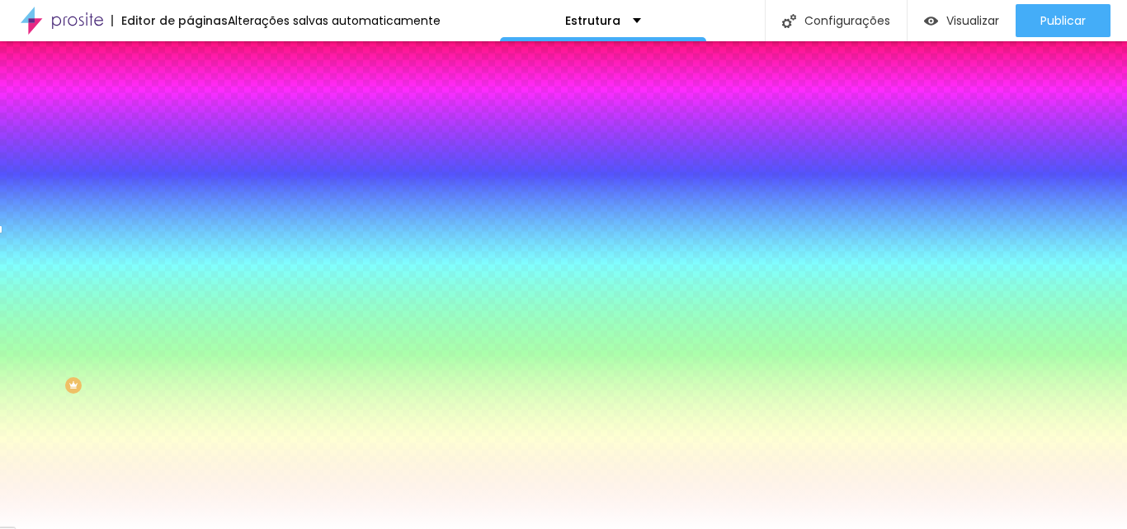
click at [190, 69] on div "Botão" at bounding box center [285, 64] width 190 height 10
click at [190, 78] on div "Tipografia" at bounding box center [285, 74] width 190 height 10
click at [196, 210] on icon "button" at bounding box center [201, 206] width 10 height 10
click at [273, 528] on div at bounding box center [563, 539] width 1127 height 0
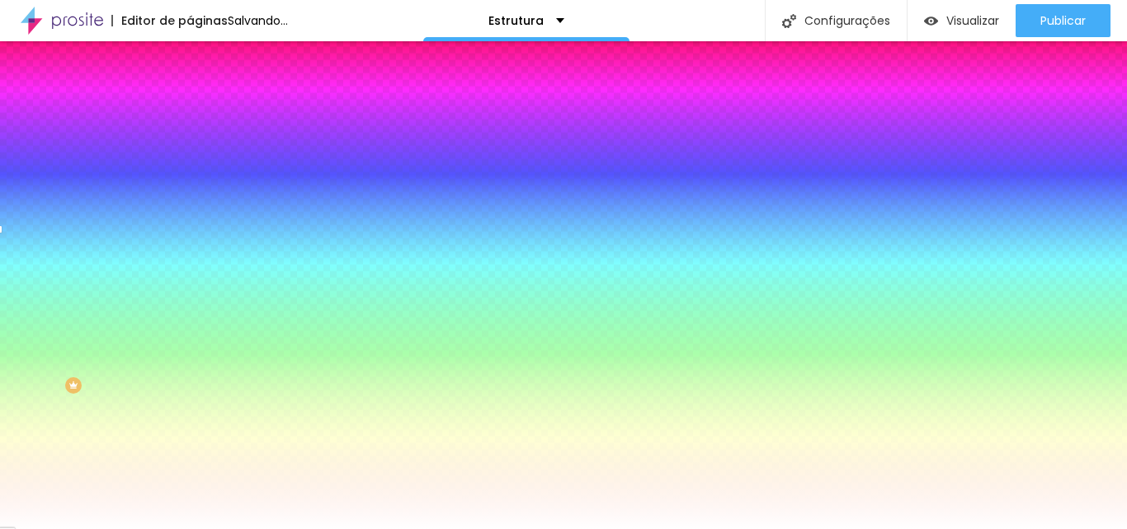
click at [273, 528] on div at bounding box center [563, 539] width 1127 height 0
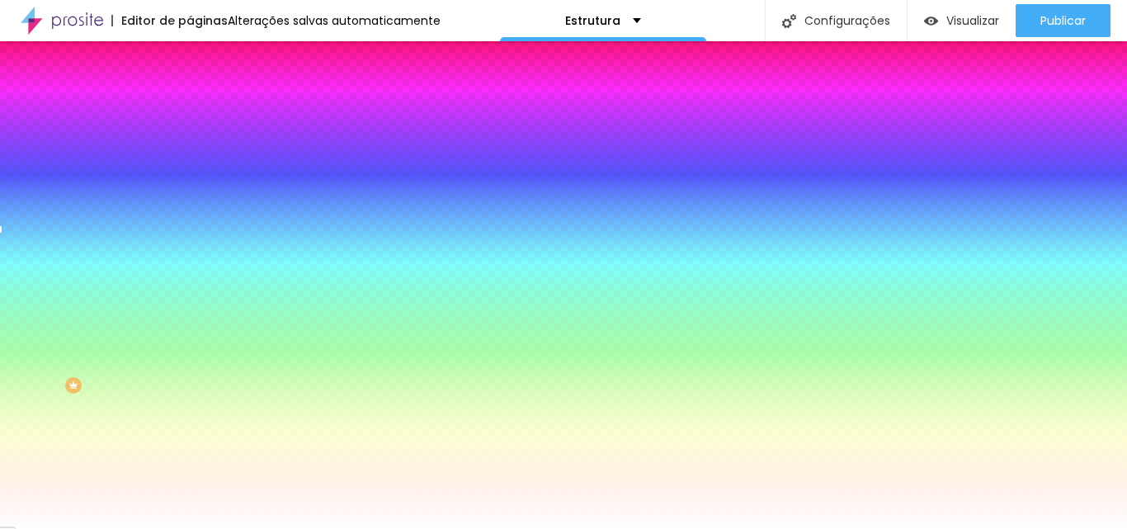
click at [157, 528] on div at bounding box center [563, 529] width 1127 height 0
click at [198, 108] on icon "button" at bounding box center [201, 105] width 7 height 7
click at [50, 528] on div at bounding box center [563, 529] width 1127 height 0
click at [196, 210] on icon "button" at bounding box center [201, 206] width 10 height 10
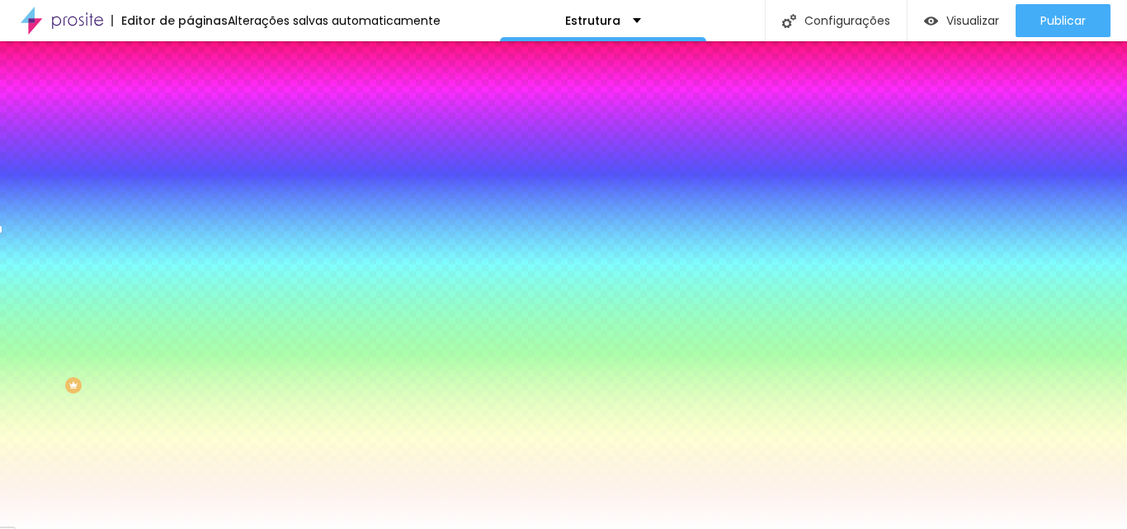
click at [79, 528] on div at bounding box center [563, 529] width 1127 height 0
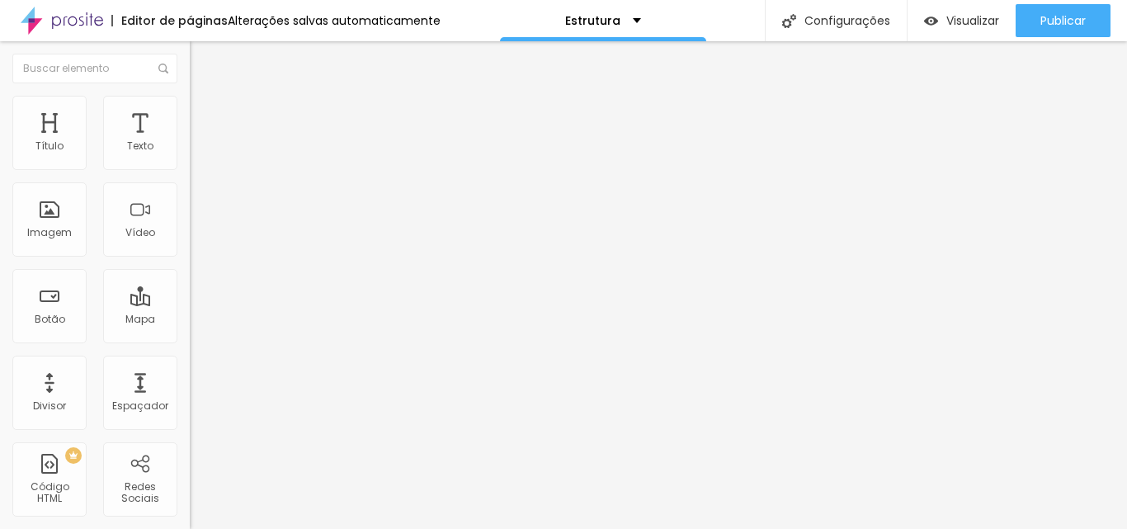
click at [201, 161] on div "Contato" at bounding box center [285, 153] width 168 height 15
click at [190, 105] on img at bounding box center [197, 103] width 15 height 15
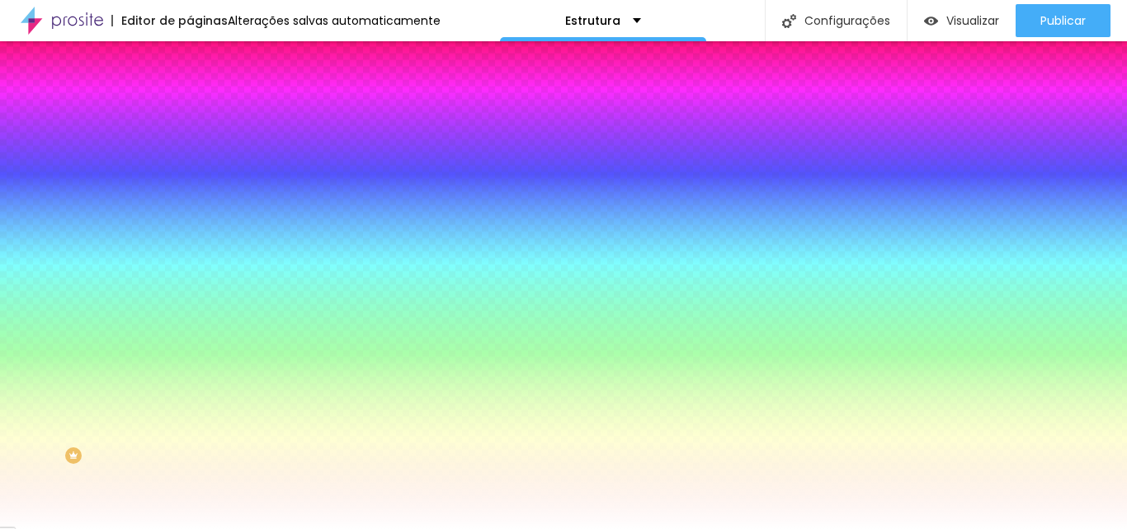
drag, startPoint x: 46, startPoint y: 156, endPoint x: 37, endPoint y: 163, distance: 11.2
click at [190, 139] on div "Botão" at bounding box center [285, 134] width 190 height 10
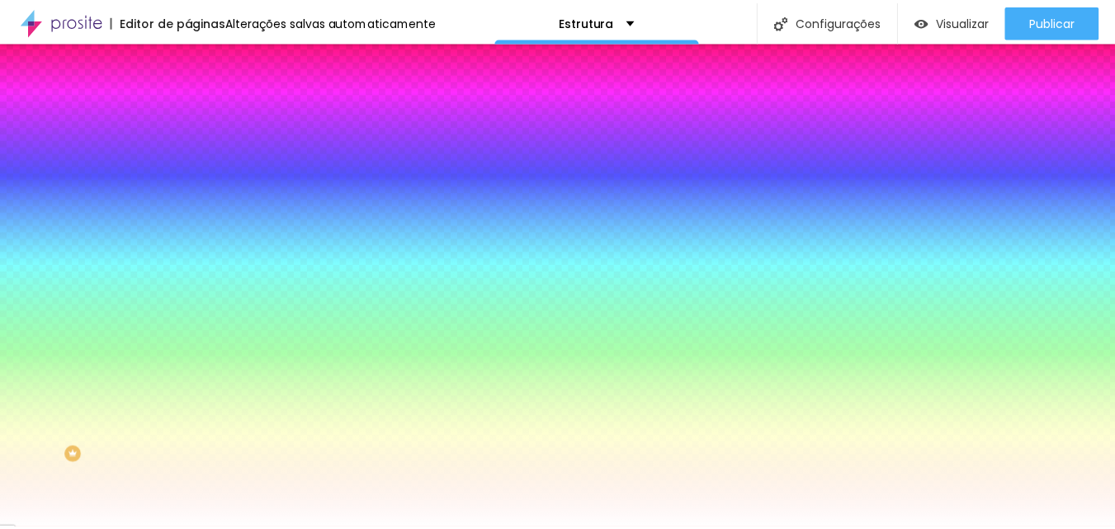
scroll to position [70, 0]
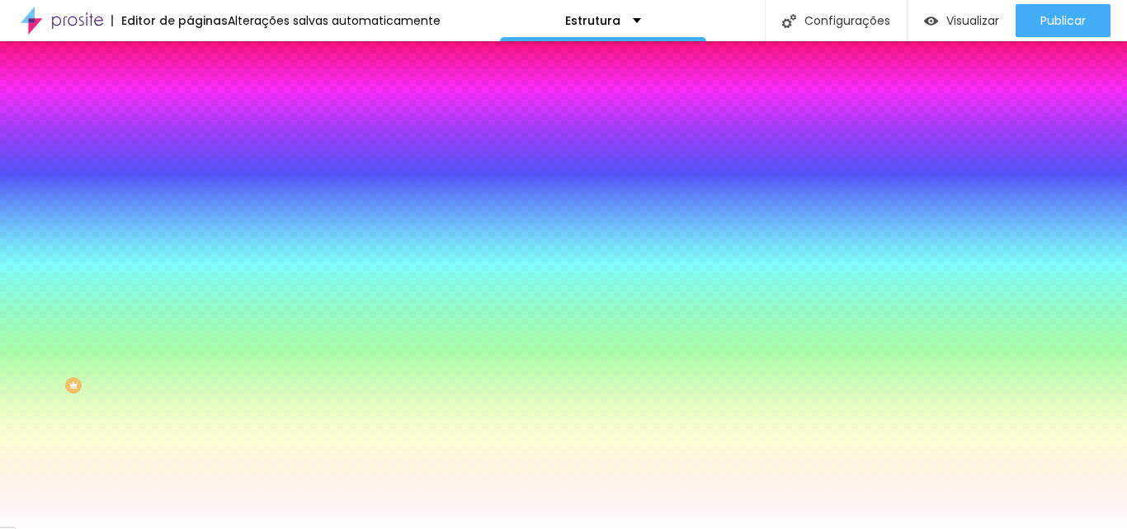
click at [190, 272] on input "#FFFFFF" at bounding box center [289, 263] width 198 height 17
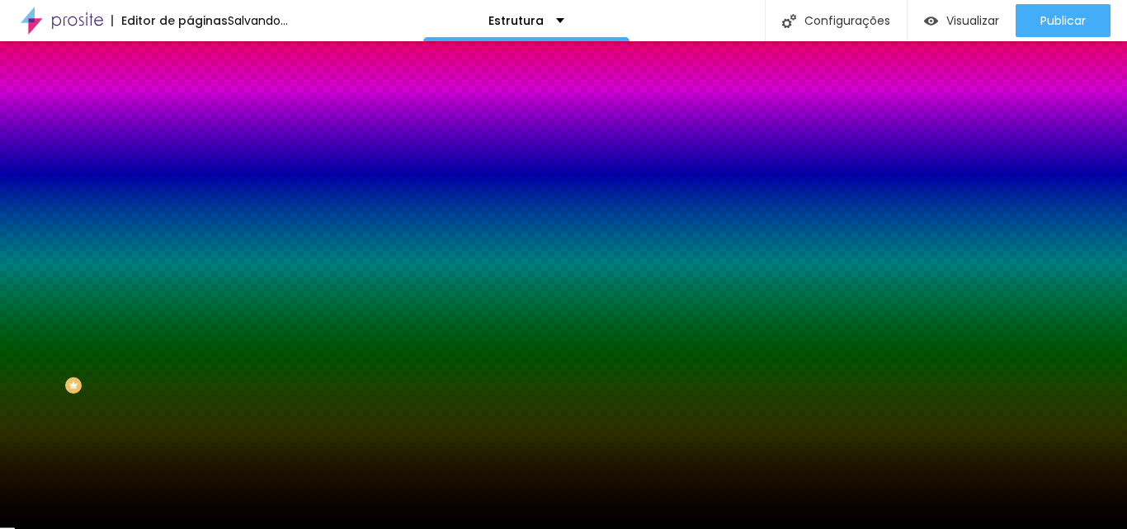
click at [190, 255] on div at bounding box center [285, 255] width 190 height 0
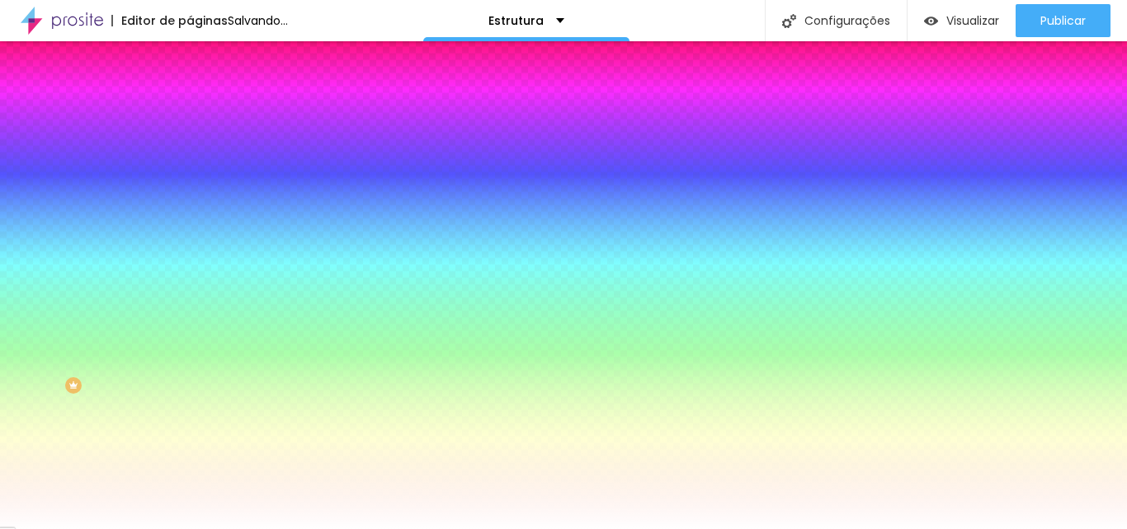
type input "#FFFFFF"
drag, startPoint x: 35, startPoint y: 319, endPoint x: -6, endPoint y: 299, distance: 45.0
click at [0, 299] on html "Editor de páginas Salvando... Estrutura Configurações Configurações da página C…" at bounding box center [563, 264] width 1127 height 529
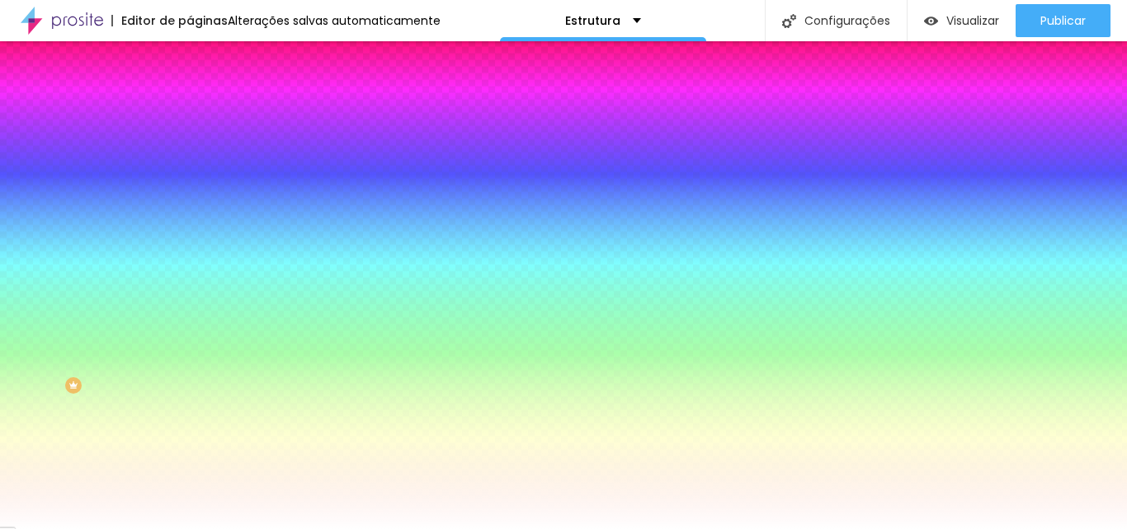
click at [190, 277] on div "Botão Tipografia Voltar ao padrão Borda Voltar ao padrão Sombra DESATIVADO Volt…" at bounding box center [285, 267] width 190 height 416
click at [196, 470] on icon "button" at bounding box center [201, 465] width 10 height 10
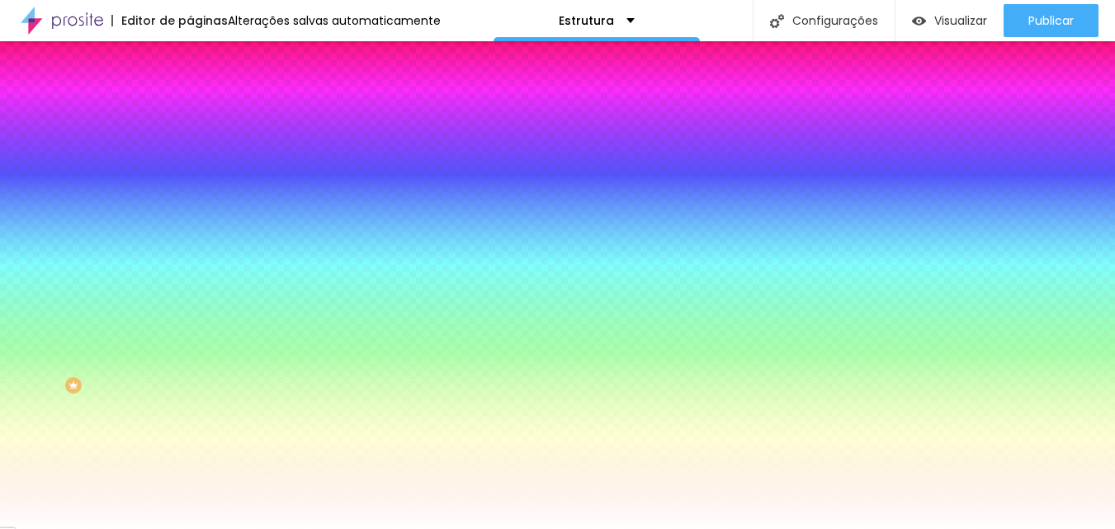
click at [301, 456] on div at bounding box center [557, 456] width 1115 height 0
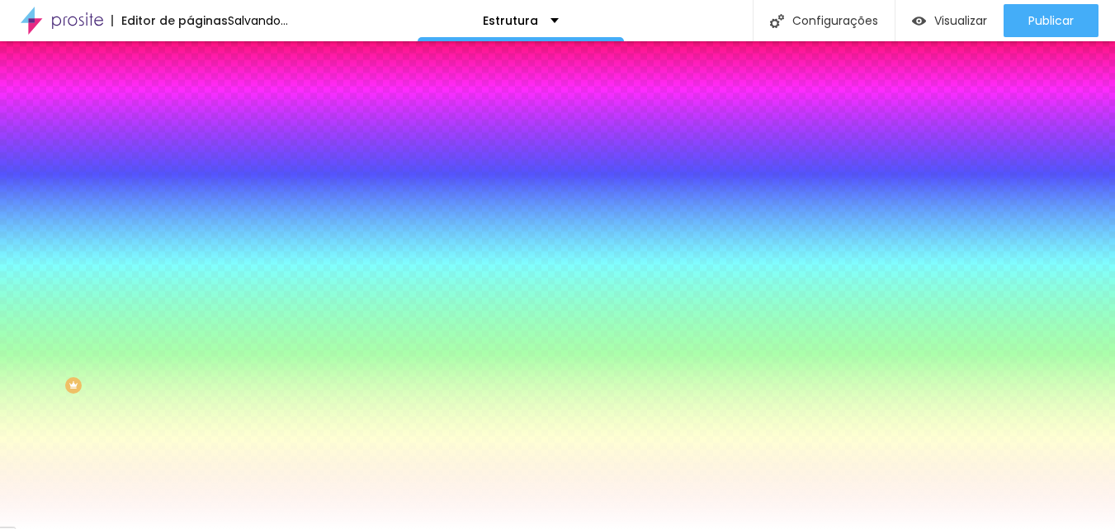
scroll to position [15, 0]
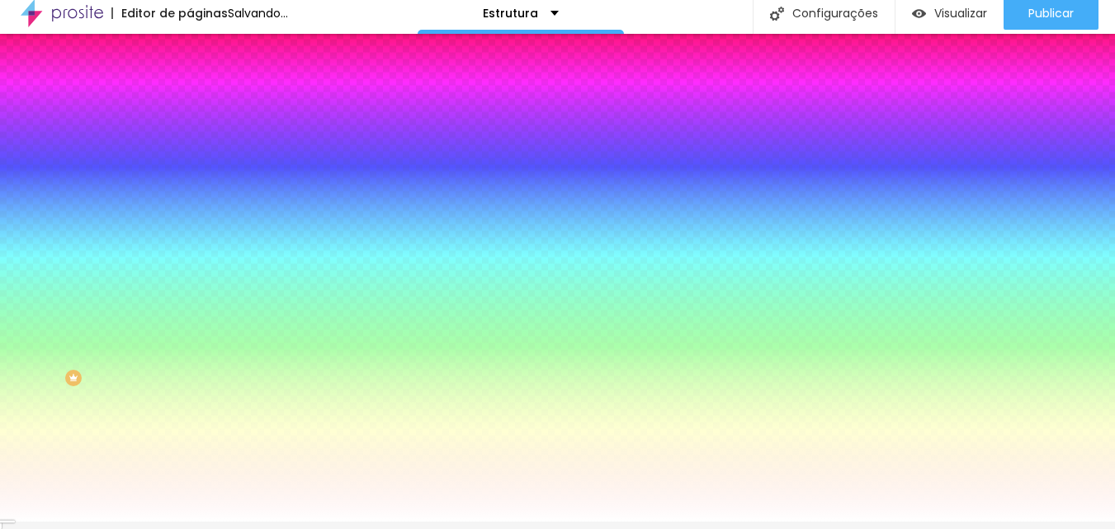
drag, startPoint x: 288, startPoint y: 503, endPoint x: 284, endPoint y: 484, distance: 19.4
type input "#000000"
drag, startPoint x: 269, startPoint y: 459, endPoint x: 319, endPoint y: 521, distance: 79.3
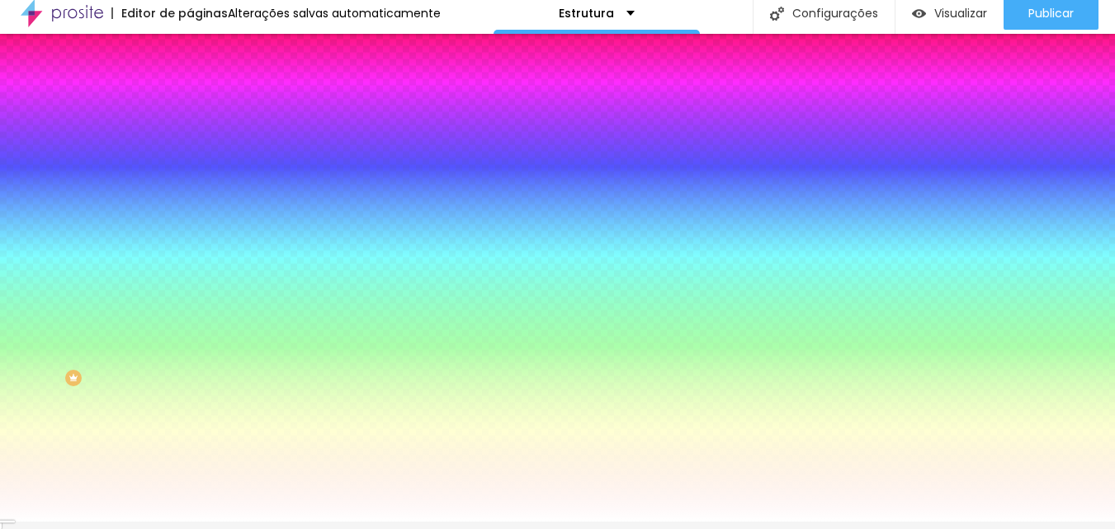
click at [62, 522] on div at bounding box center [557, 522] width 1115 height 0
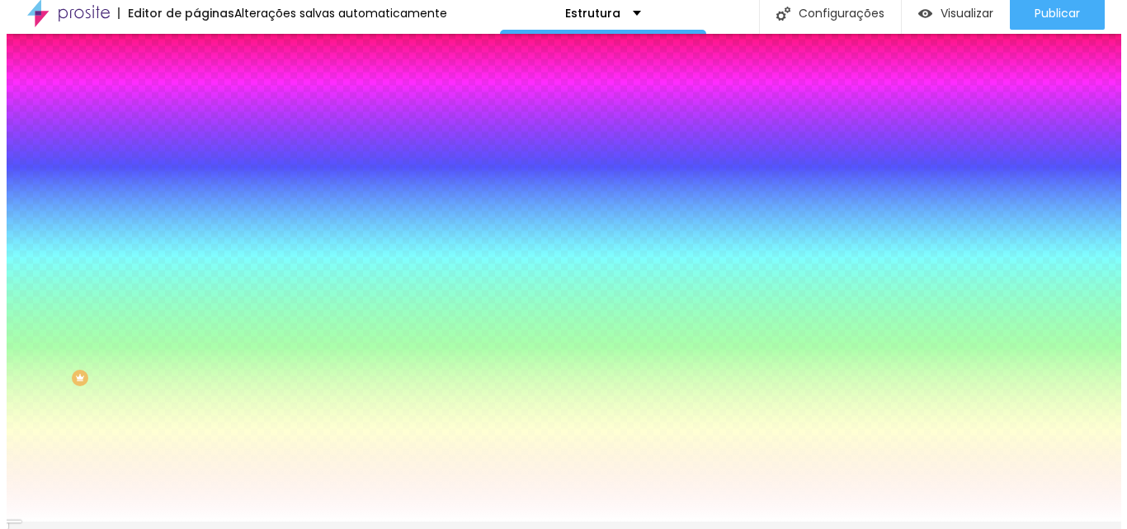
scroll to position [0, 0]
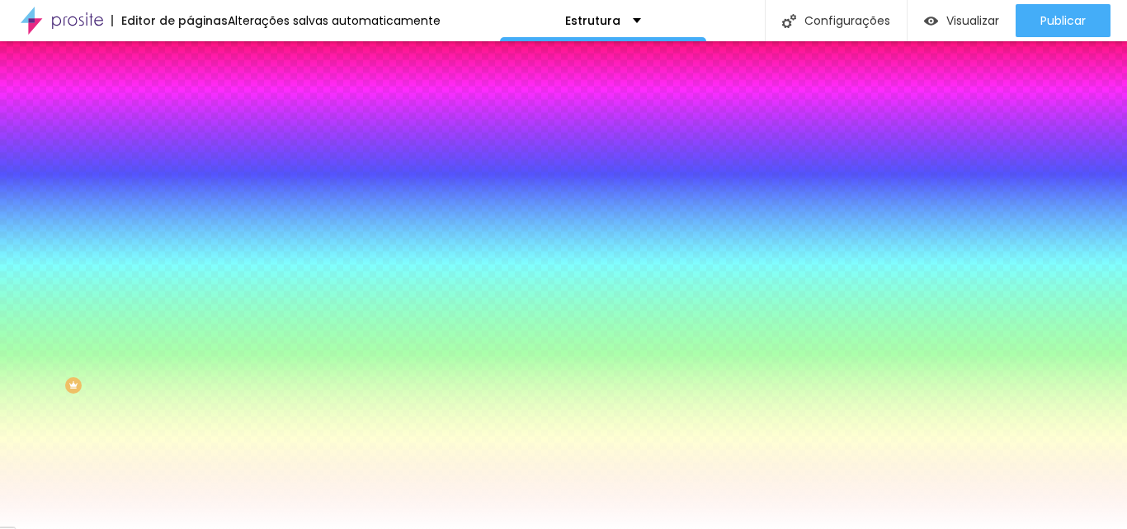
click at [190, 373] on div "Sombra" at bounding box center [285, 368] width 190 height 10
click at [190, 410] on button "button" at bounding box center [201, 409] width 23 height 17
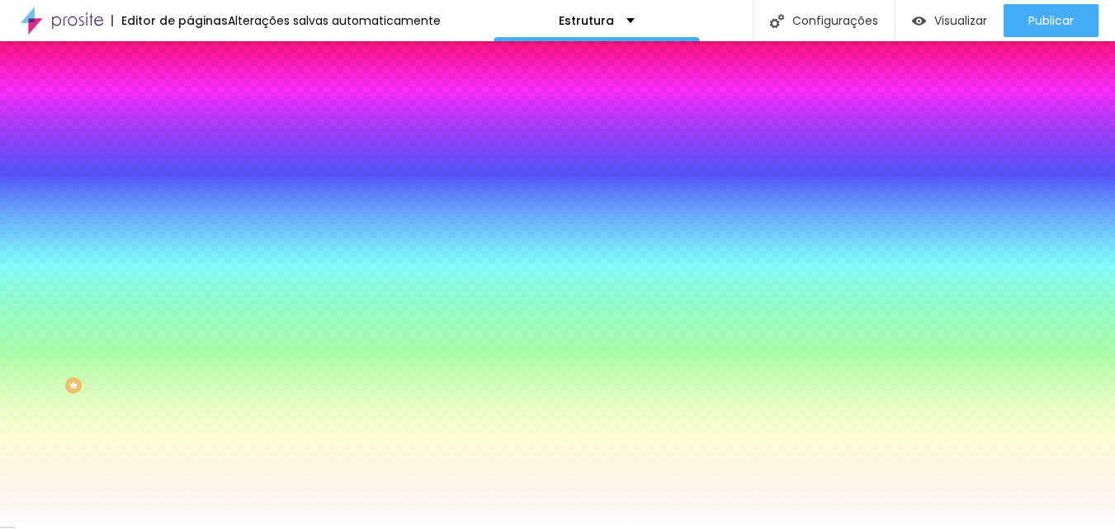
click at [147, 528] on div at bounding box center [557, 529] width 1115 height 0
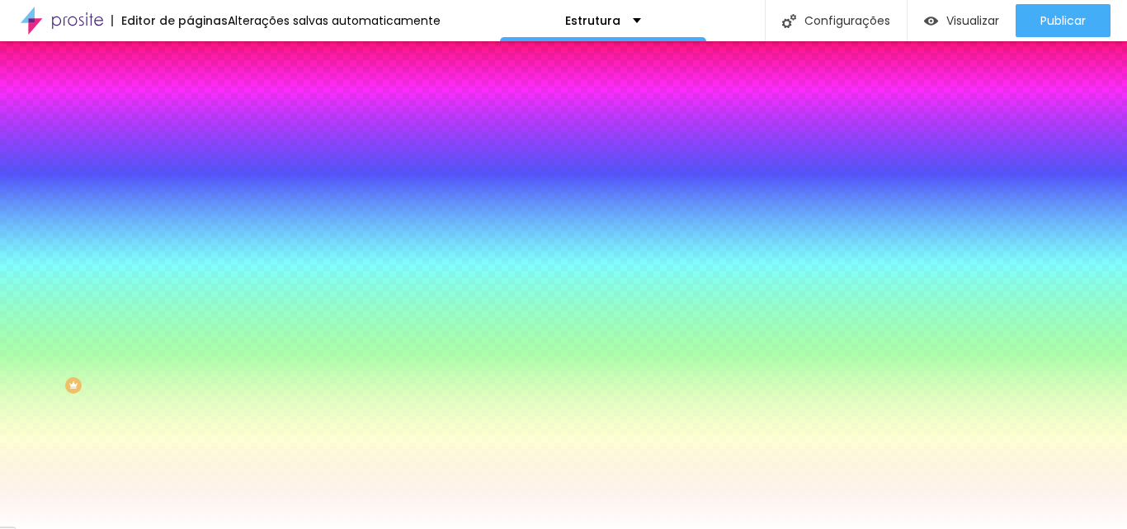
click at [190, 363] on button "button" at bounding box center [201, 354] width 23 height 17
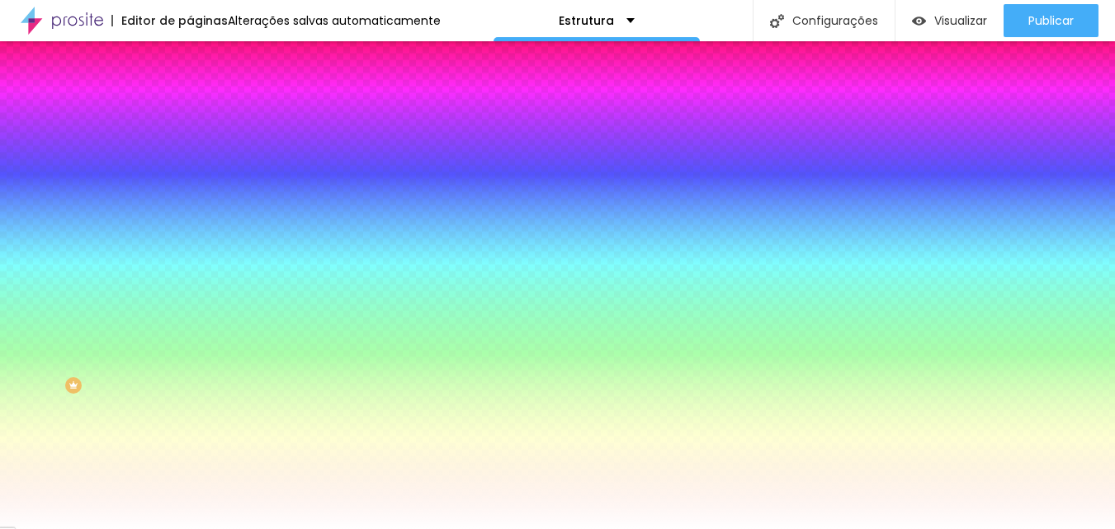
click at [144, 528] on div at bounding box center [557, 529] width 1115 height 0
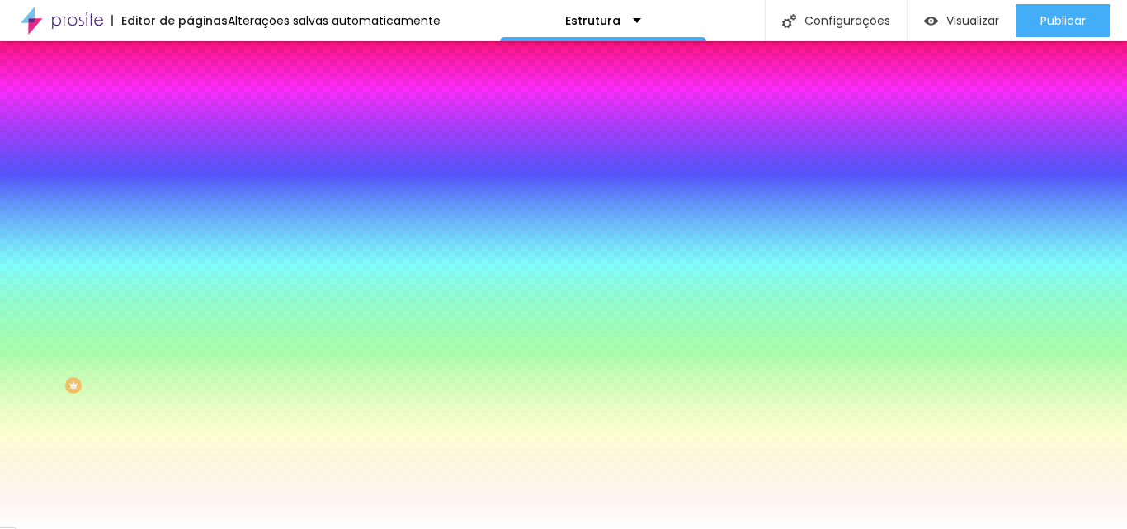
click at [190, 317] on button "button" at bounding box center [201, 308] width 23 height 17
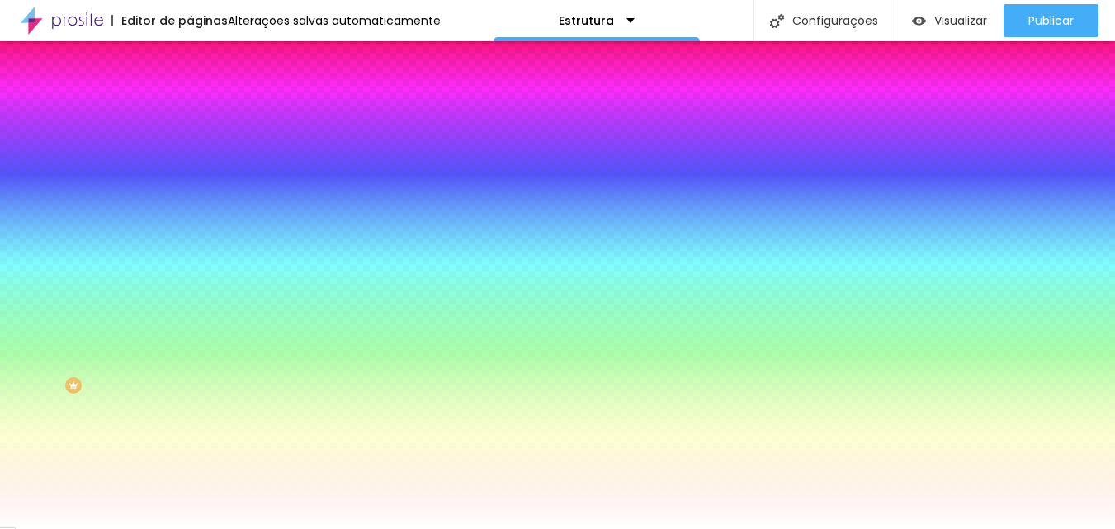
click at [144, 528] on div at bounding box center [557, 529] width 1115 height 0
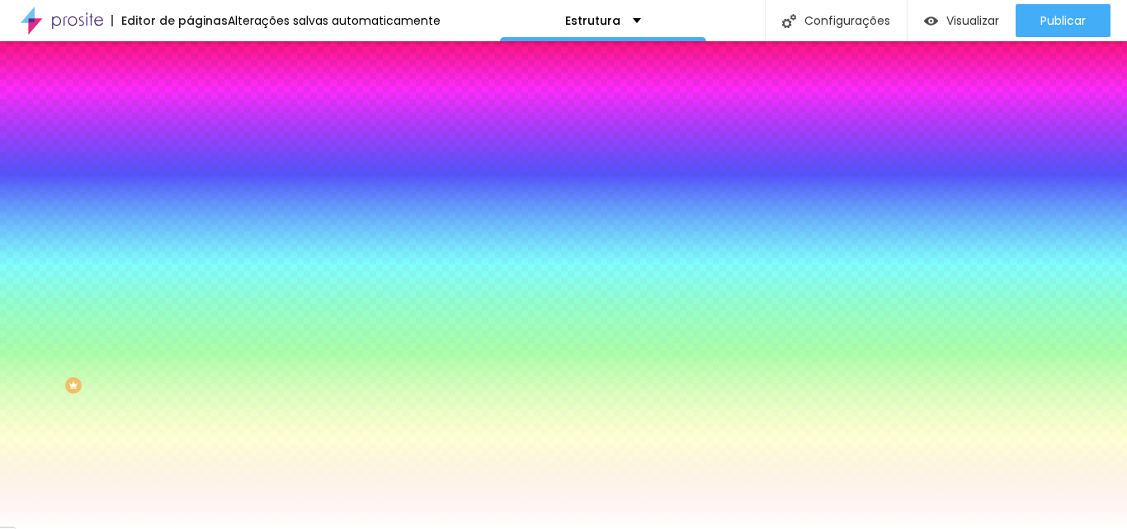
click at [190, 255] on div at bounding box center [285, 255] width 190 height 0
click at [190, 271] on div at bounding box center [285, 271] width 190 height 0
click at [135, 388] on div at bounding box center [563, 264] width 1127 height 529
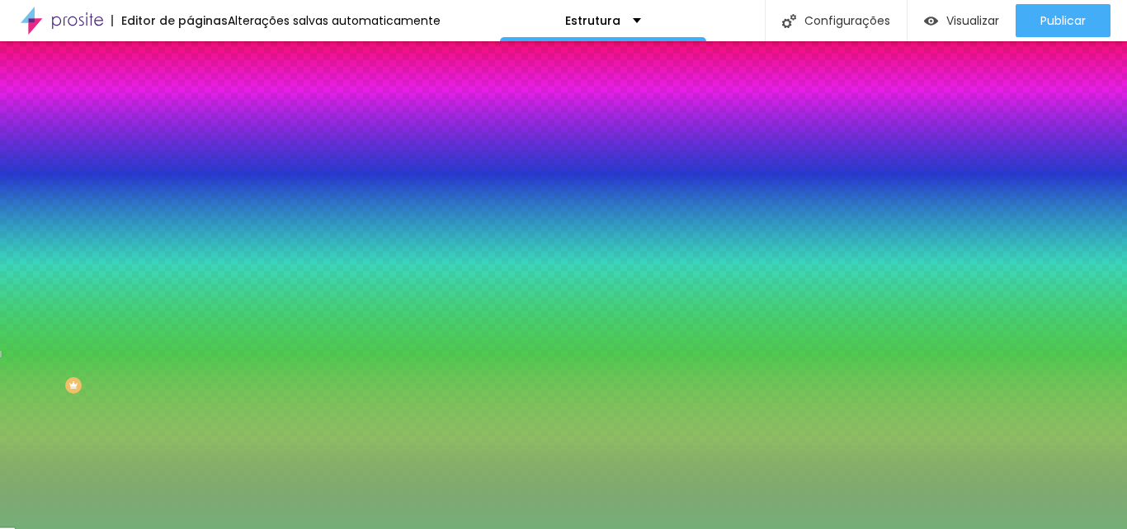
click at [49, 345] on div at bounding box center [563, 264] width 1127 height 529
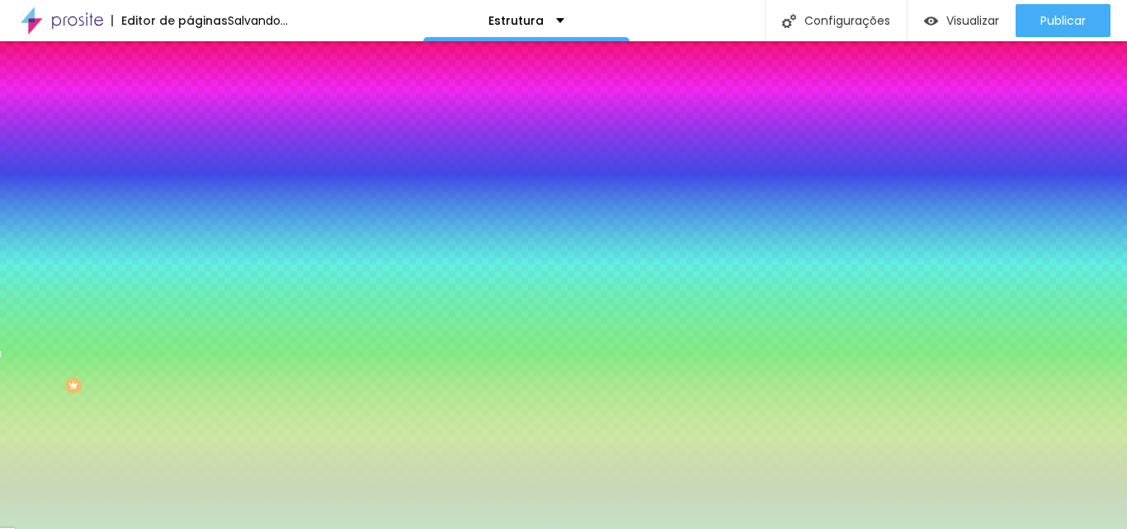
click at [27, 320] on div at bounding box center [563, 264] width 1127 height 529
type input "#FFFFFF"
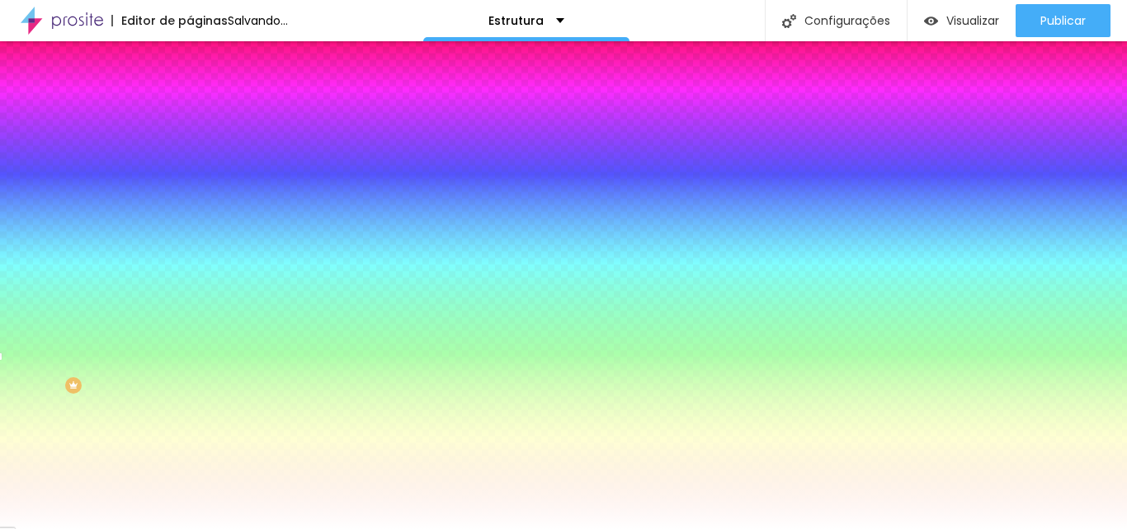
drag, startPoint x: 26, startPoint y: 318, endPoint x: 3, endPoint y: 296, distance: 31.5
click at [190, 296] on div "Botão Tipografia Voltar ao padrão Borda Voltar ao padrão Sombra DESATIVADO Volt…" at bounding box center [285, 267] width 190 height 416
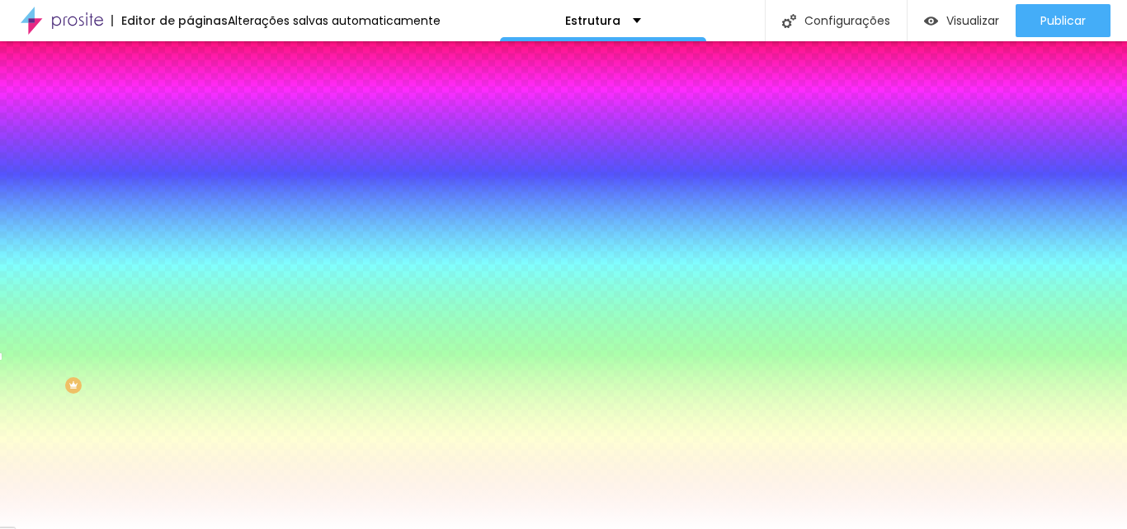
click at [190, 226] on div "Campos" at bounding box center [285, 221] width 190 height 10
click at [190, 185] on button "button" at bounding box center [201, 176] width 23 height 17
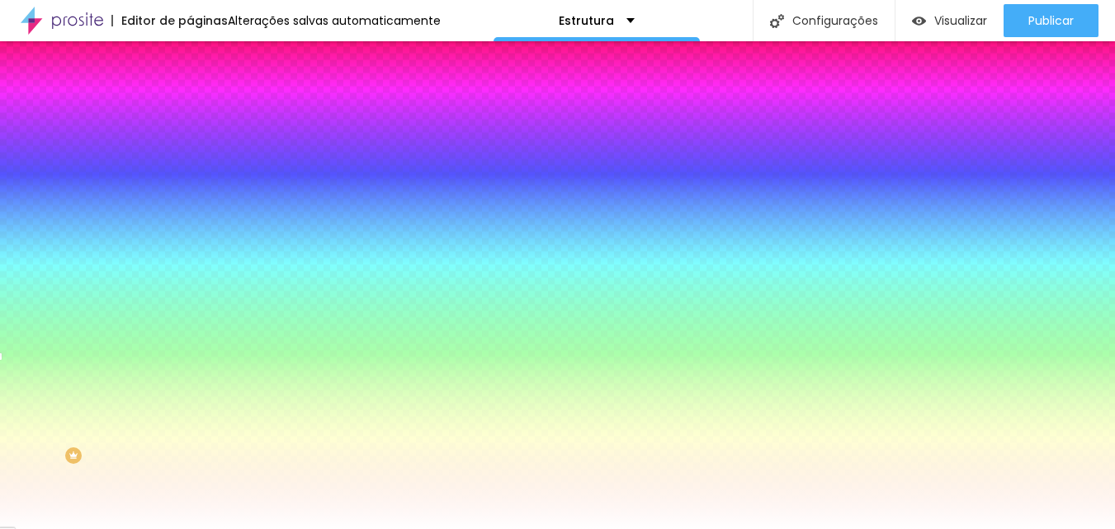
click at [43, 528] on div at bounding box center [557, 529] width 1115 height 0
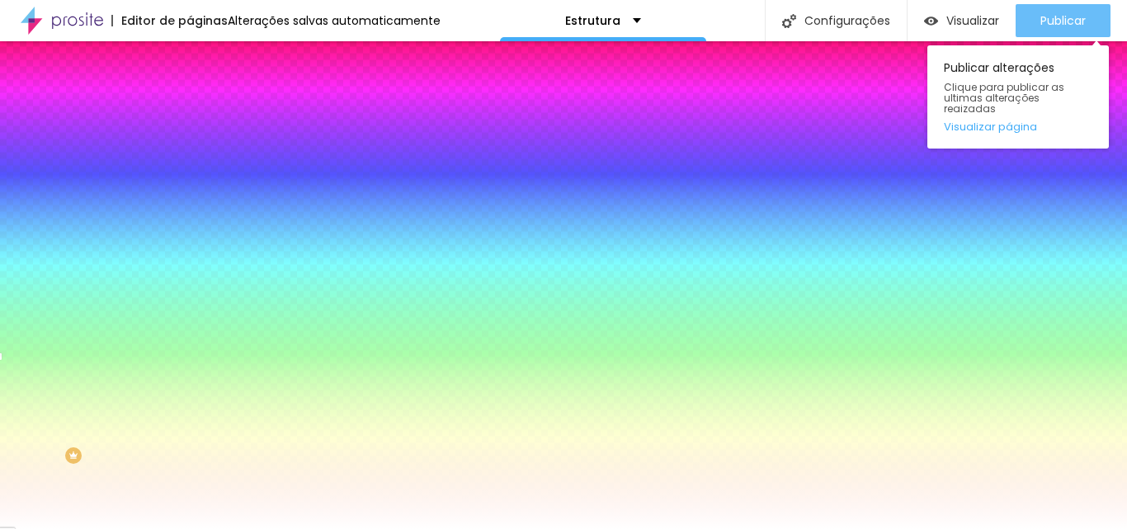
click at [1087, 22] on button "Publicar" at bounding box center [1063, 20] width 95 height 33
